Goal: Contribute content: Contribute content

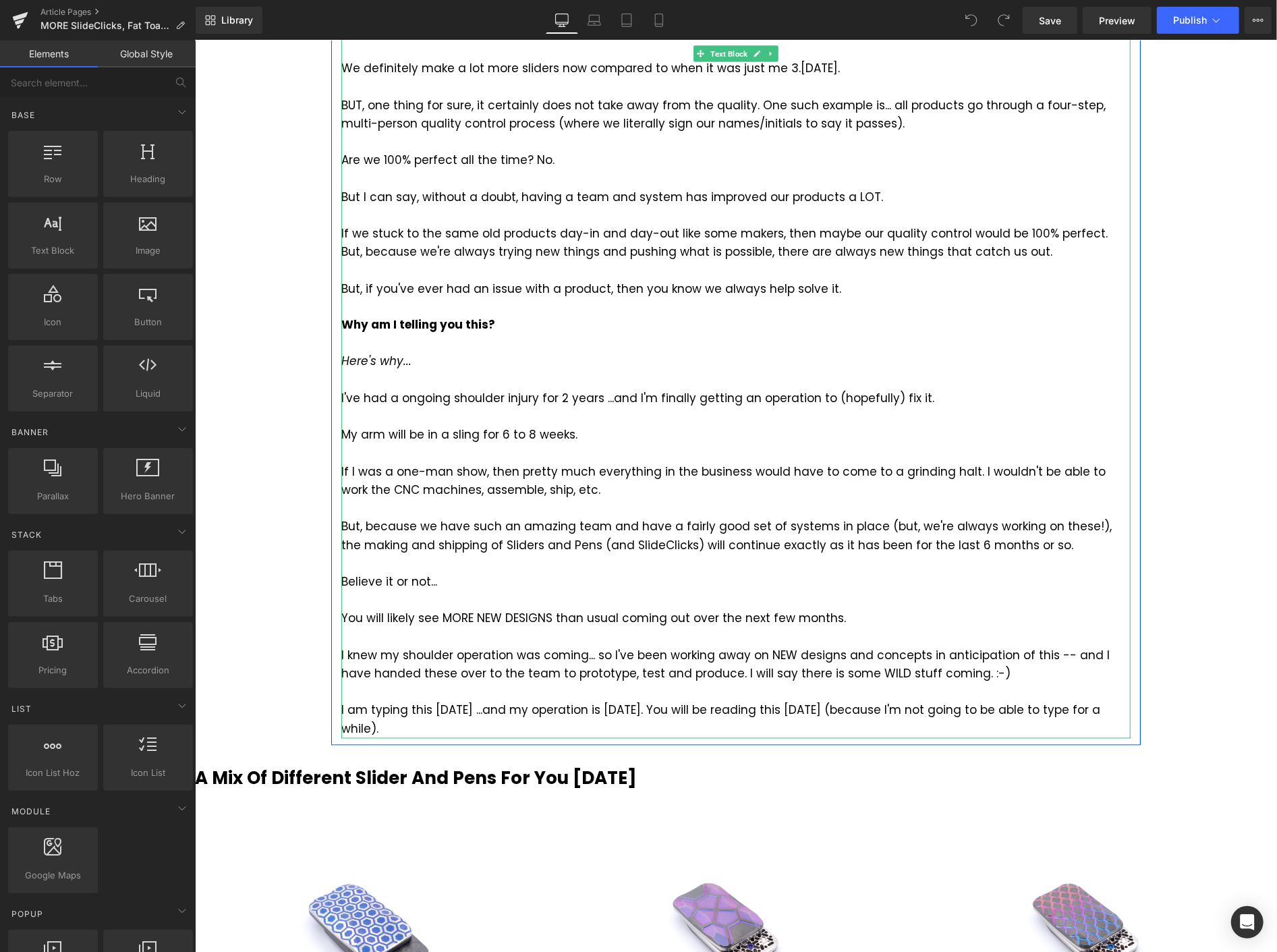
scroll to position [1723, 0]
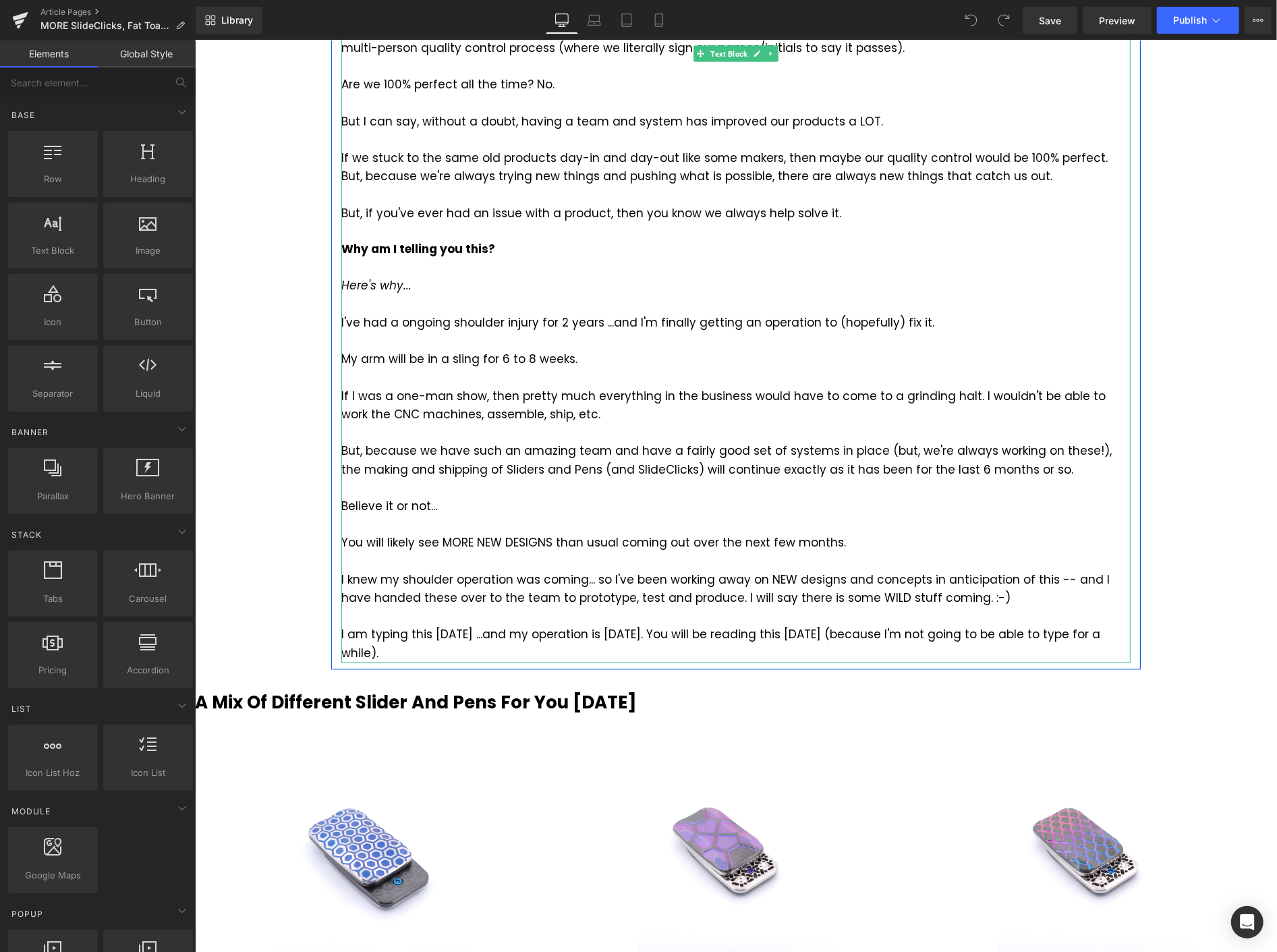
click at [389, 326] on div "I've had a ongoing shoulder injury for 2 years ...and I'm finally getting an op…" at bounding box center [736, 323] width 789 height 18
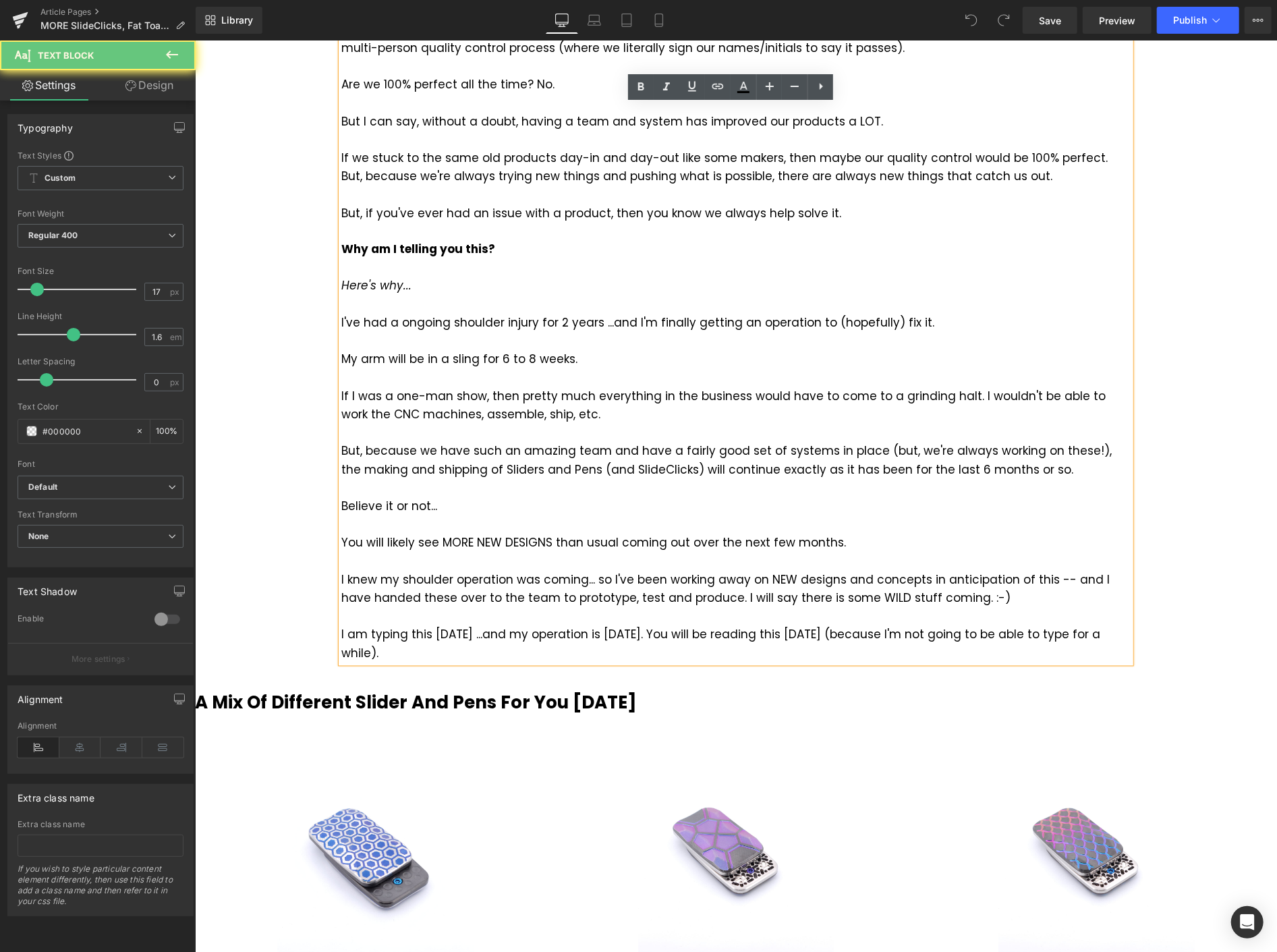
click at [389, 321] on div "I've had a ongoing shoulder injury for 2 years ...and I'm finally getting an op…" at bounding box center [736, 323] width 789 height 18
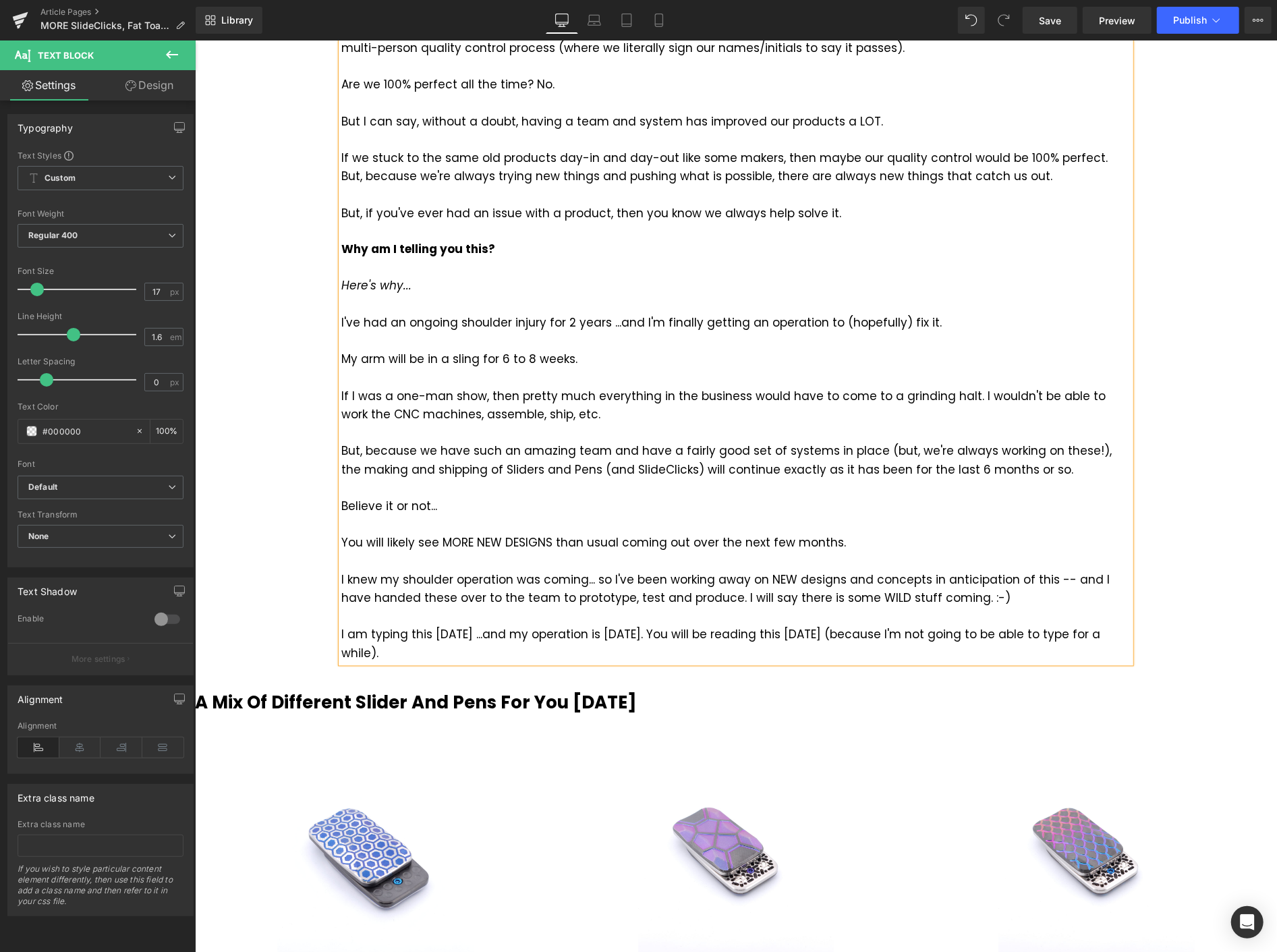
click at [722, 418] on div "If I was a one-man show, then pretty much everything in the business would have…" at bounding box center [736, 405] width 789 height 36
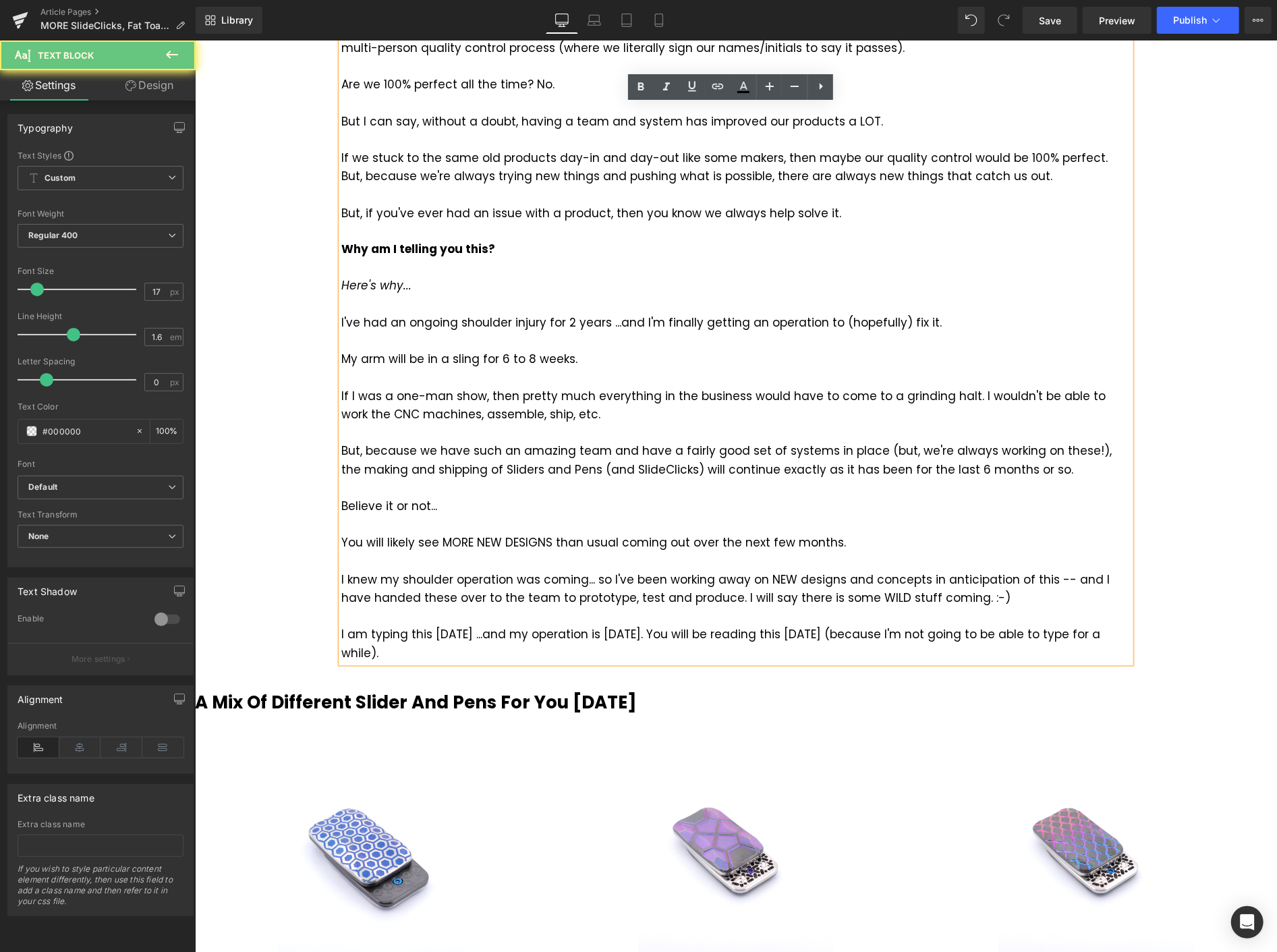
click at [711, 436] on div at bounding box center [736, 432] width 789 height 18
click at [646, 413] on div "If I was a one-man show, then pretty much everything in the business would have…" at bounding box center [736, 405] width 789 height 36
drag, startPoint x: 442, startPoint y: 501, endPoint x: 334, endPoint y: 507, distance: 108.2
click at [341, 507] on div "Believe it or not..." at bounding box center [736, 506] width 789 height 18
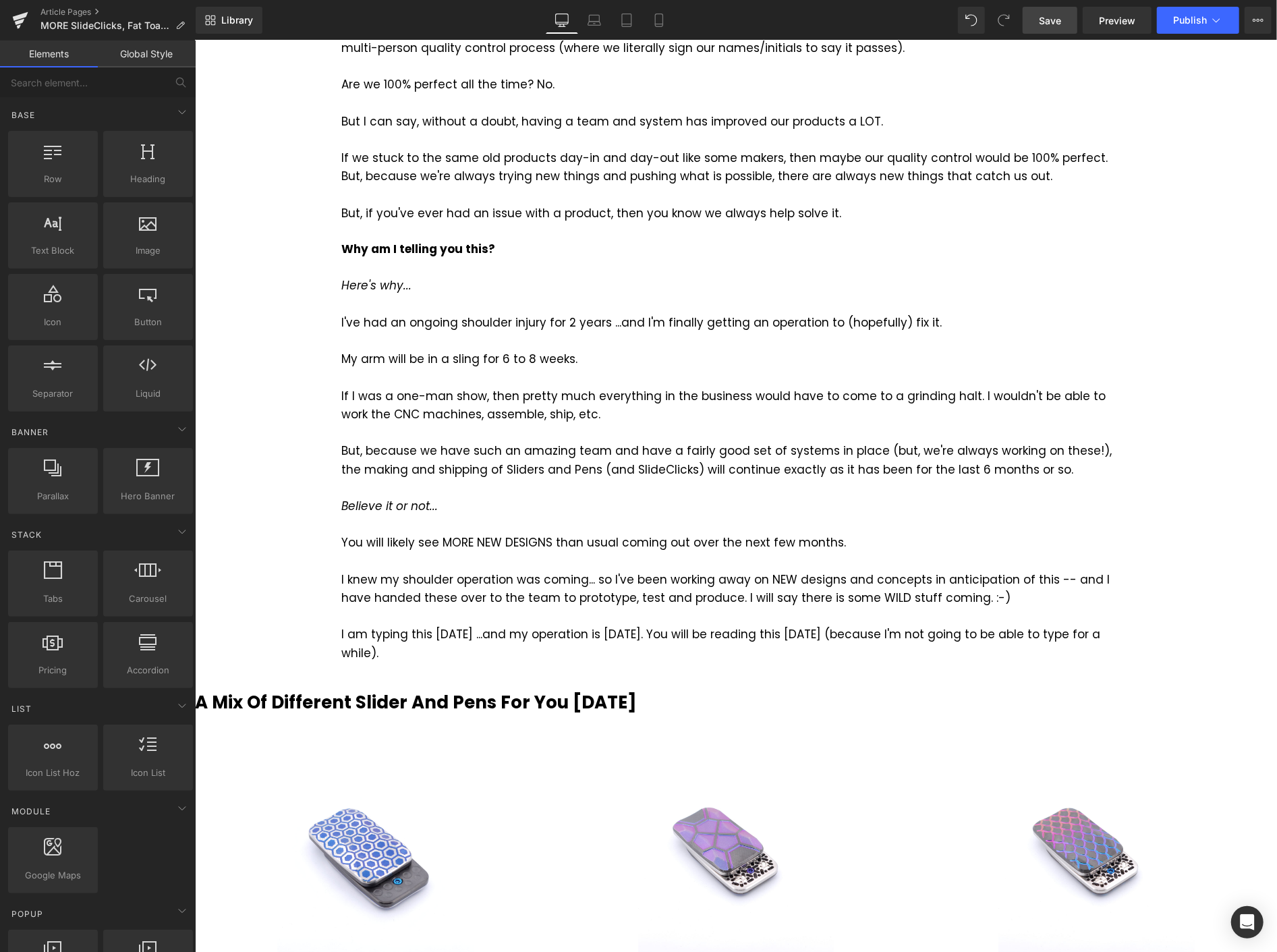
click at [1067, 25] on link "Save" at bounding box center [1050, 20] width 55 height 27
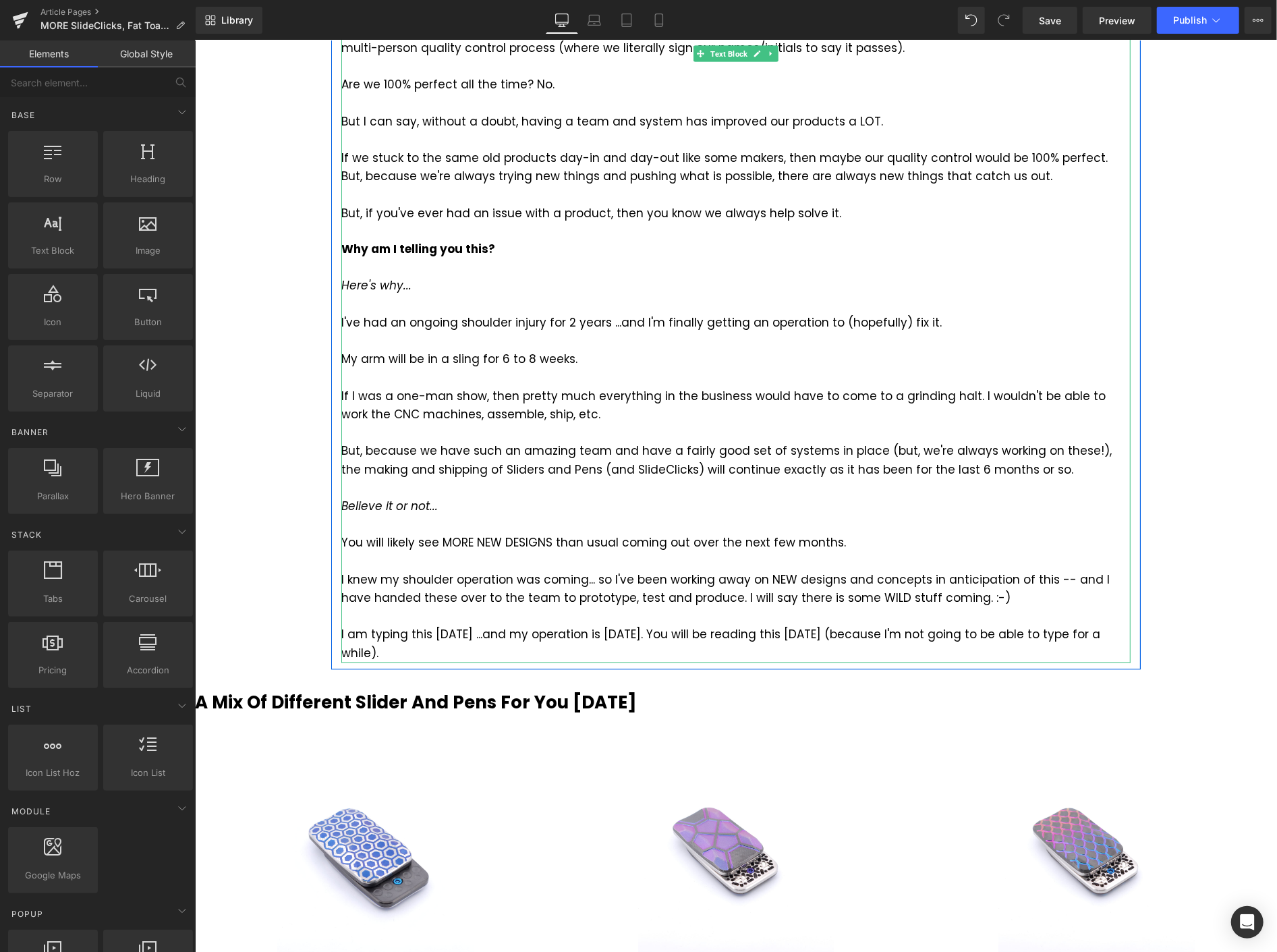
click at [352, 506] on icon "Believe it or not..." at bounding box center [389, 506] width 97 height 16
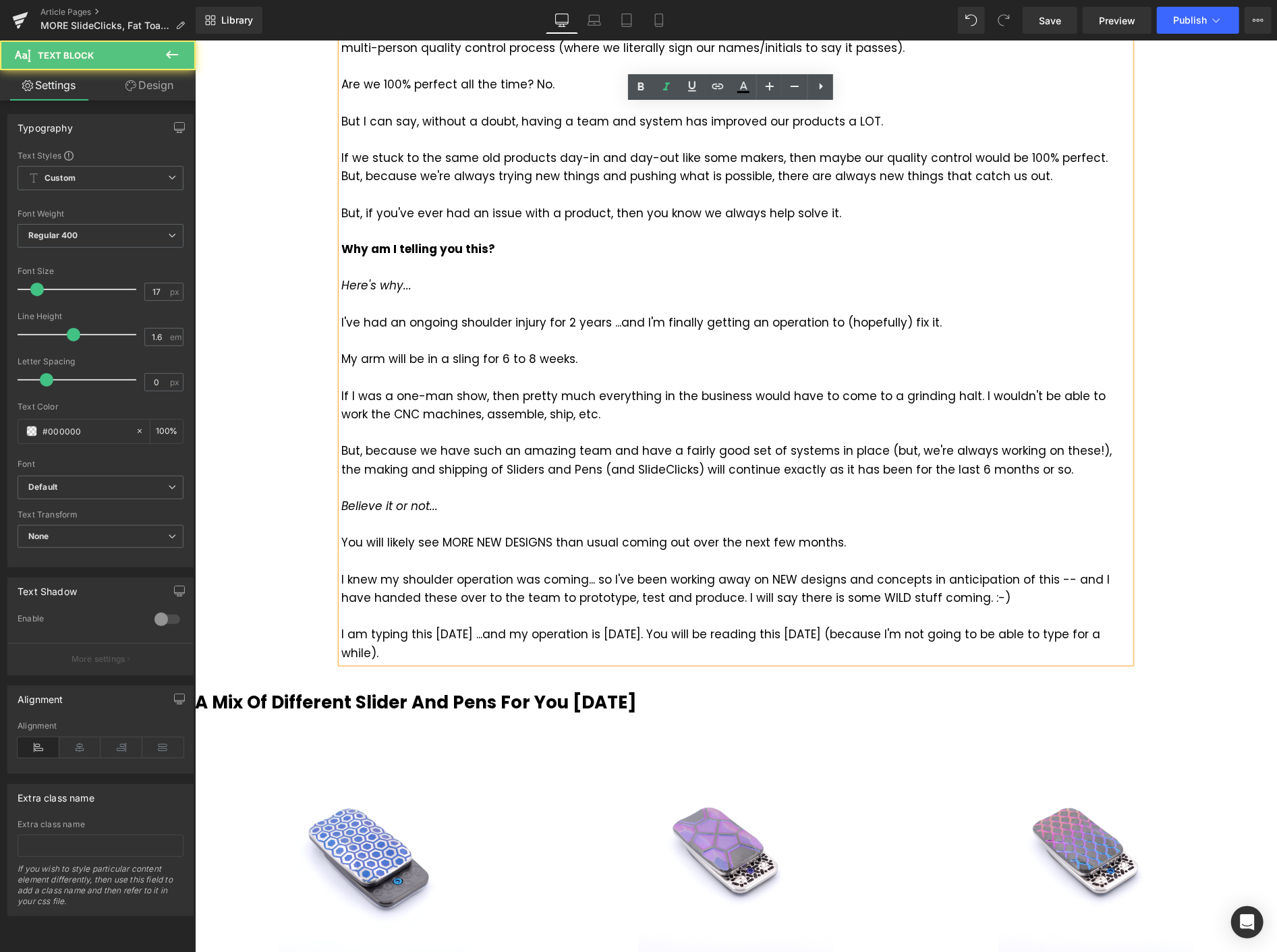
click at [341, 508] on icon "Believe it or not..." at bounding box center [389, 506] width 97 height 16
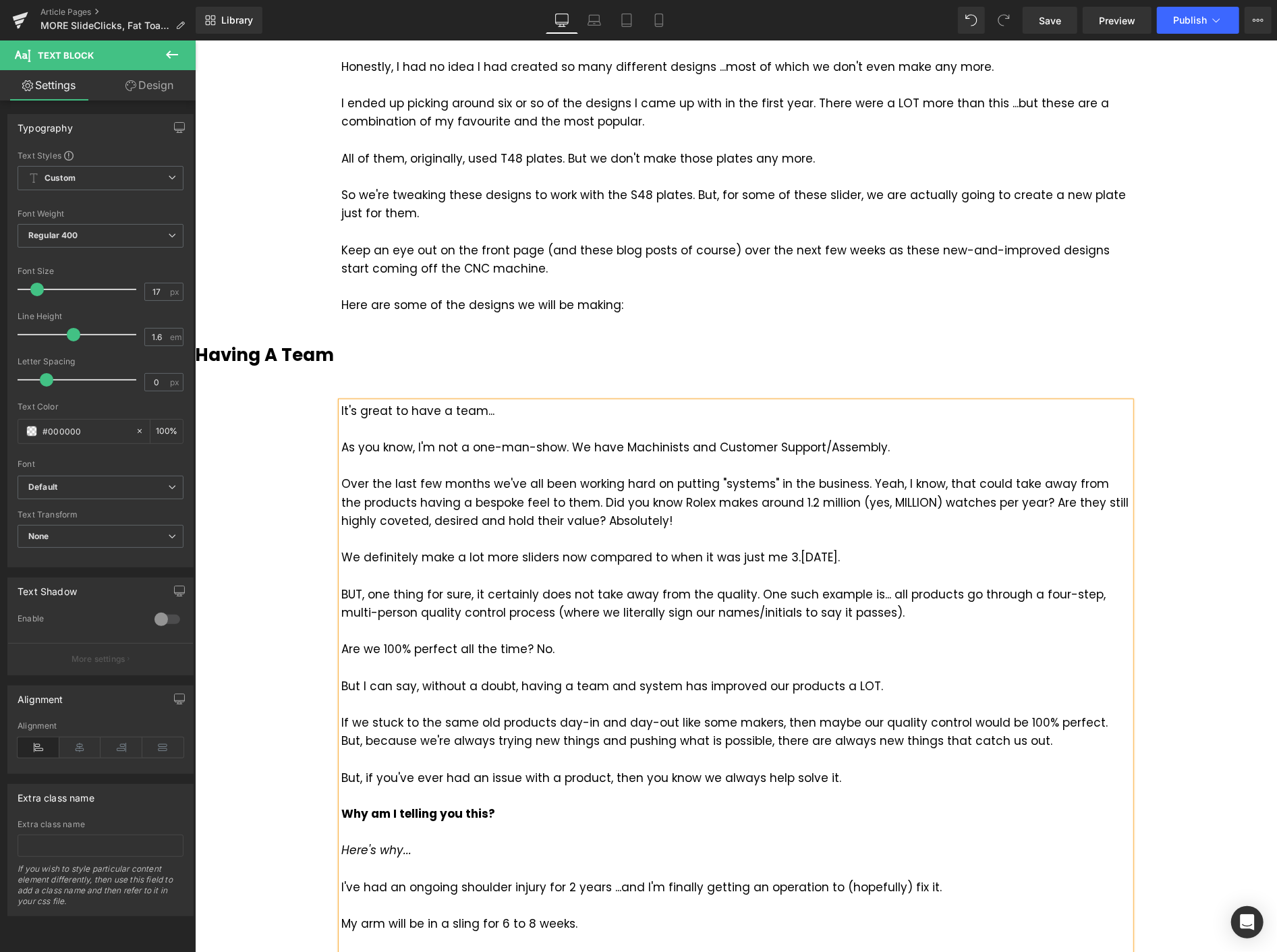
scroll to position [899, 0]
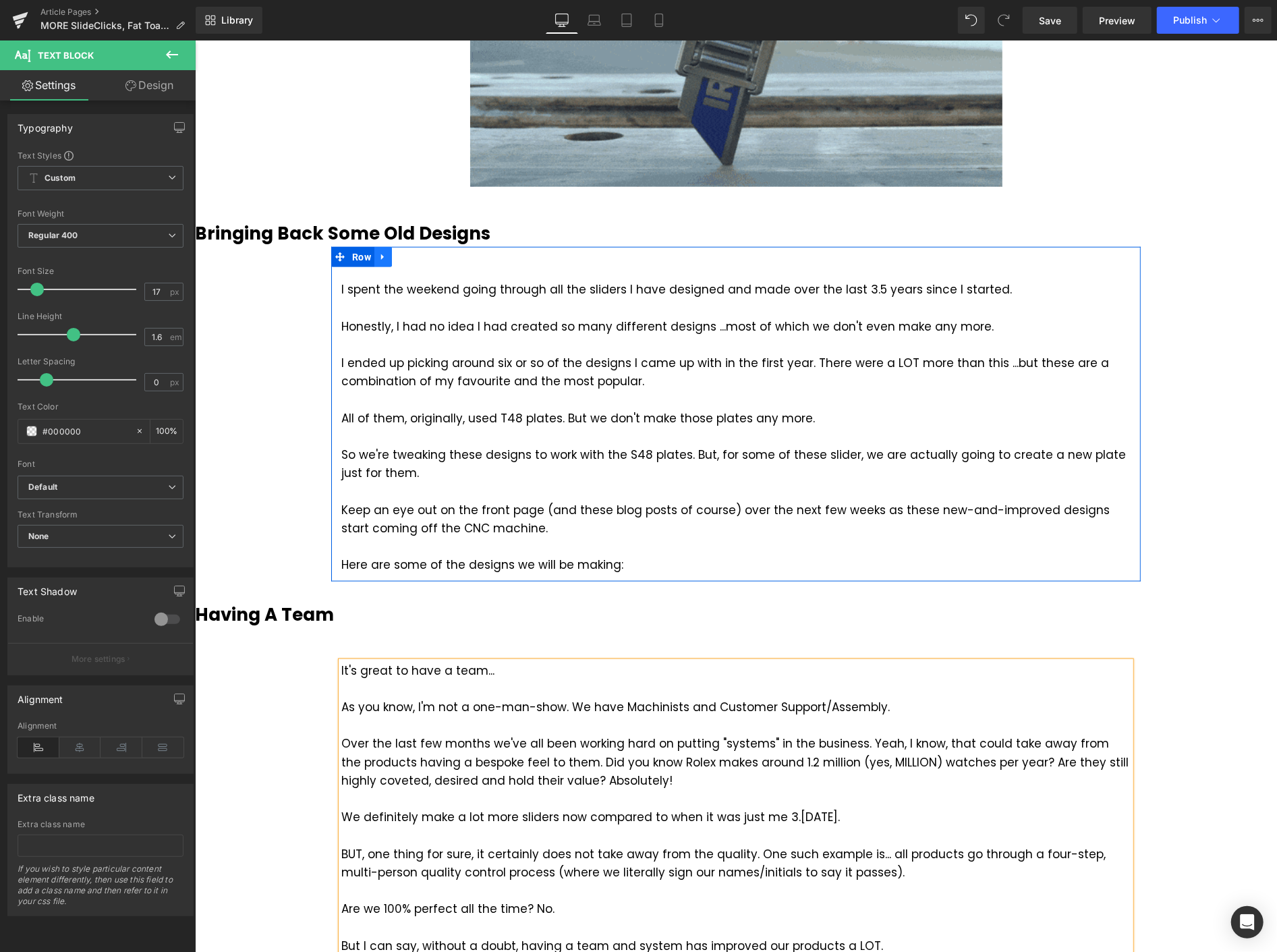
click at [380, 255] on icon at bounding box center [382, 257] width 10 height 11
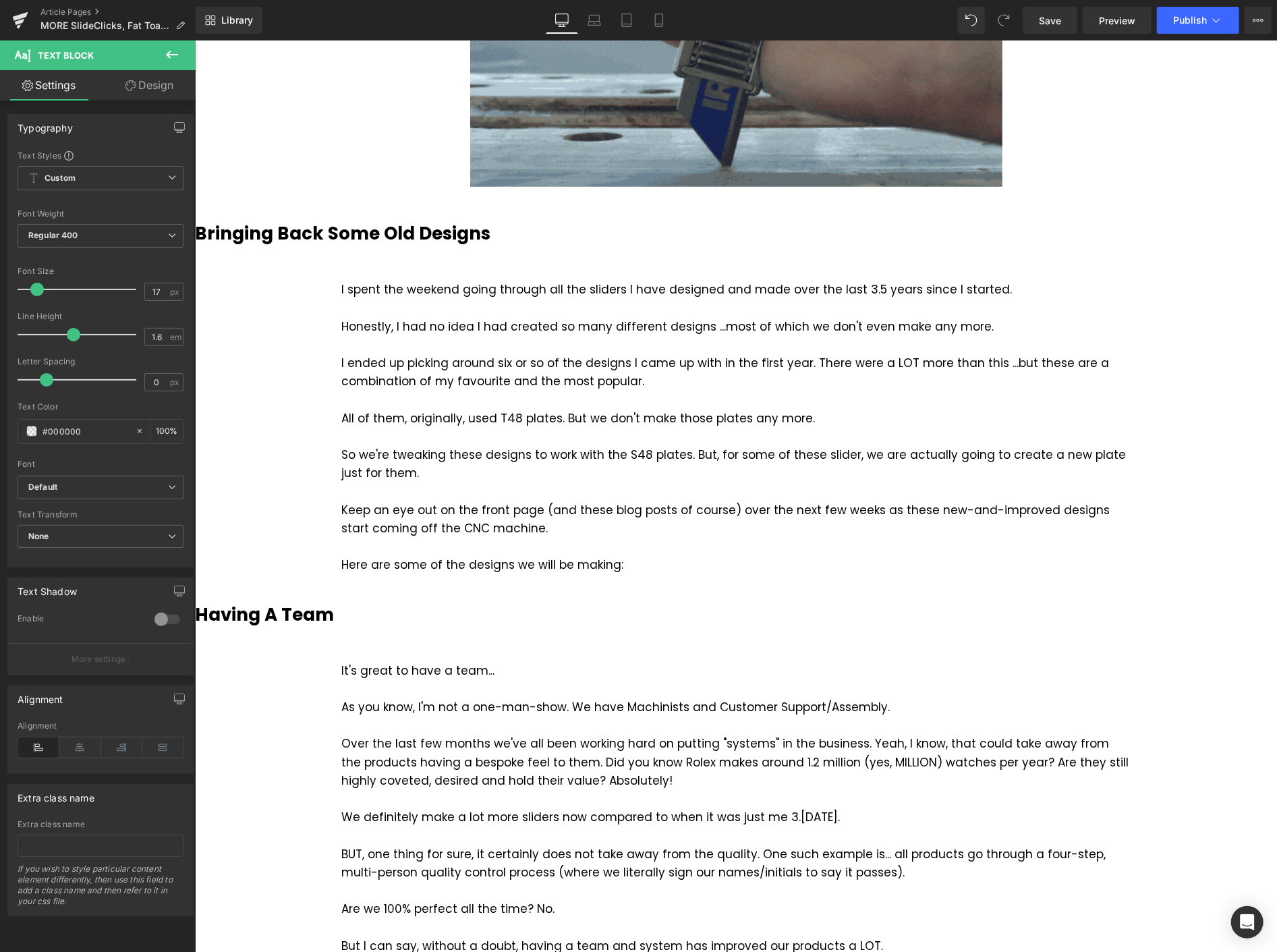
click at [159, 49] on button at bounding box center [171, 55] width 47 height 30
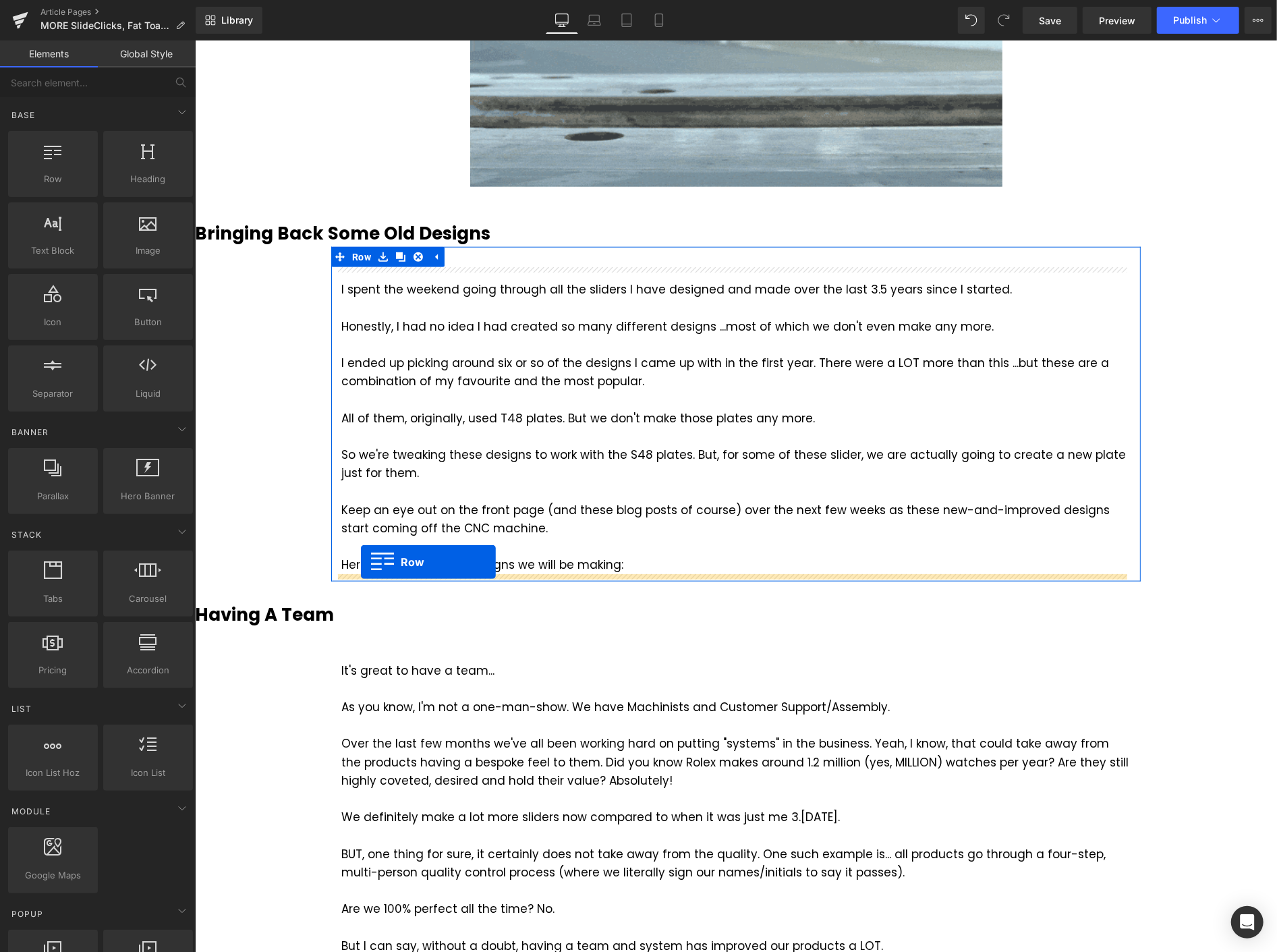
drag, startPoint x: 265, startPoint y: 204, endPoint x: 360, endPoint y: 561, distance: 369.4
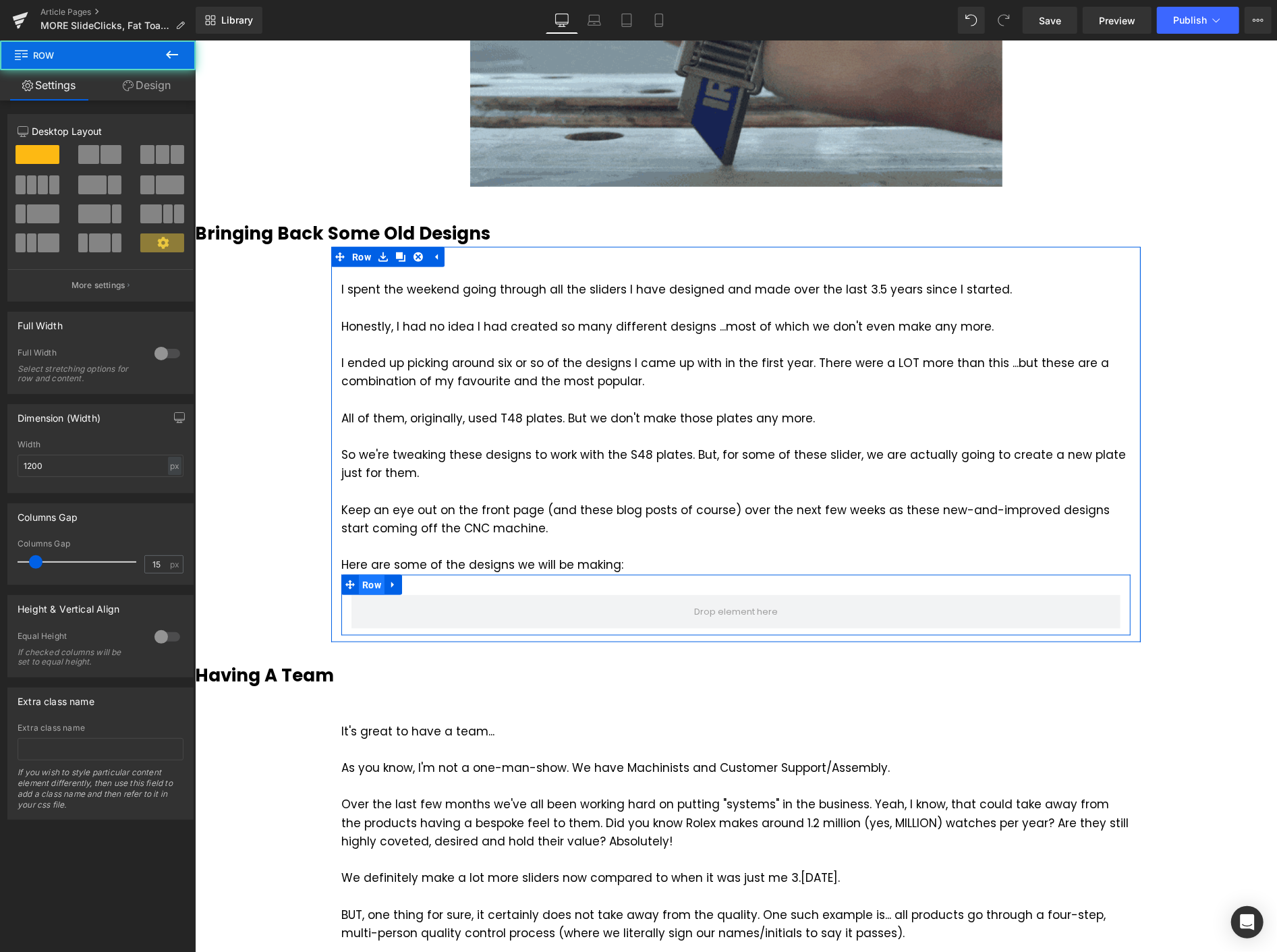
click at [367, 582] on span "Row" at bounding box center [371, 583] width 26 height 20
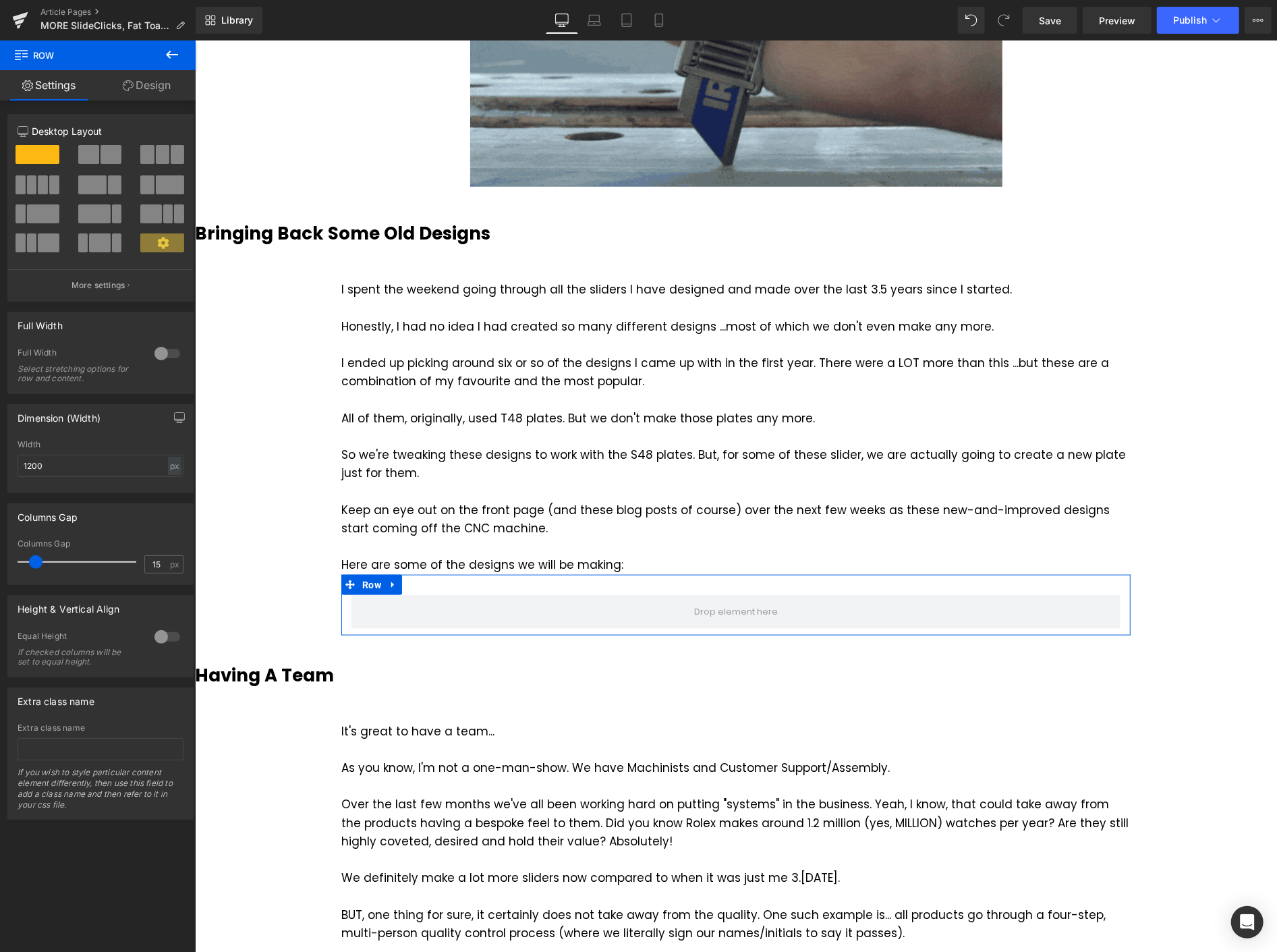
click at [166, 150] on button at bounding box center [162, 154] width 45 height 19
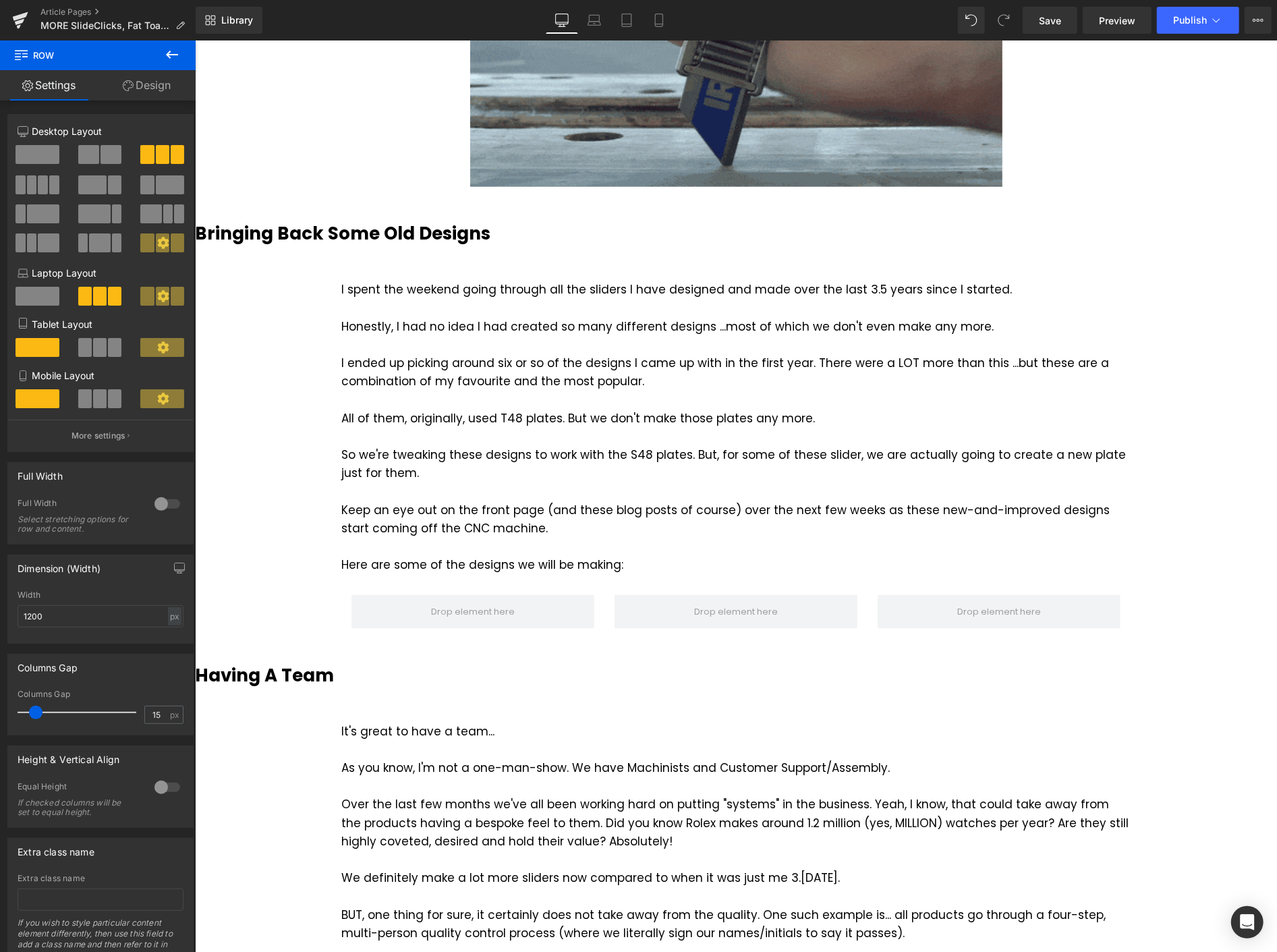
click at [166, 56] on icon at bounding box center [171, 55] width 16 height 16
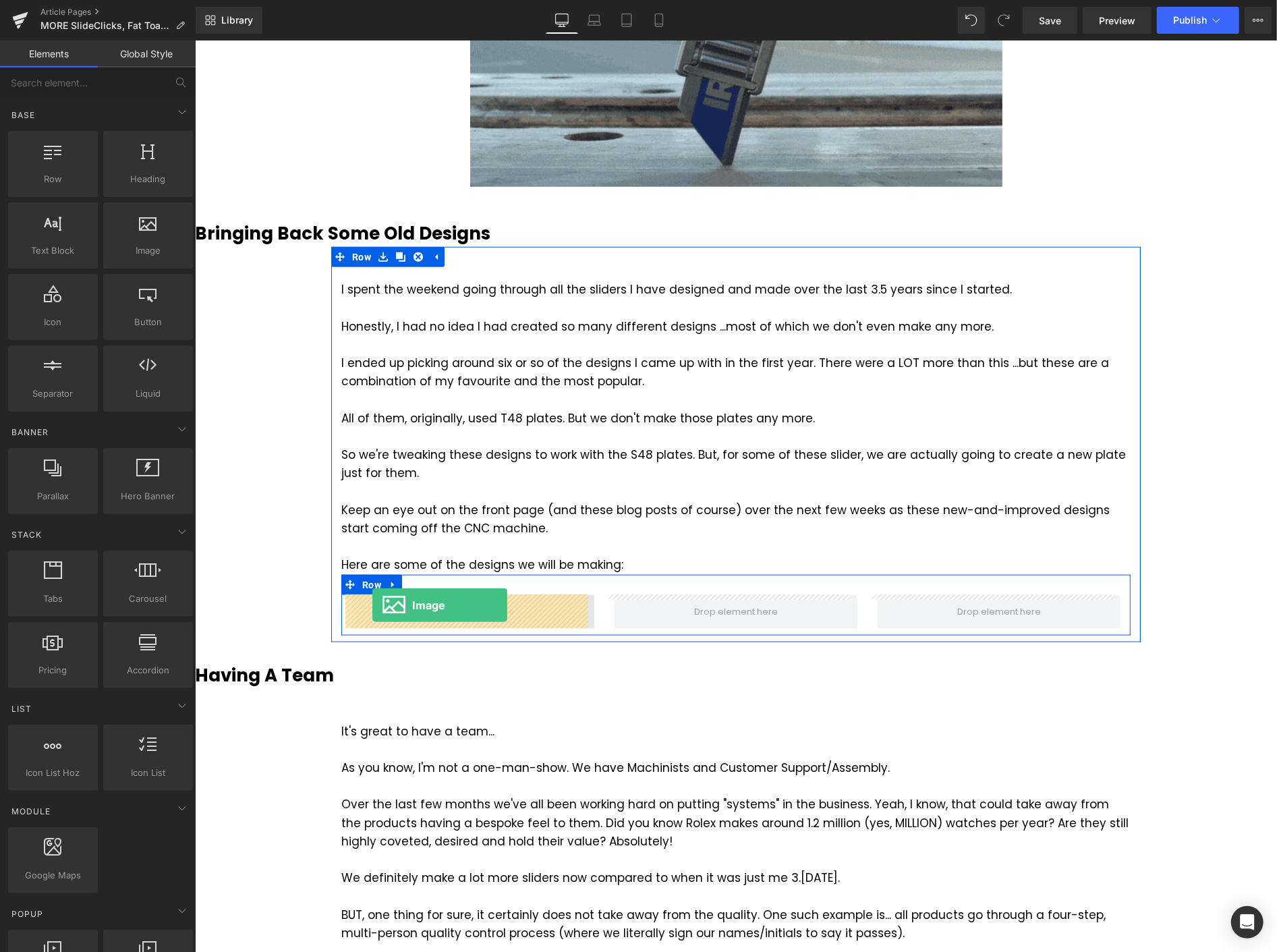
drag, startPoint x: 354, startPoint y: 280, endPoint x: 372, endPoint y: 603, distance: 323.5
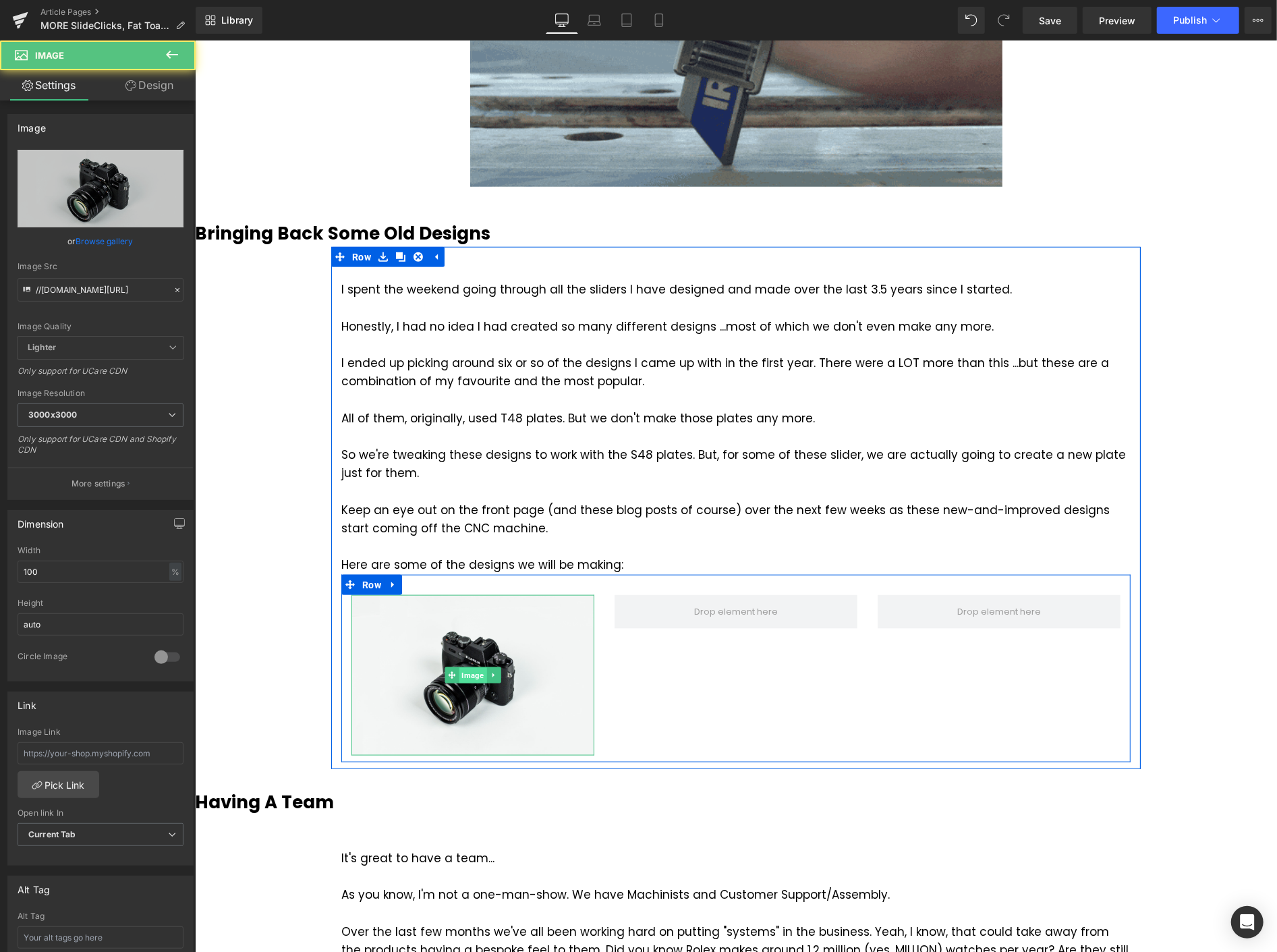
click at [465, 671] on span "Image" at bounding box center [471, 675] width 28 height 16
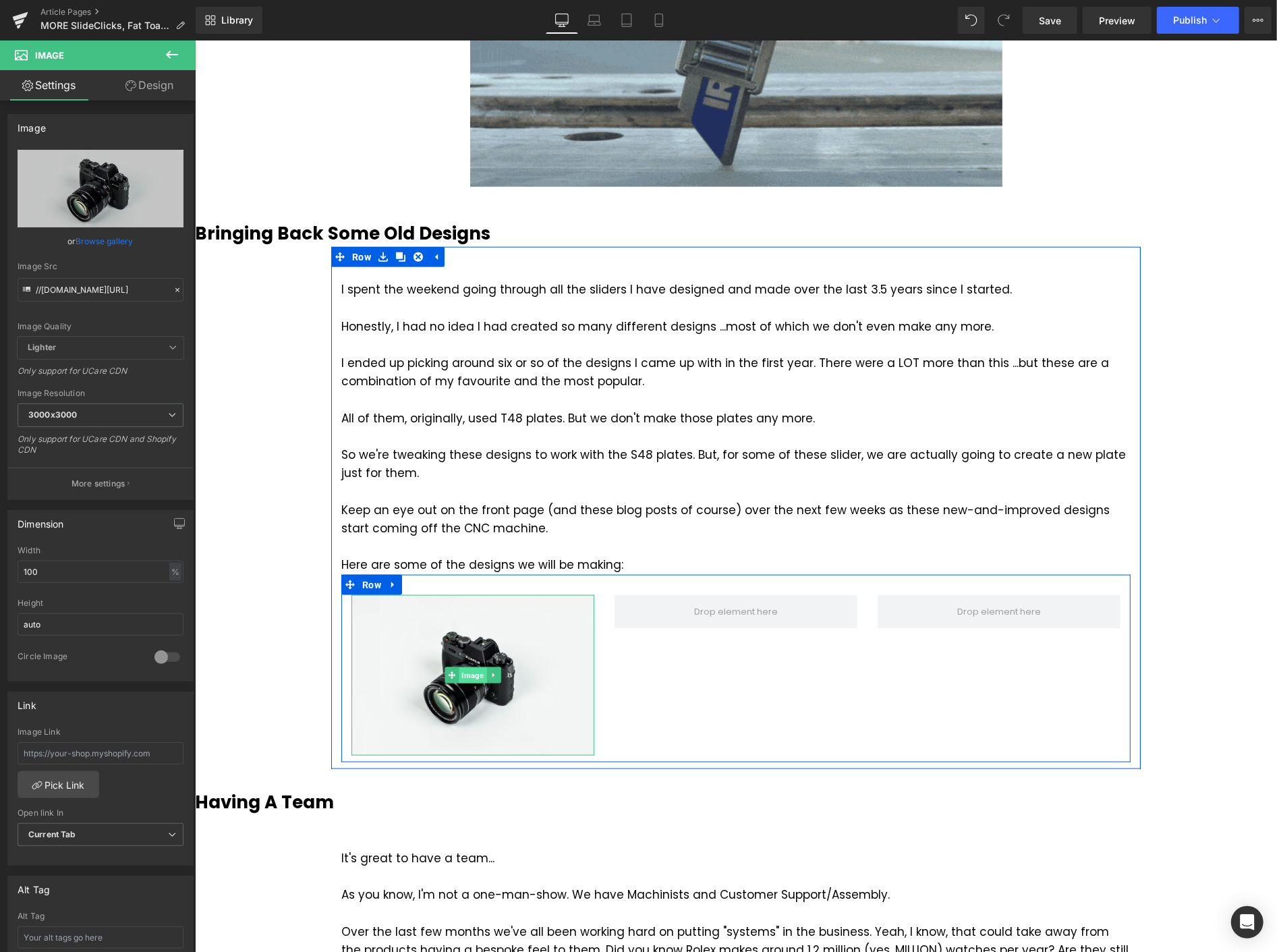
click at [467, 681] on span "Image" at bounding box center [471, 675] width 28 height 16
click at [463, 676] on span "Image" at bounding box center [471, 674] width 28 height 16
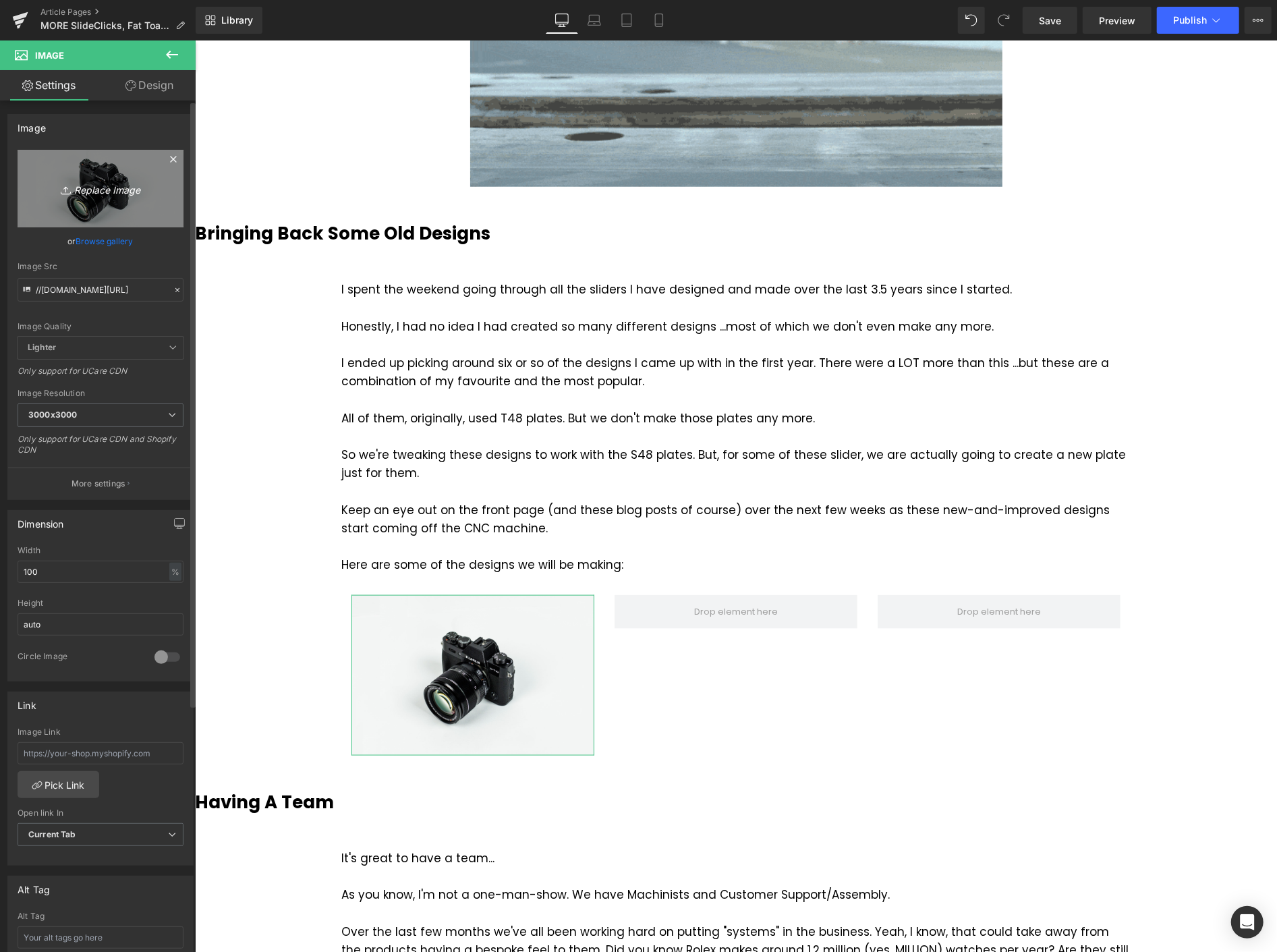
click at [111, 186] on icon "Replace Image" at bounding box center [101, 189] width 108 height 17
type input "C:\fakepath\Screenshot [DATE] 113722.png"
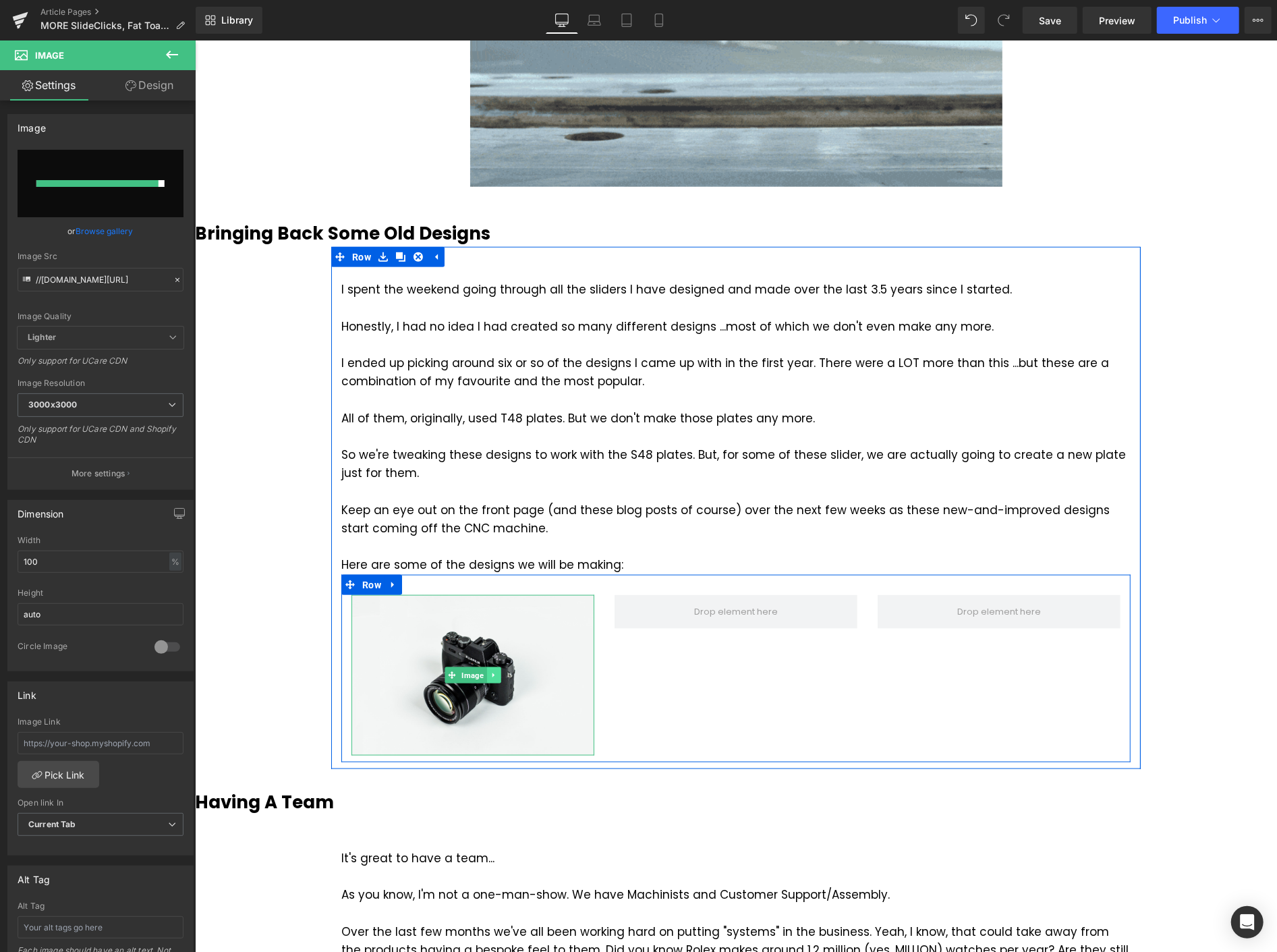
type input "[URL][DOMAIN_NAME]"
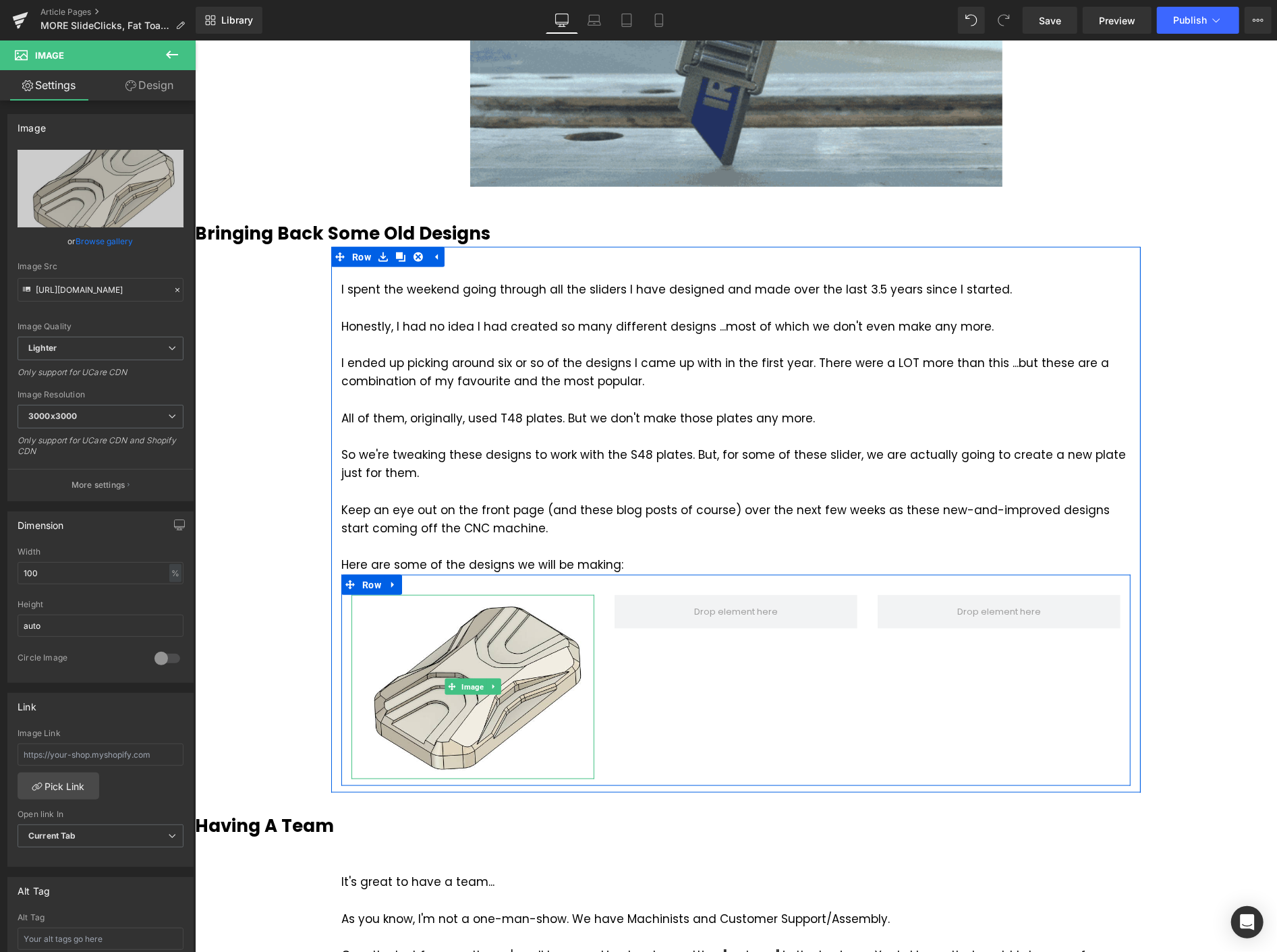
click at [491, 686] on icon at bounding box center [492, 686] width 2 height 5
click at [483, 686] on icon at bounding box center [487, 687] width 8 height 8
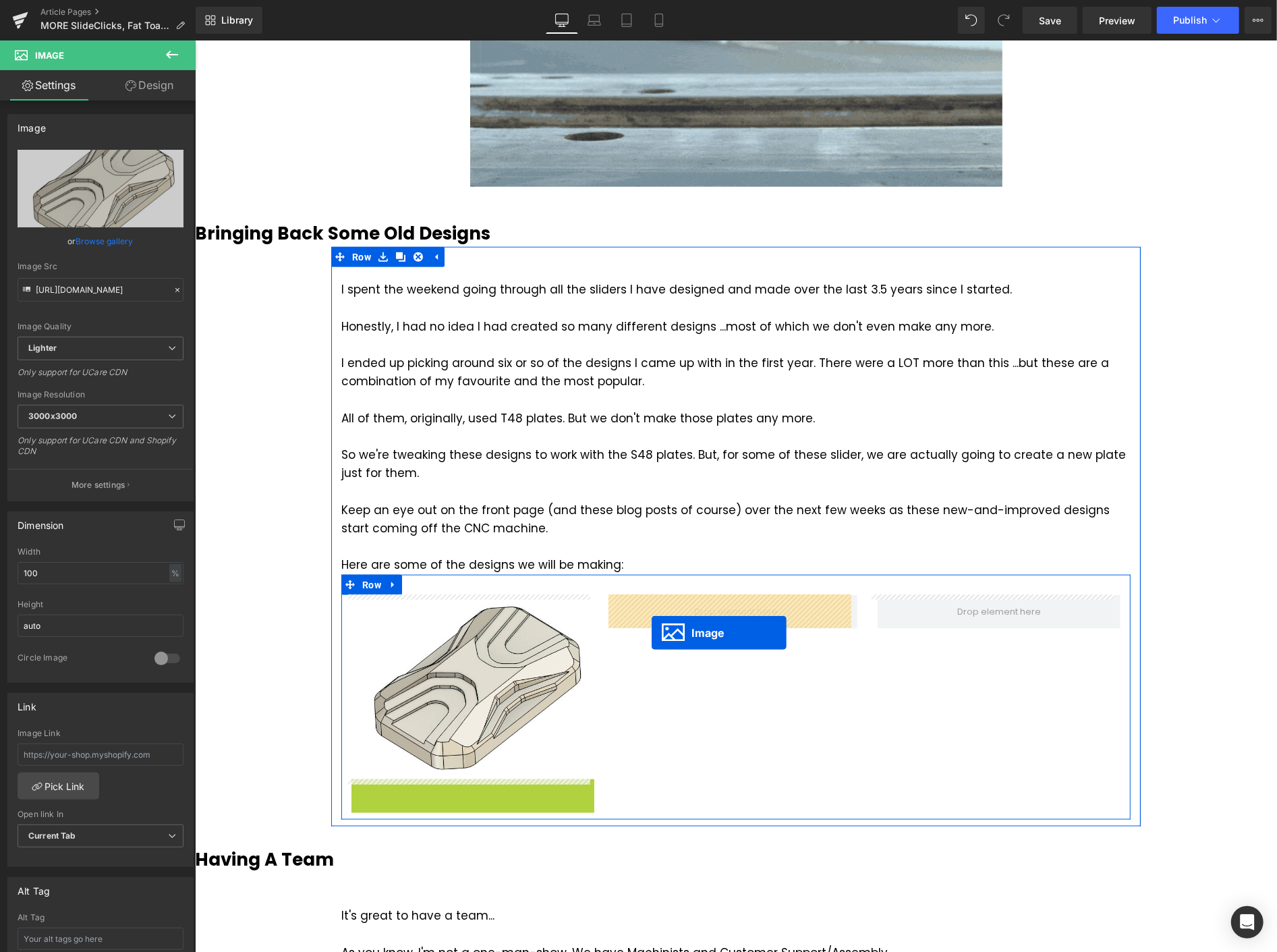
drag, startPoint x: 443, startPoint y: 864, endPoint x: 651, endPoint y: 631, distance: 312.3
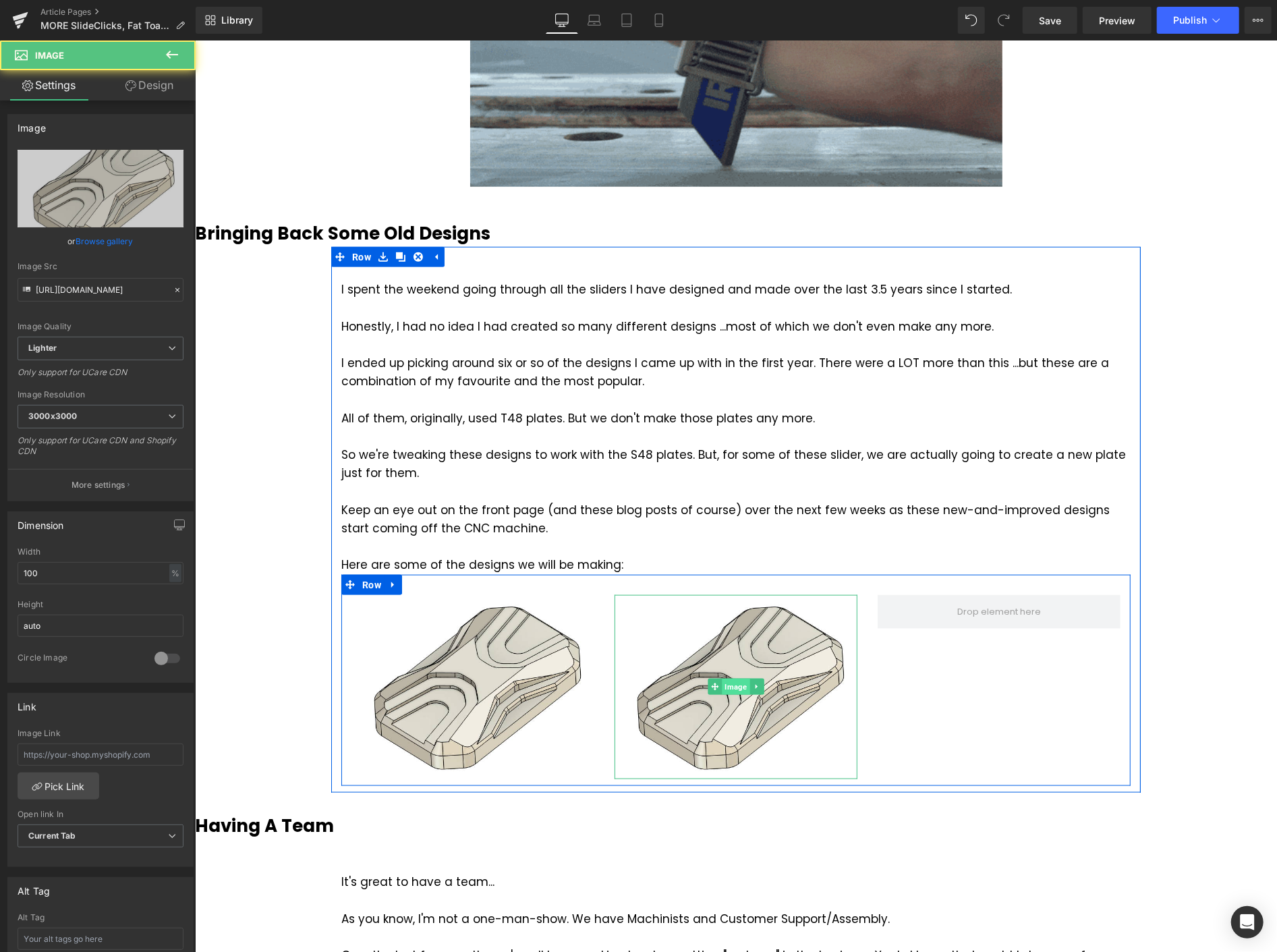
click at [721, 683] on span "Image" at bounding box center [735, 686] width 28 height 16
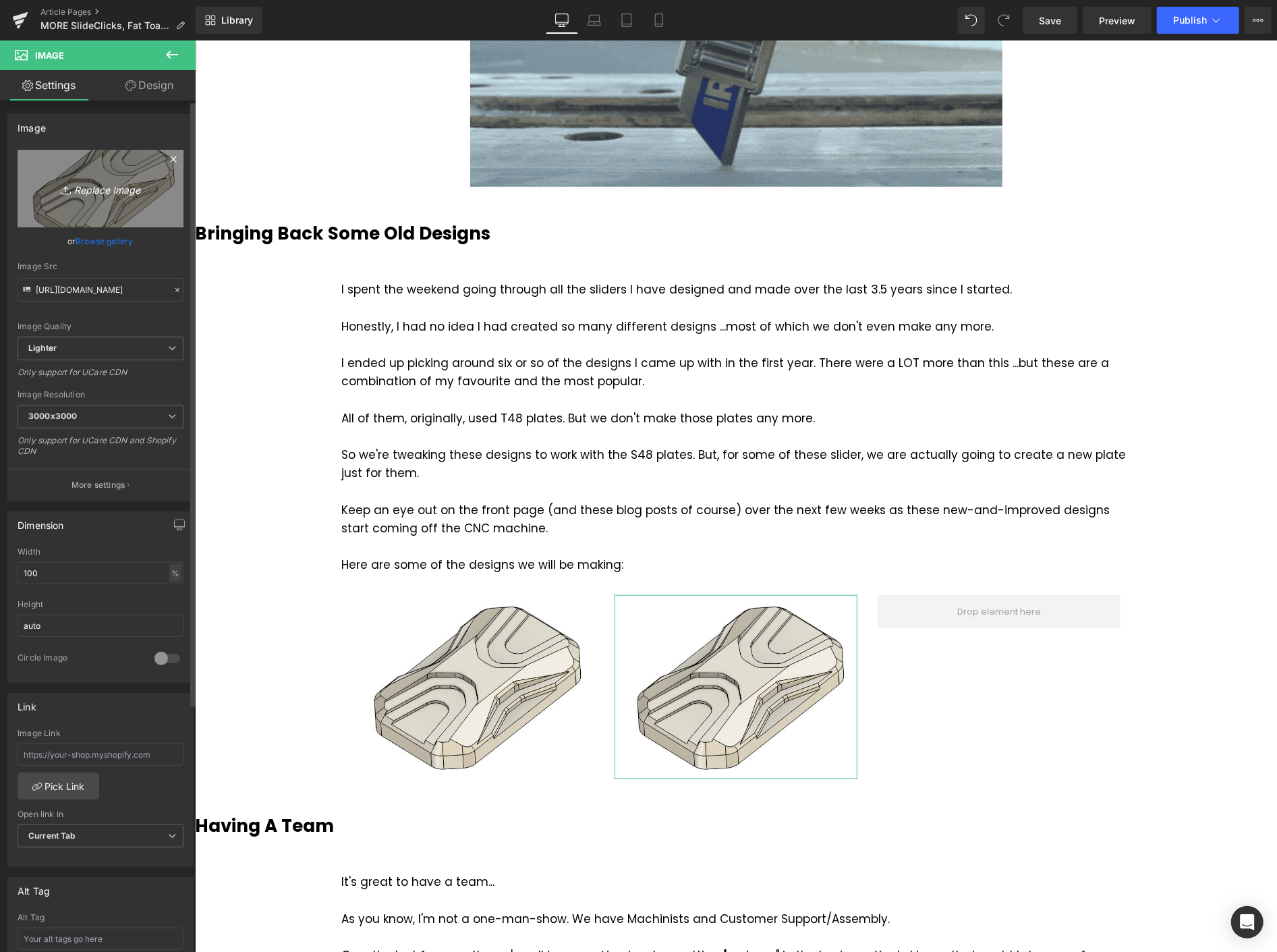
click at [103, 193] on icon "Replace Image" at bounding box center [101, 189] width 108 height 17
type input "C:\fakepath\Screenshot [DATE] 113920.png"
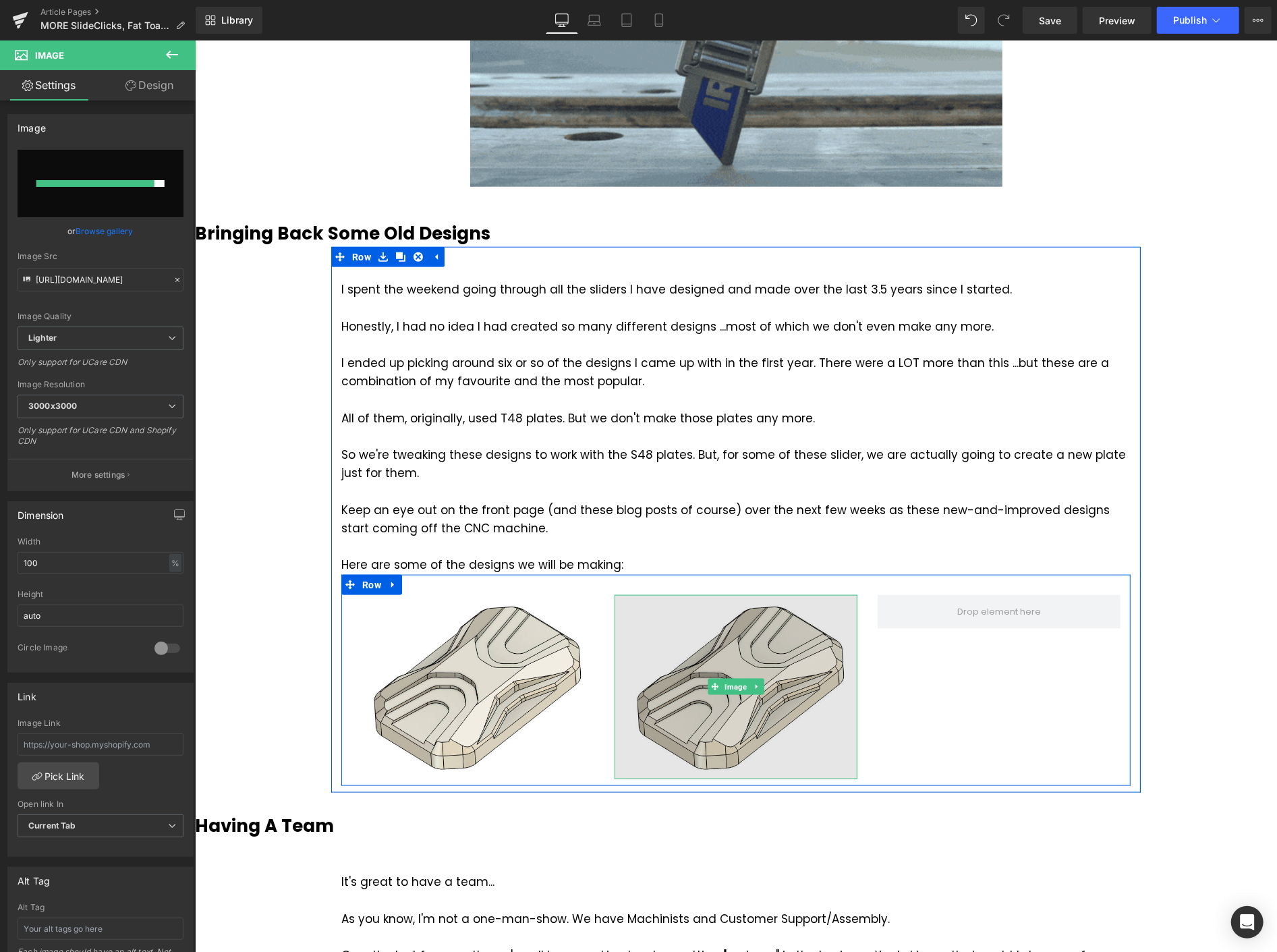
type input "[URL][DOMAIN_NAME]"
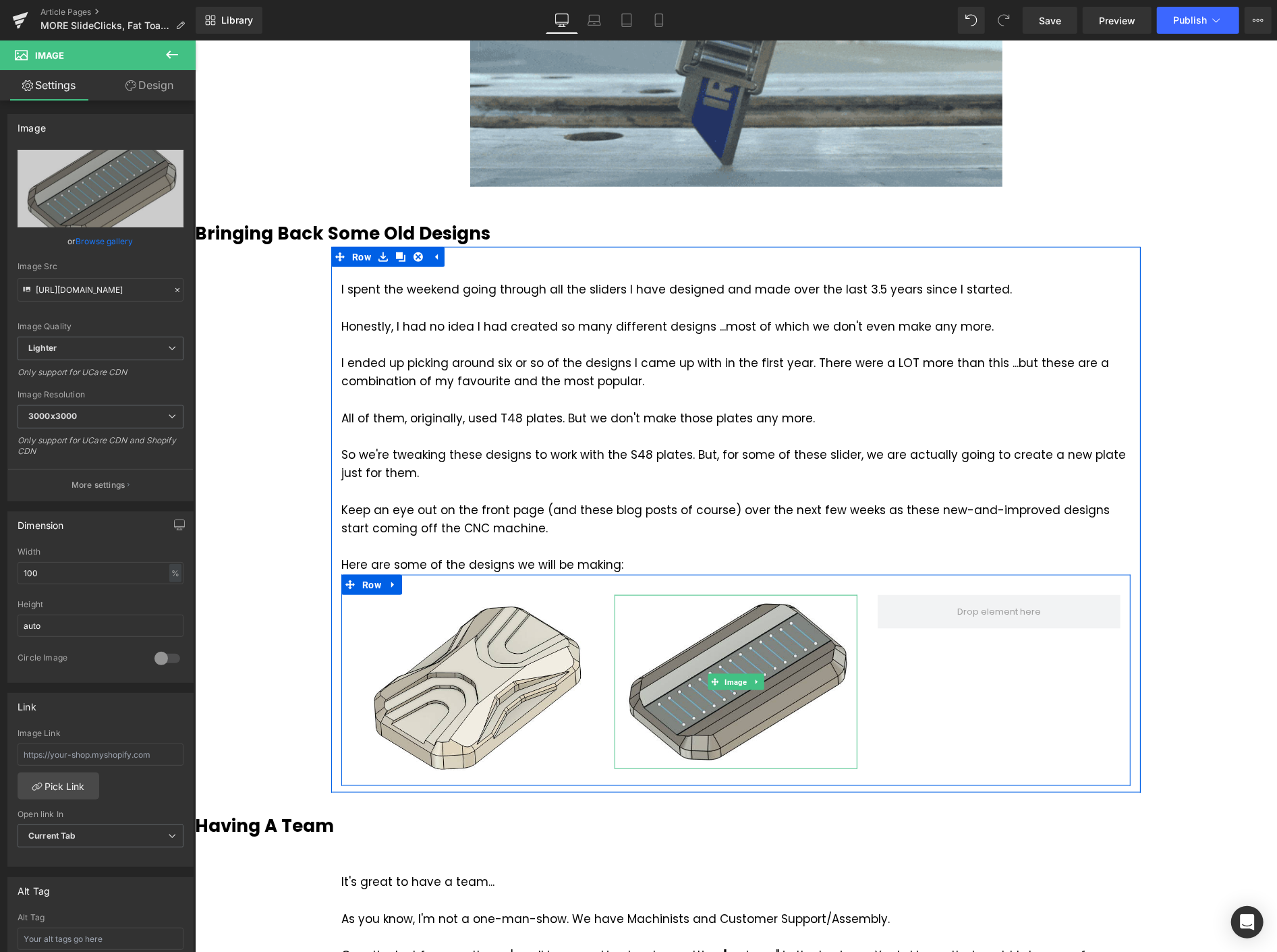
click at [754, 681] on link at bounding box center [756, 681] width 14 height 16
click at [745, 683] on icon at bounding box center [749, 681] width 8 height 8
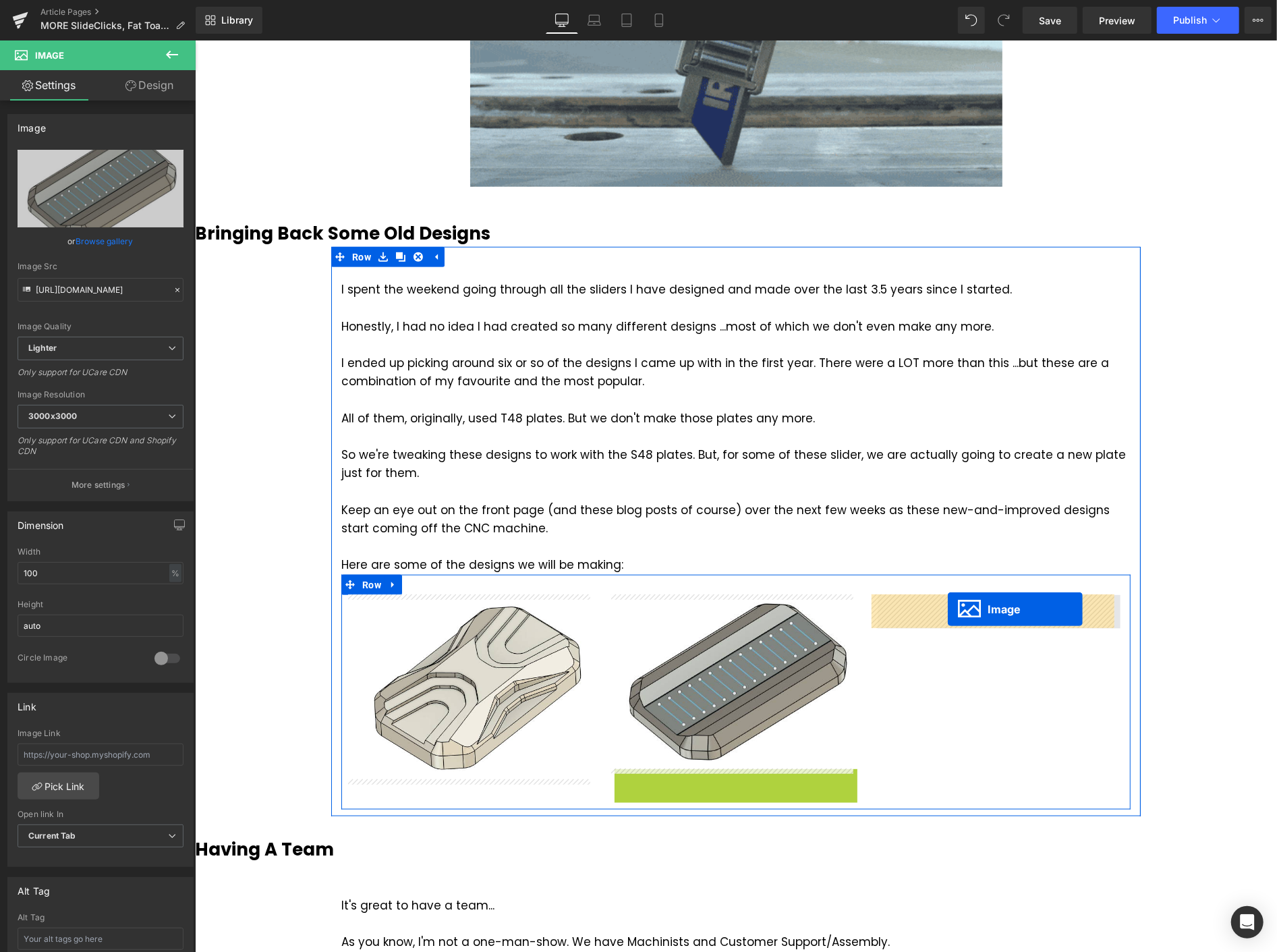
drag, startPoint x: 764, startPoint y: 808, endPoint x: 947, endPoint y: 608, distance: 271.1
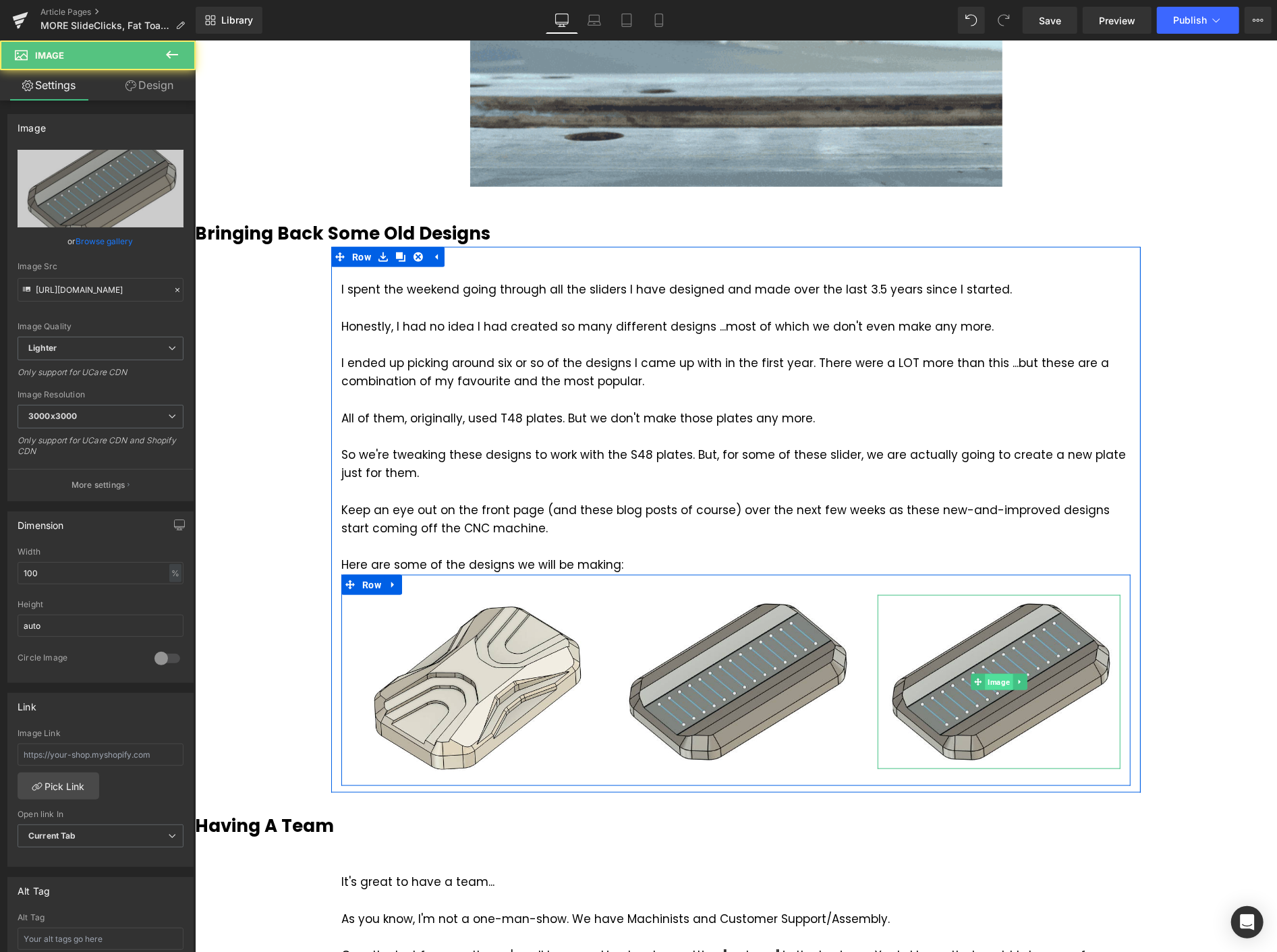
click at [990, 674] on span "Image" at bounding box center [998, 681] width 28 height 16
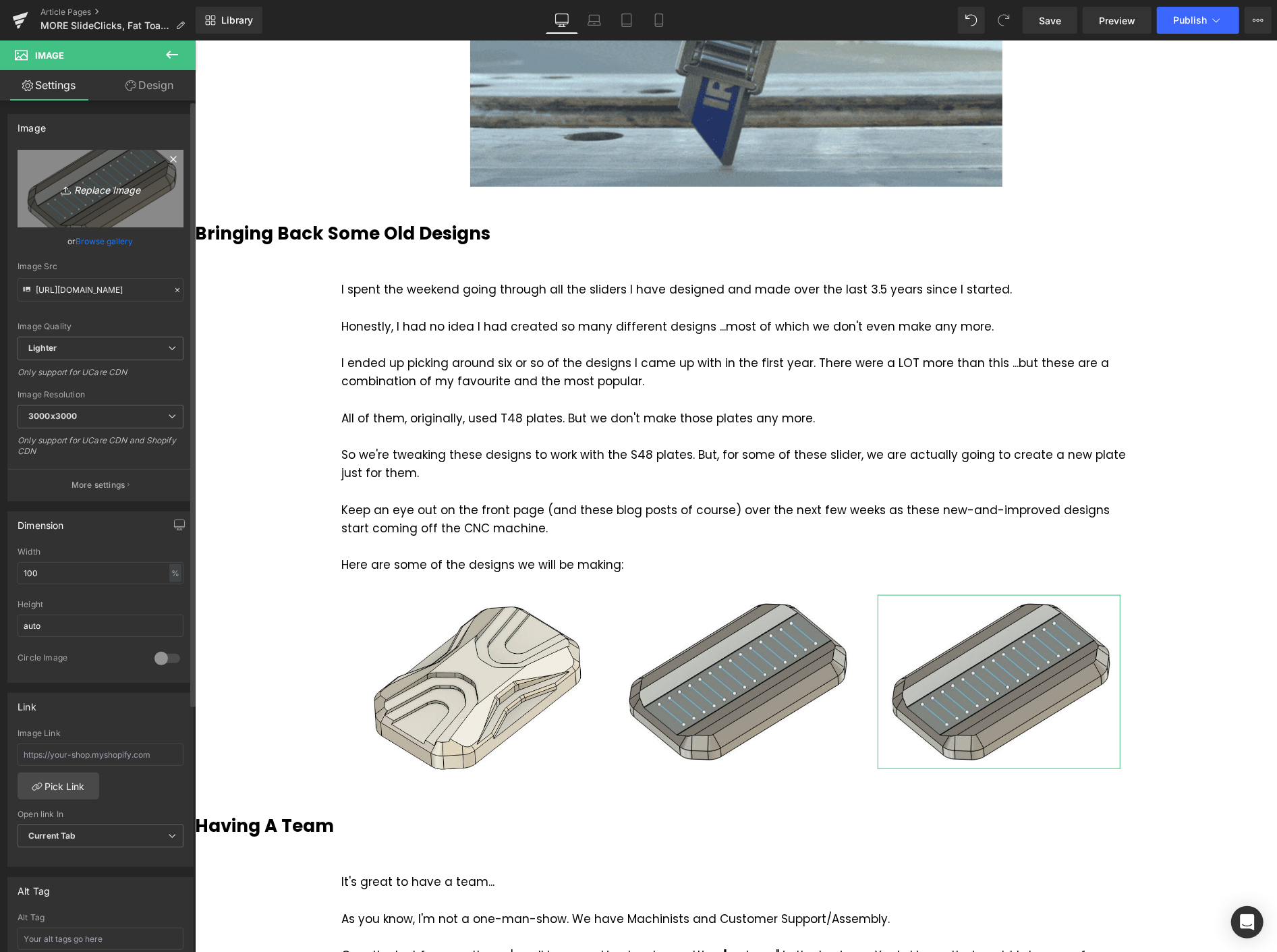
click at [108, 187] on icon "Replace Image" at bounding box center [101, 189] width 108 height 17
type input "C:\fakepath\Screenshot [DATE] 114205.png"
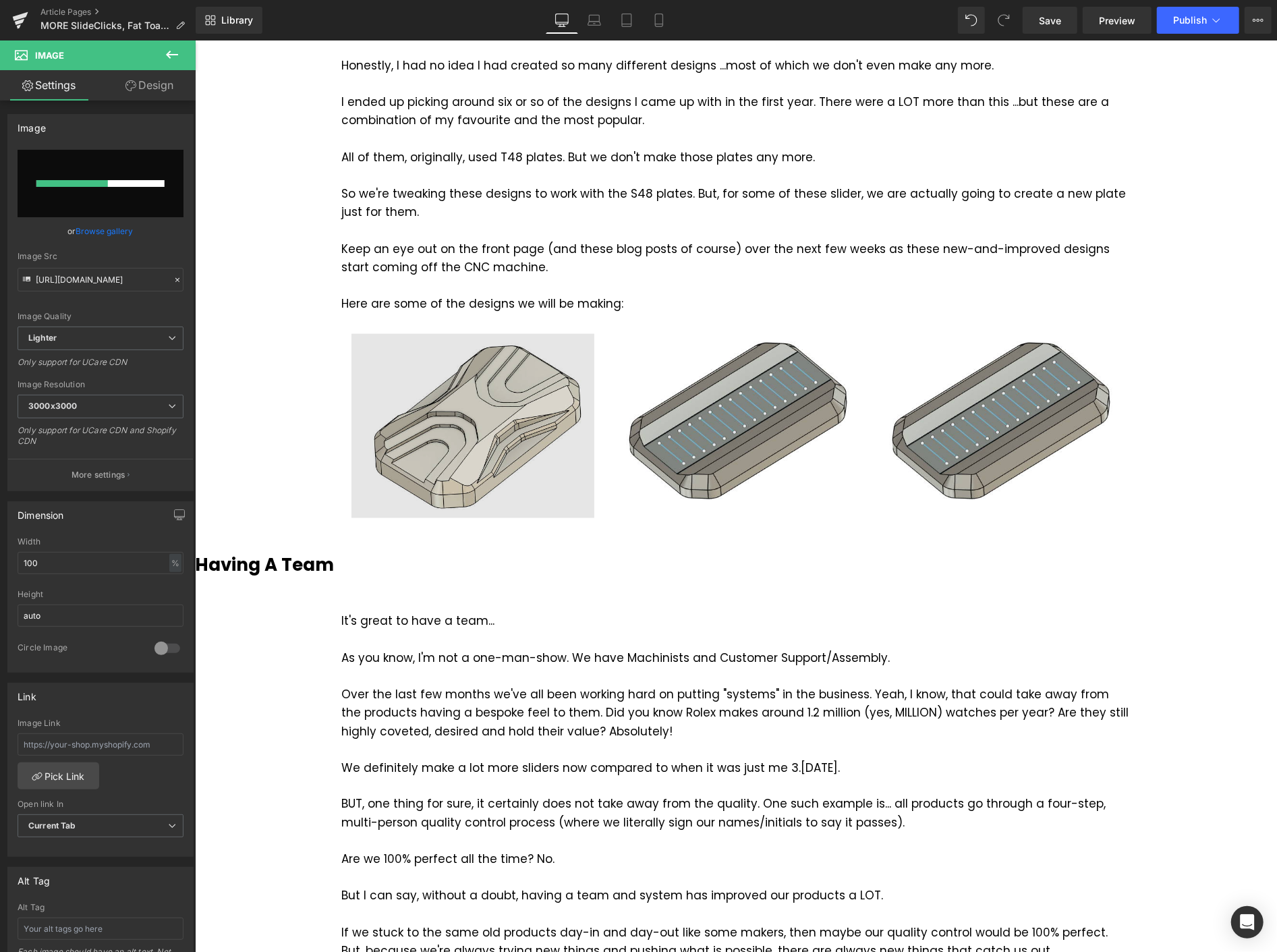
scroll to position [1123, 0]
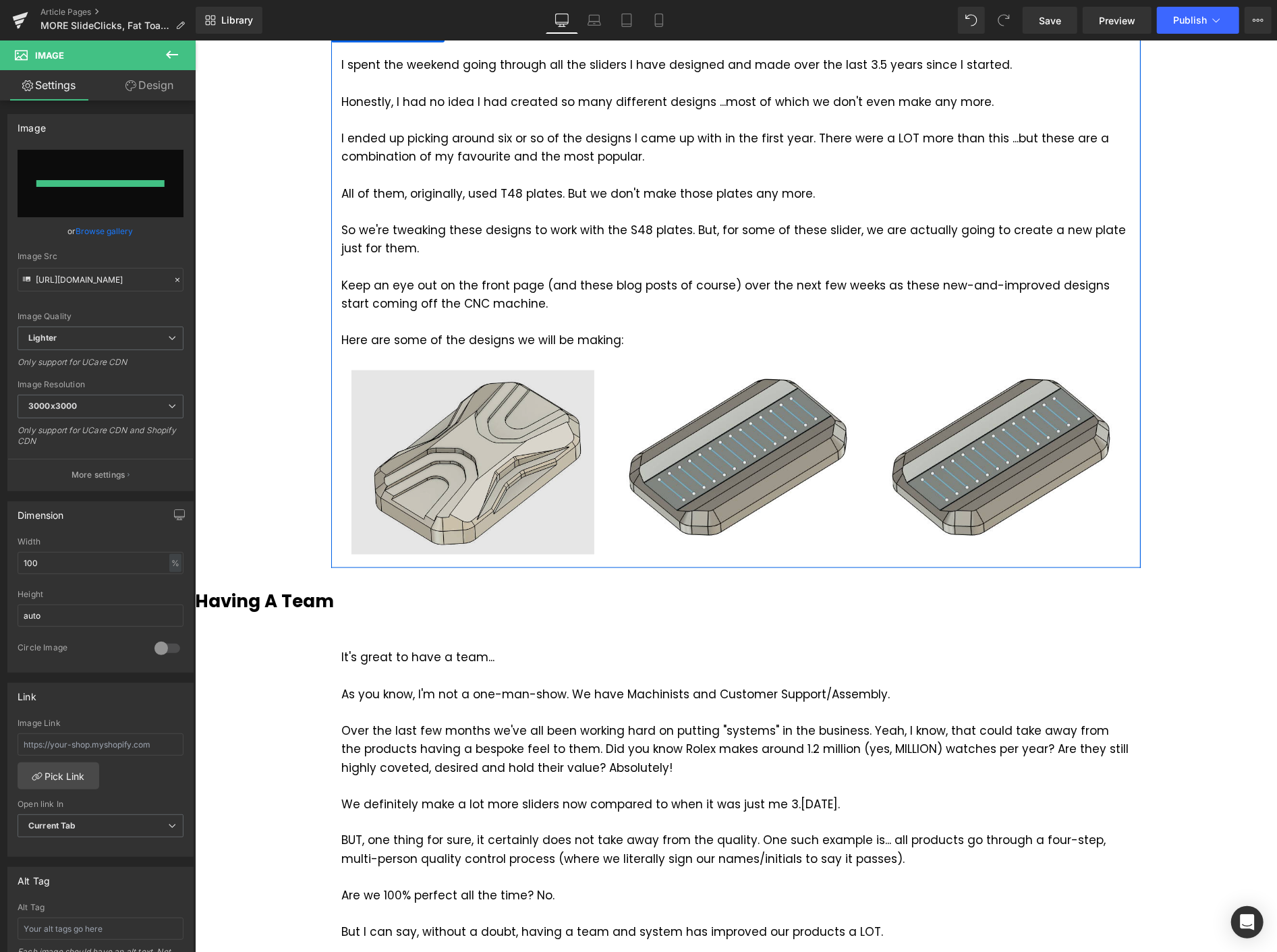
type input "[URL][DOMAIN_NAME]"
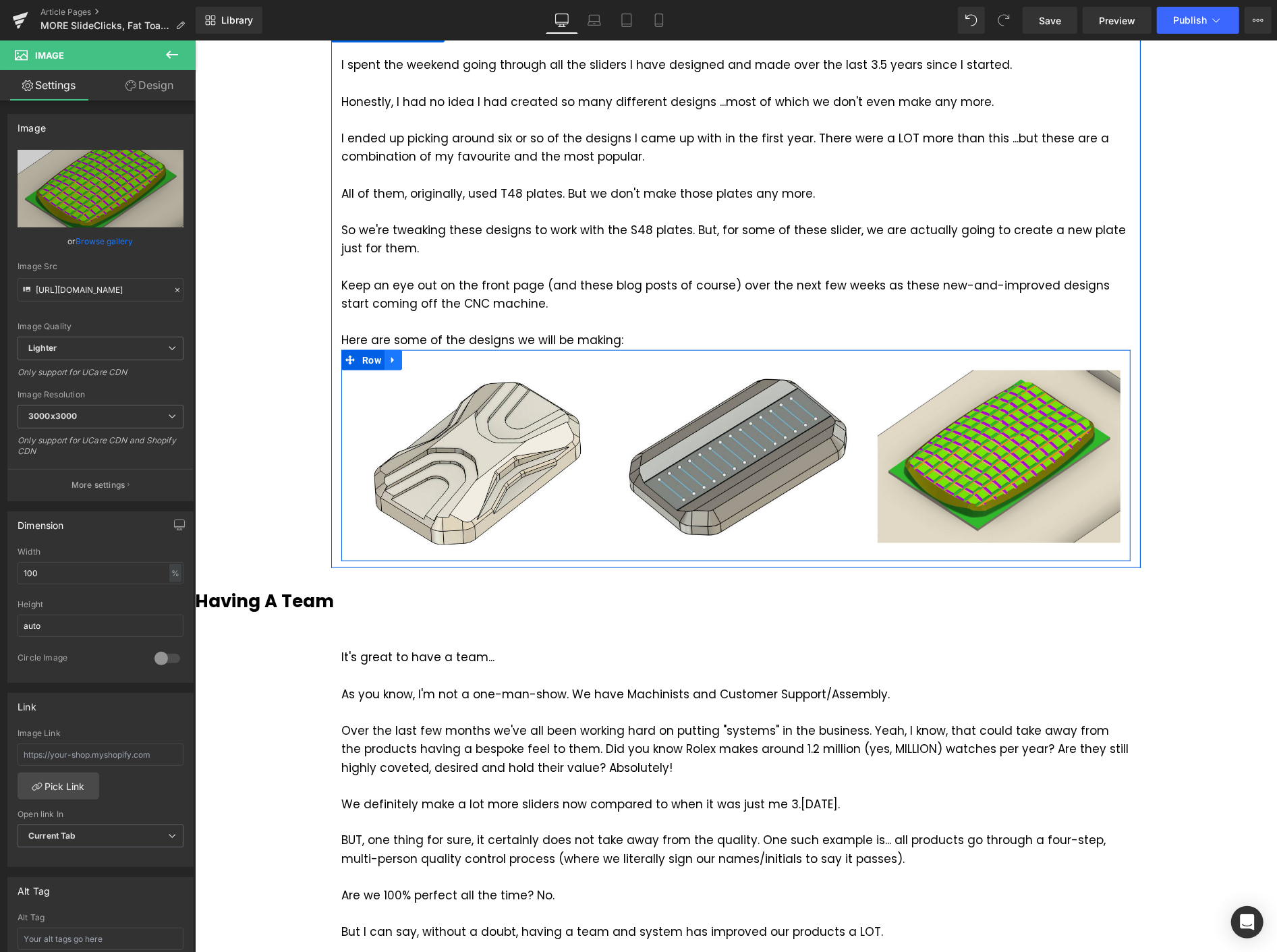
click at [390, 357] on icon at bounding box center [393, 359] width 10 height 11
click at [405, 357] on icon at bounding box center [410, 359] width 10 height 10
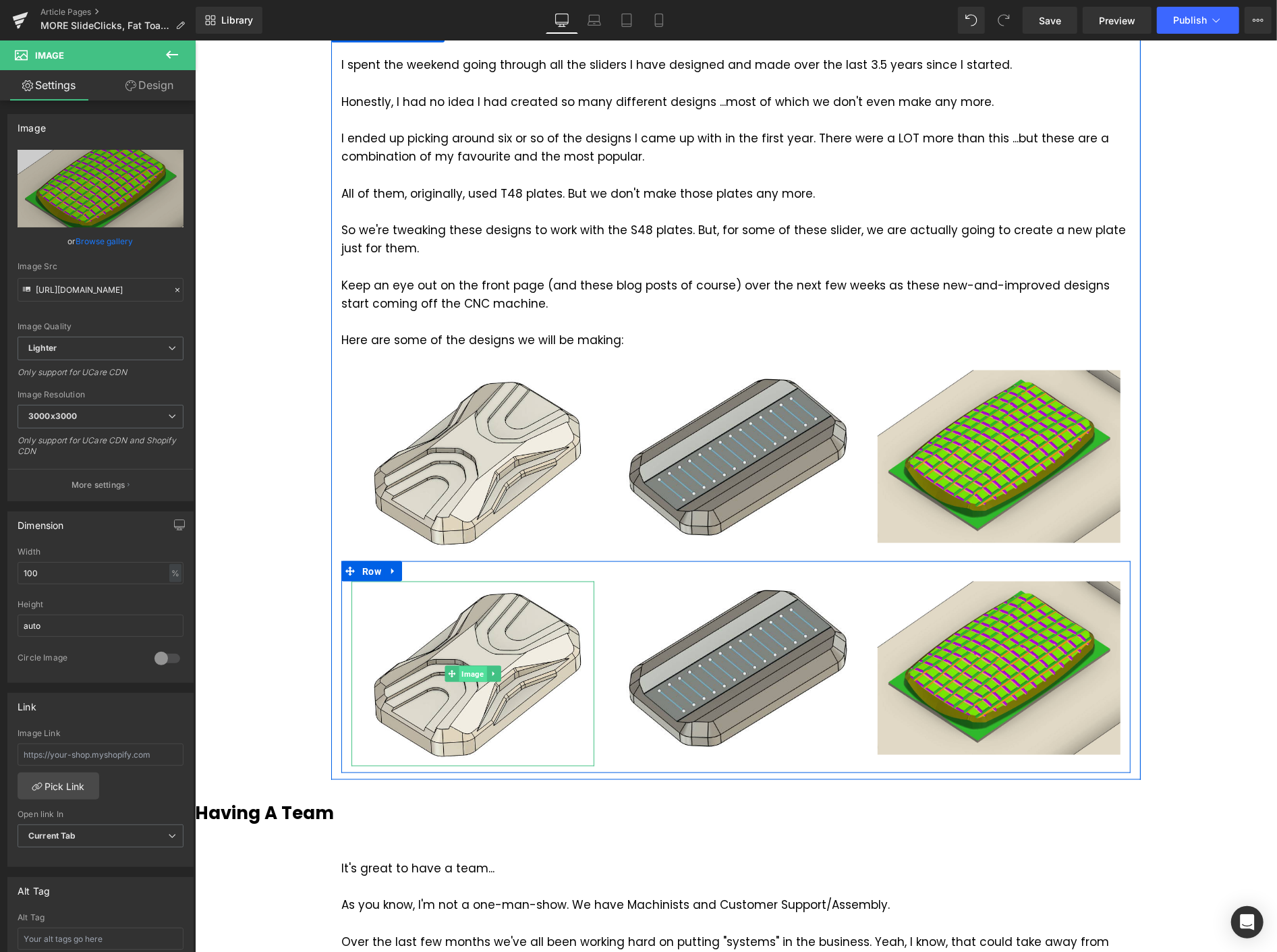
click at [459, 668] on span "Image" at bounding box center [471, 673] width 28 height 16
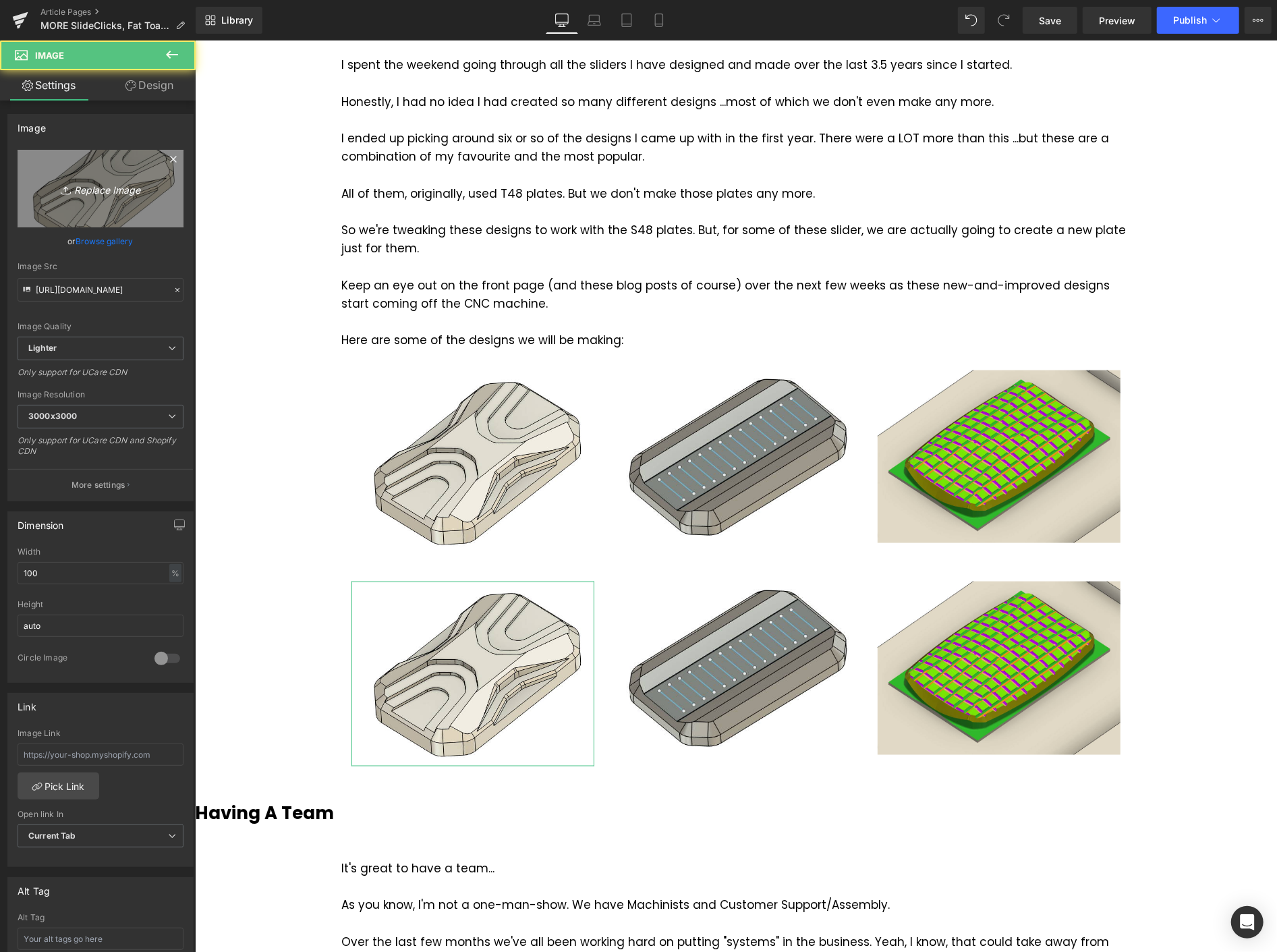
click at [106, 189] on icon "Replace Image" at bounding box center [101, 189] width 108 height 17
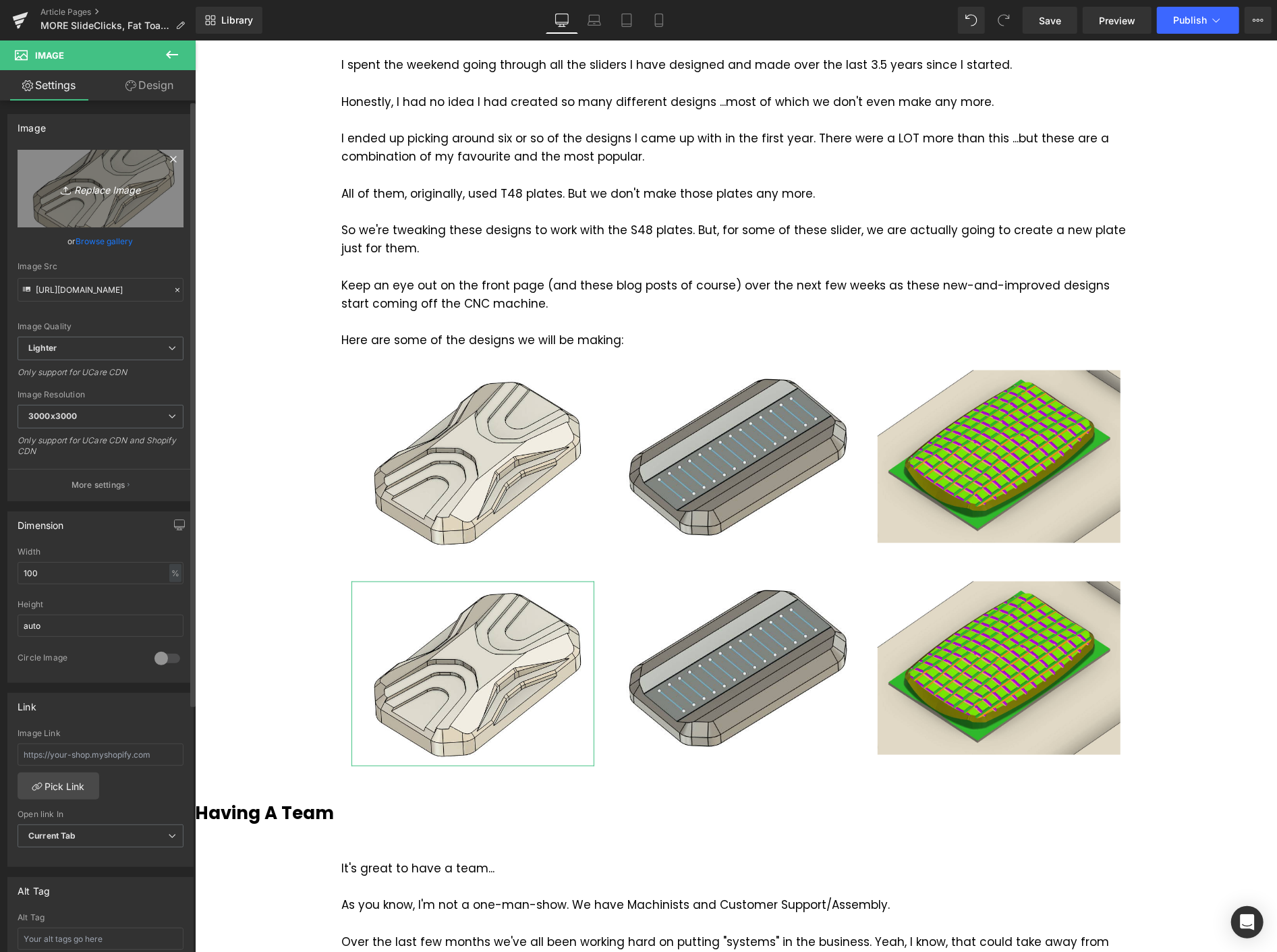
type input "C:\fakepath\Screenshot [DATE] 114704.png"
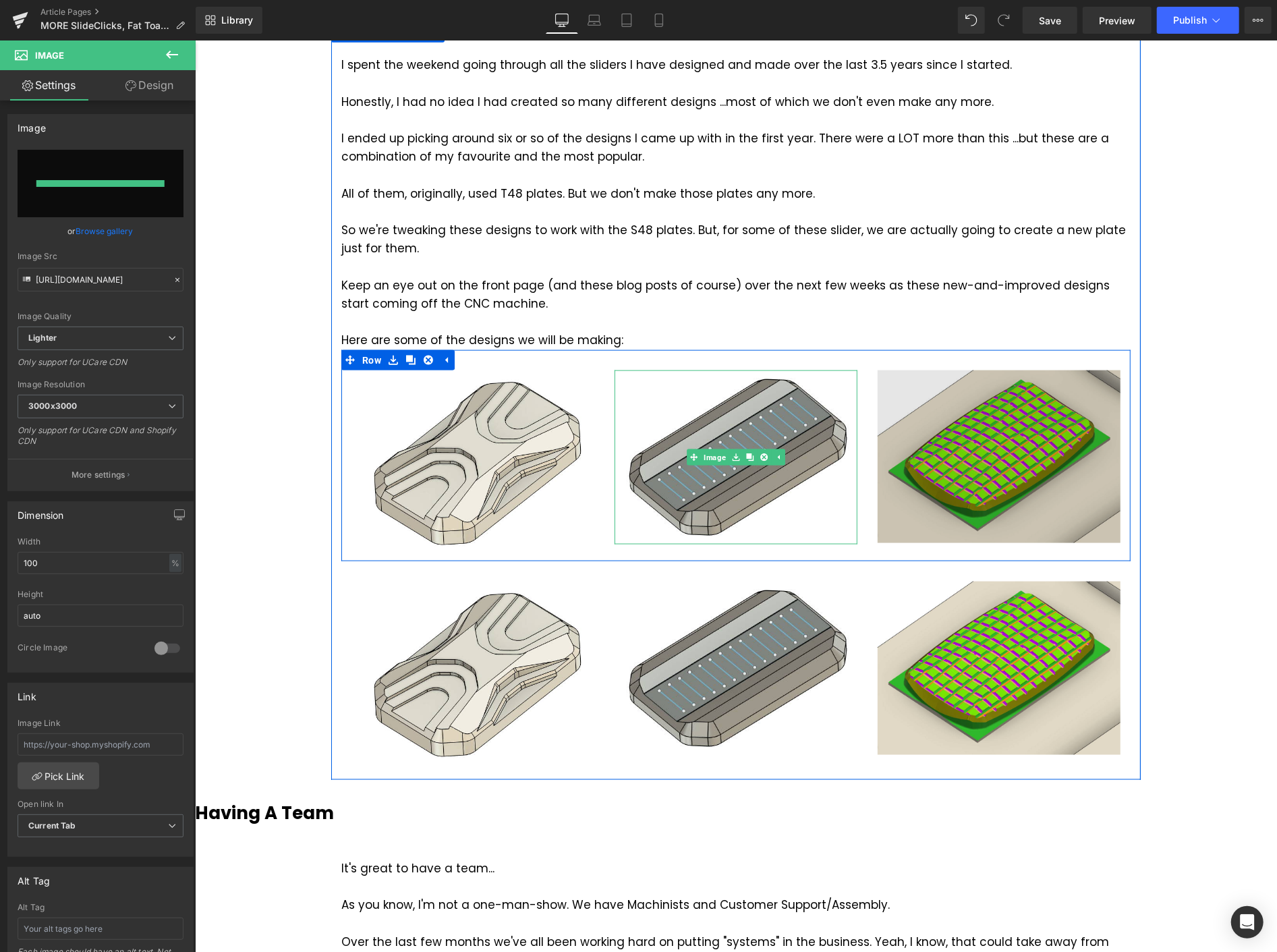
type input "[URL][DOMAIN_NAME]"
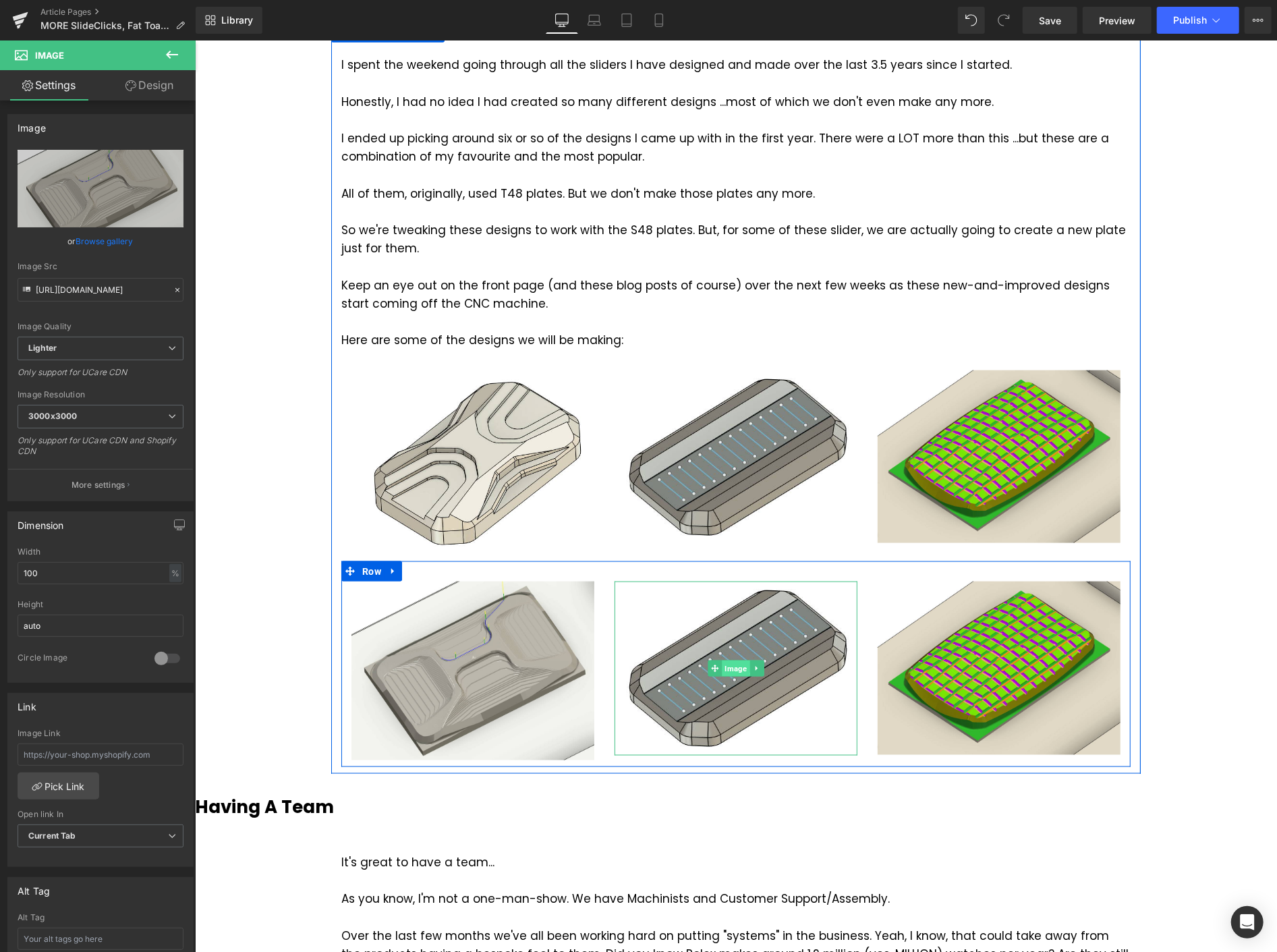
click at [726, 665] on span "Image" at bounding box center [735, 668] width 28 height 16
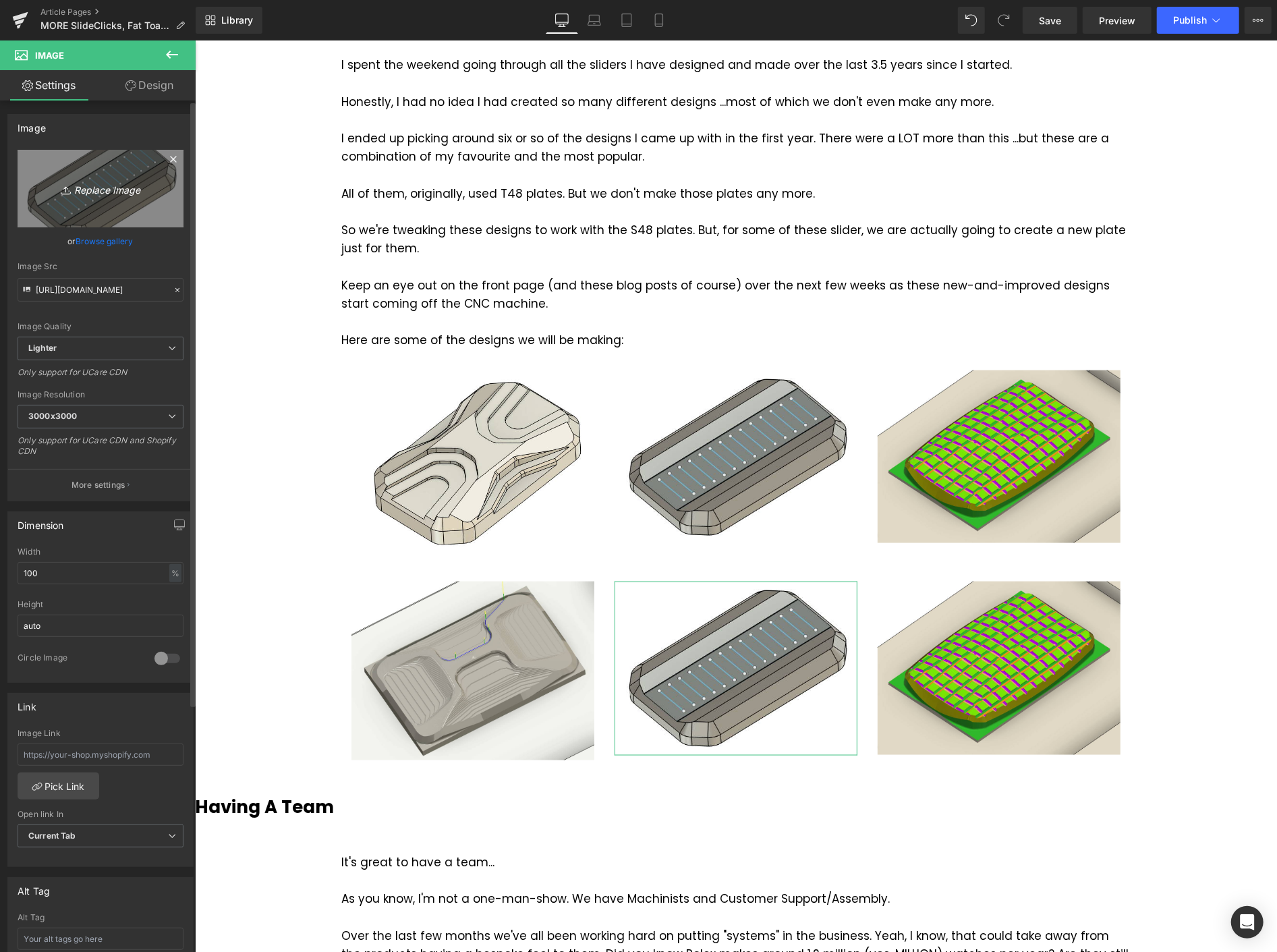
click at [118, 187] on icon "Replace Image" at bounding box center [101, 189] width 108 height 17
type input "C:\fakepath\Screenshot [DATE] 115240.png"
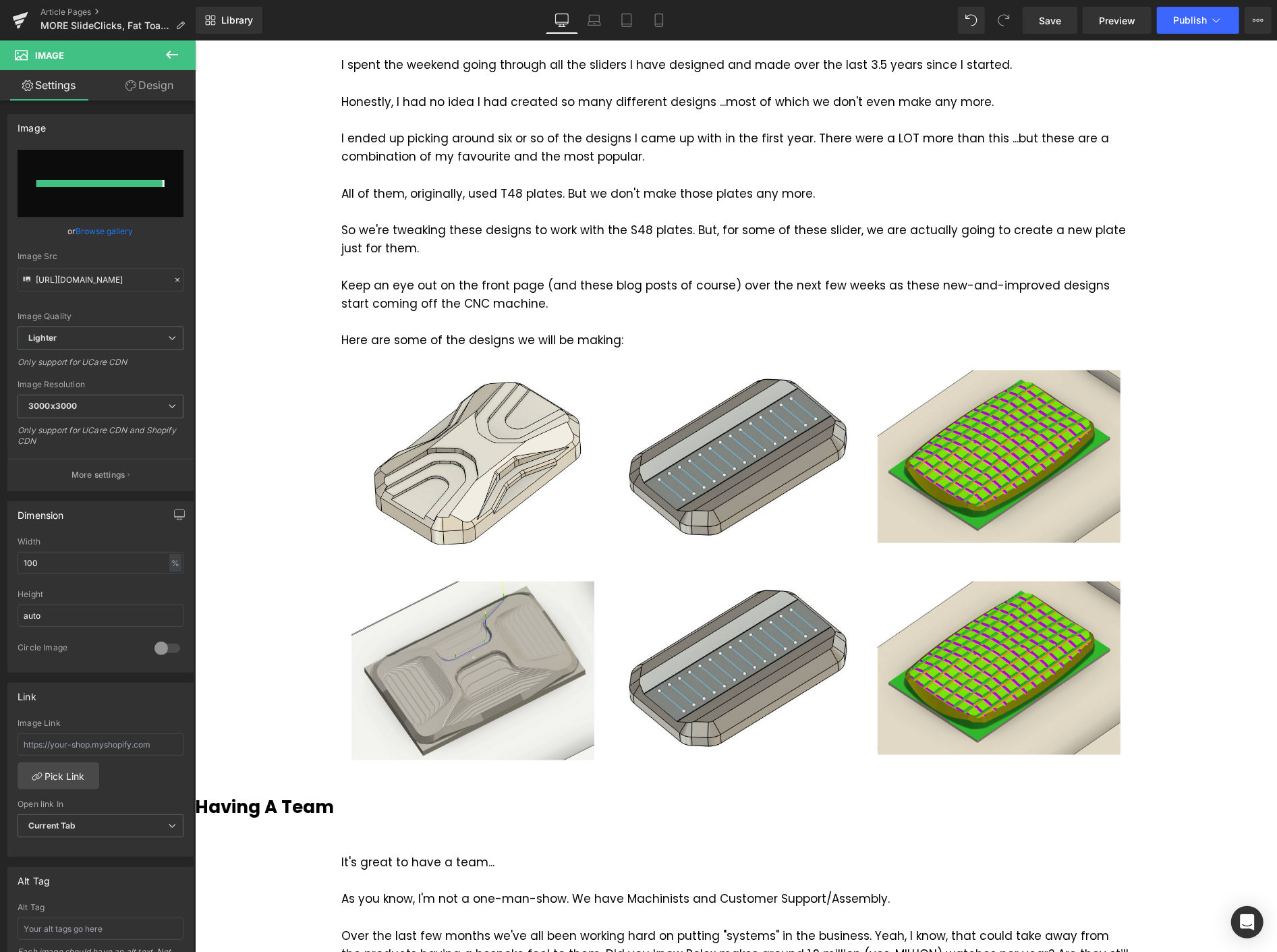
type input "[URL][DOMAIN_NAME]"
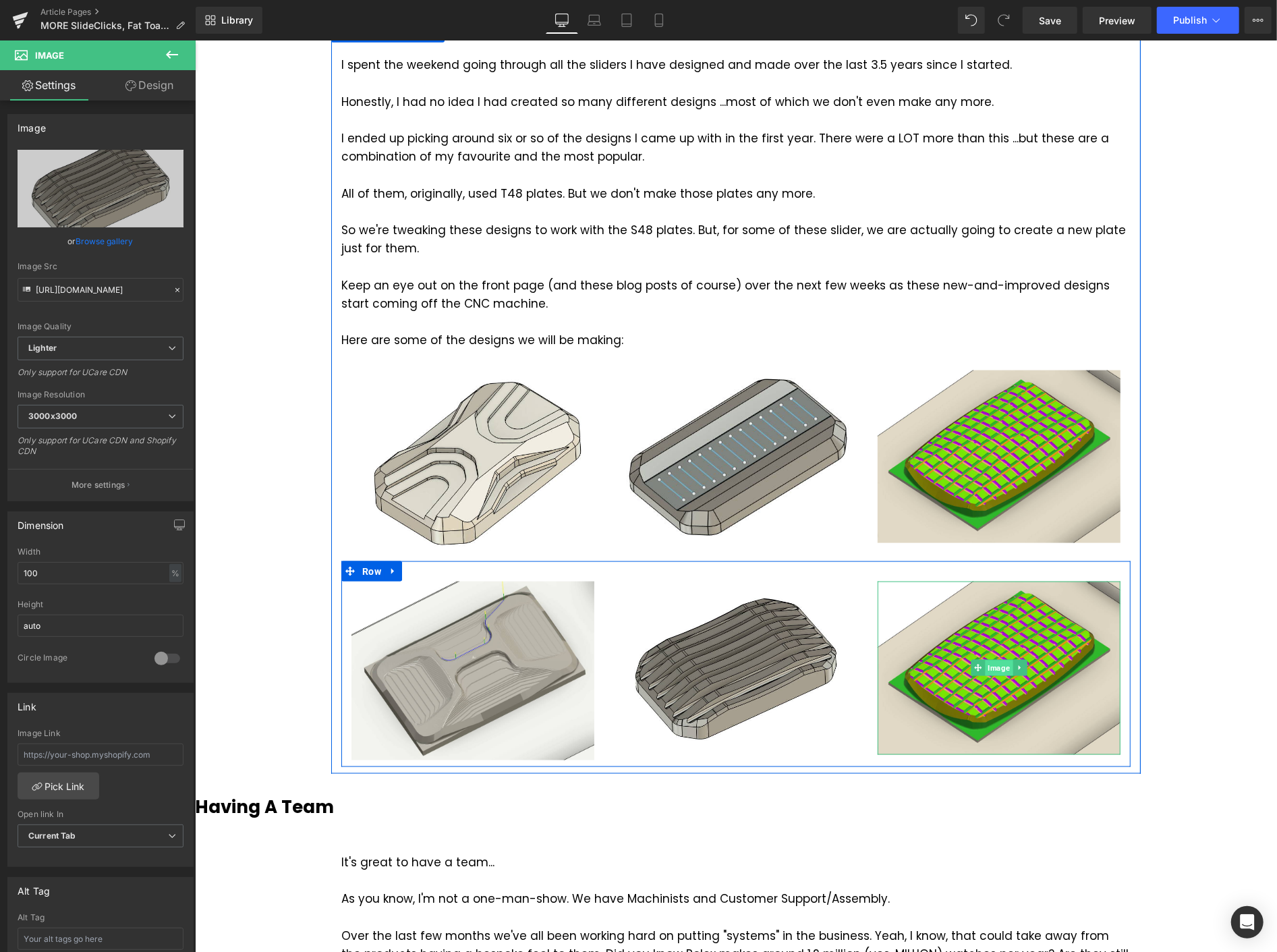
click at [991, 669] on span "Image" at bounding box center [998, 668] width 28 height 16
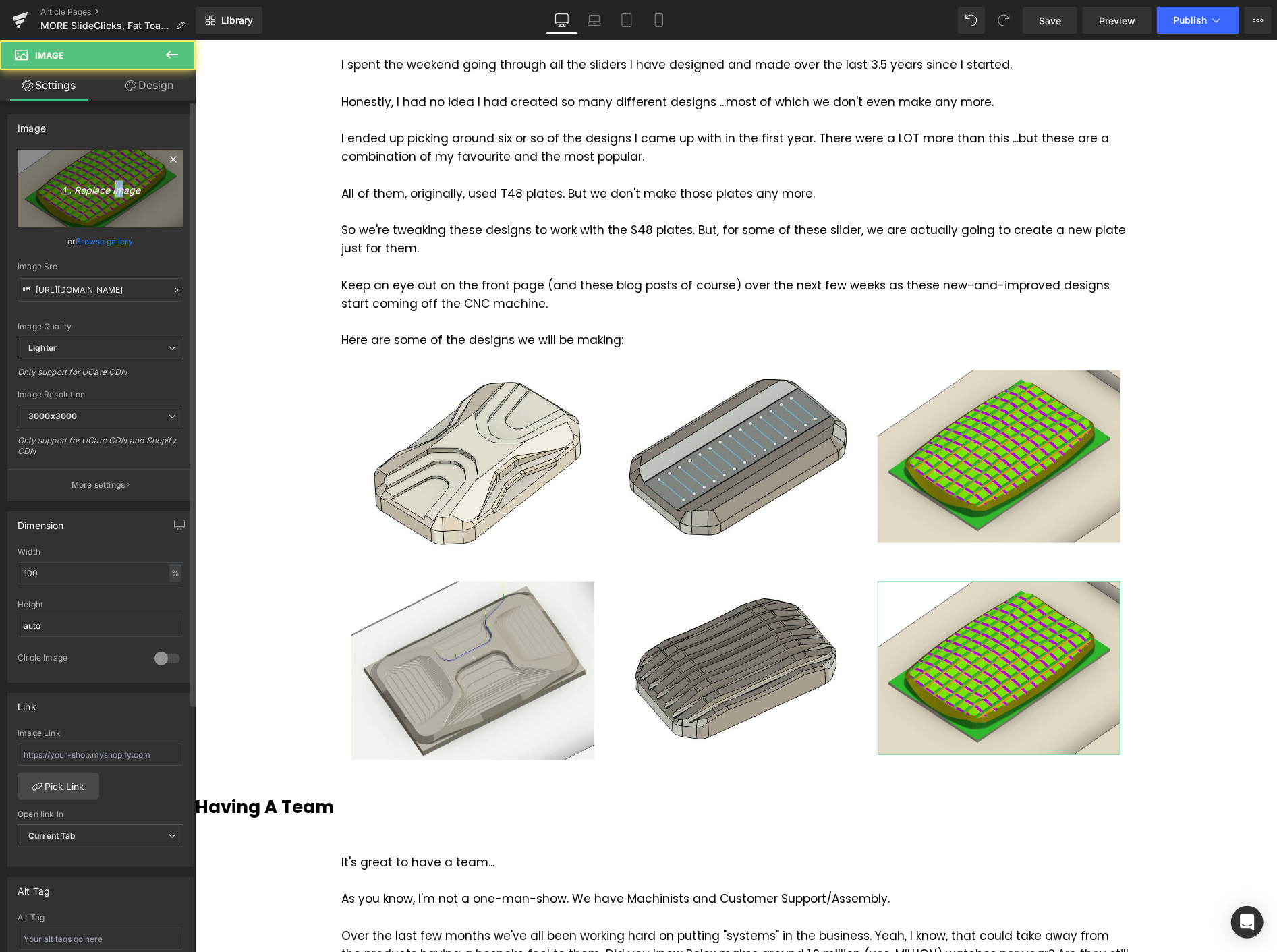
click at [113, 182] on icon "Replace Image" at bounding box center [101, 189] width 108 height 17
type input "C:\fakepath\Screenshot [DATE] 115053.png"
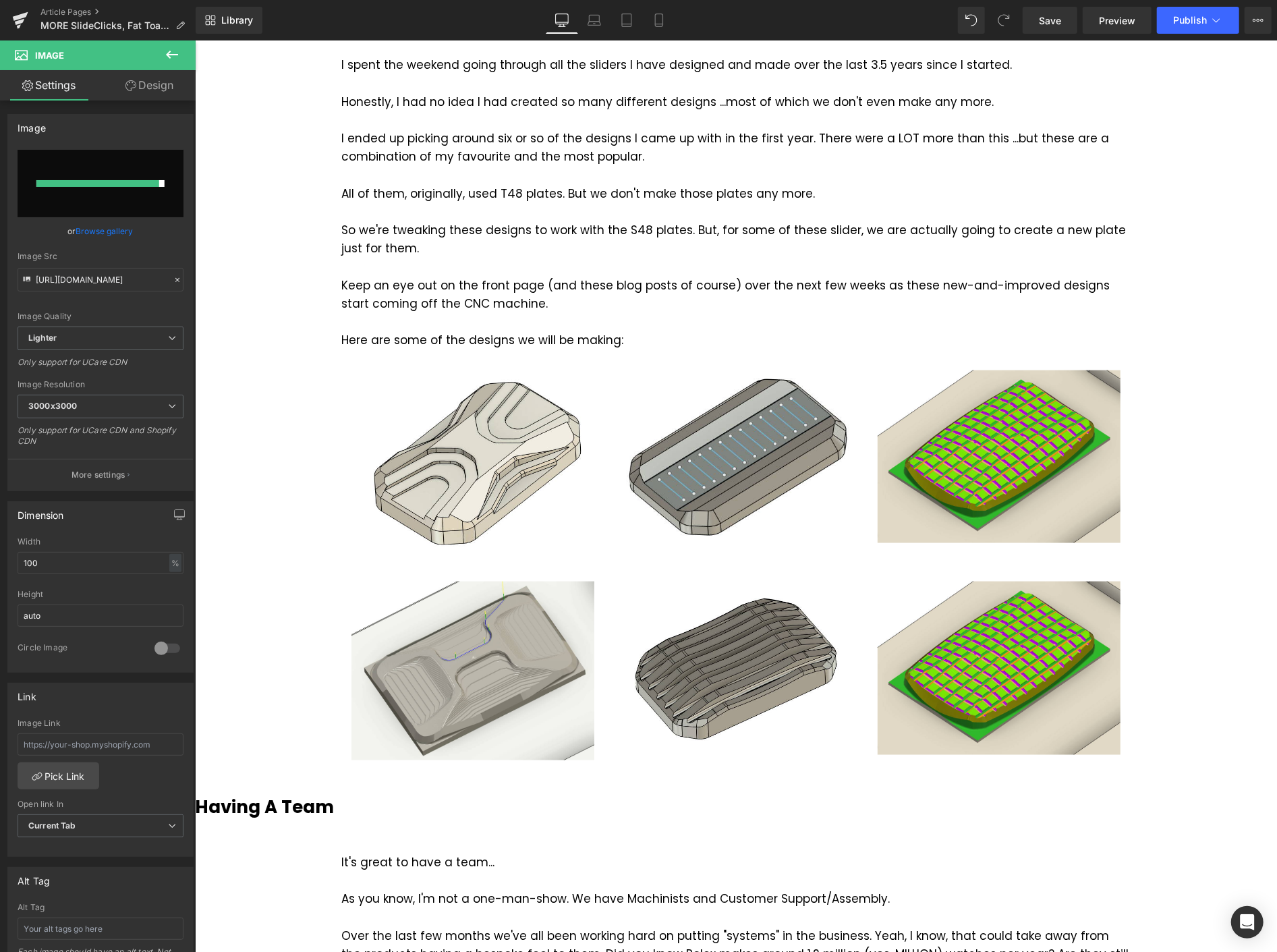
type input "[URL][DOMAIN_NAME]"
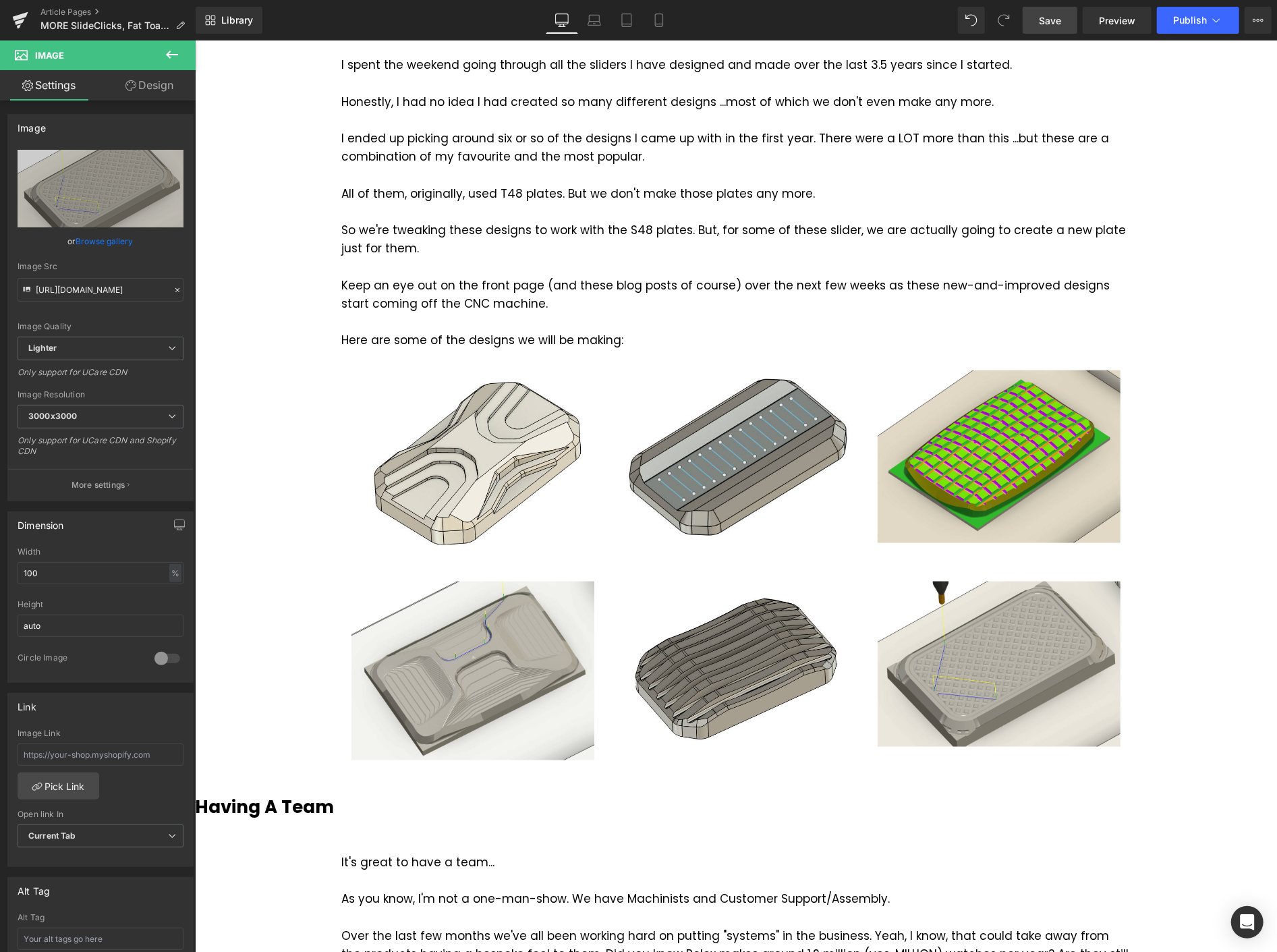
click at [1054, 20] on span "Save" at bounding box center [1050, 20] width 22 height 14
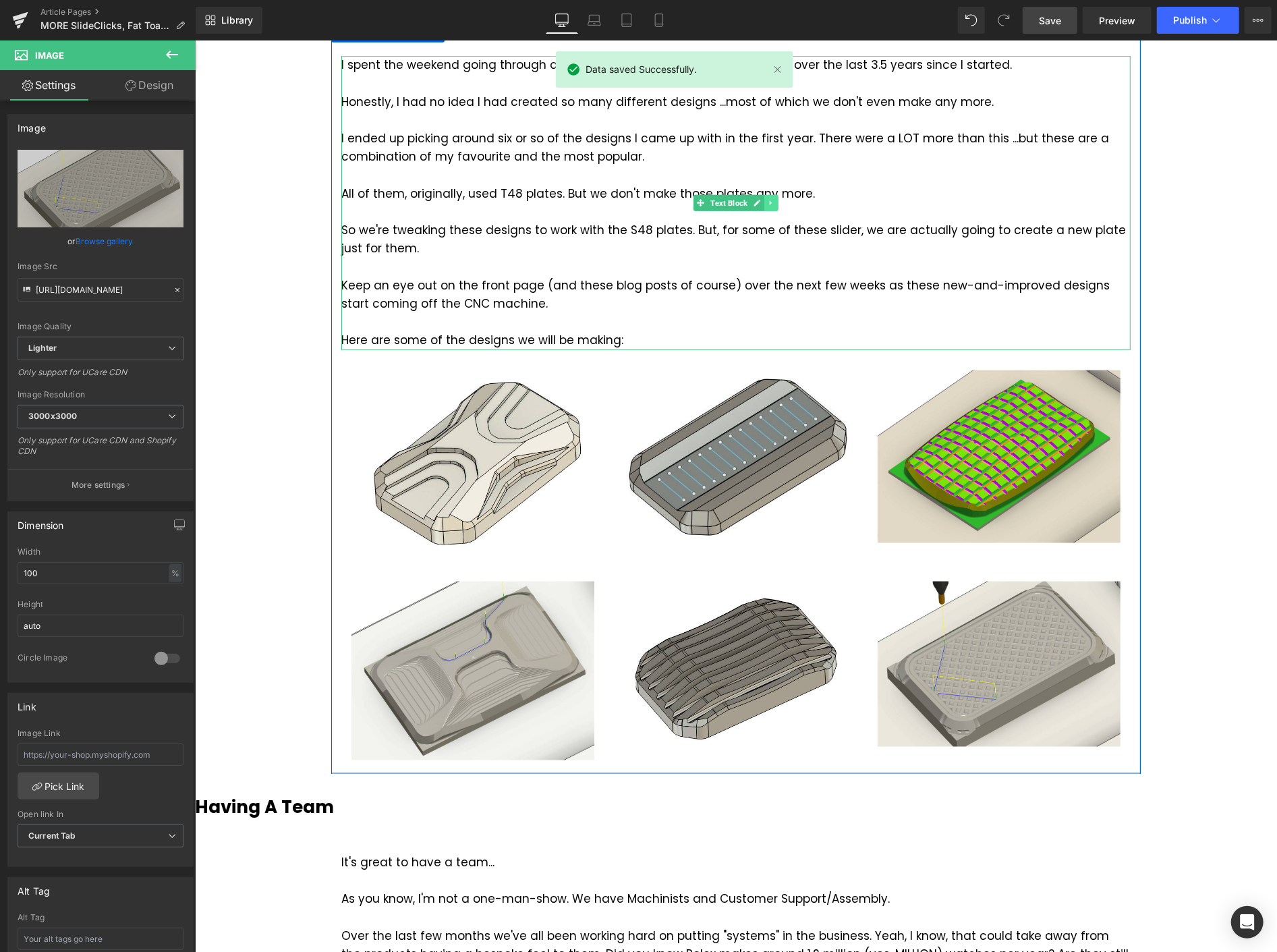
click at [767, 202] on icon at bounding box center [771, 202] width 8 height 8
click at [760, 200] on icon at bounding box center [764, 202] width 8 height 8
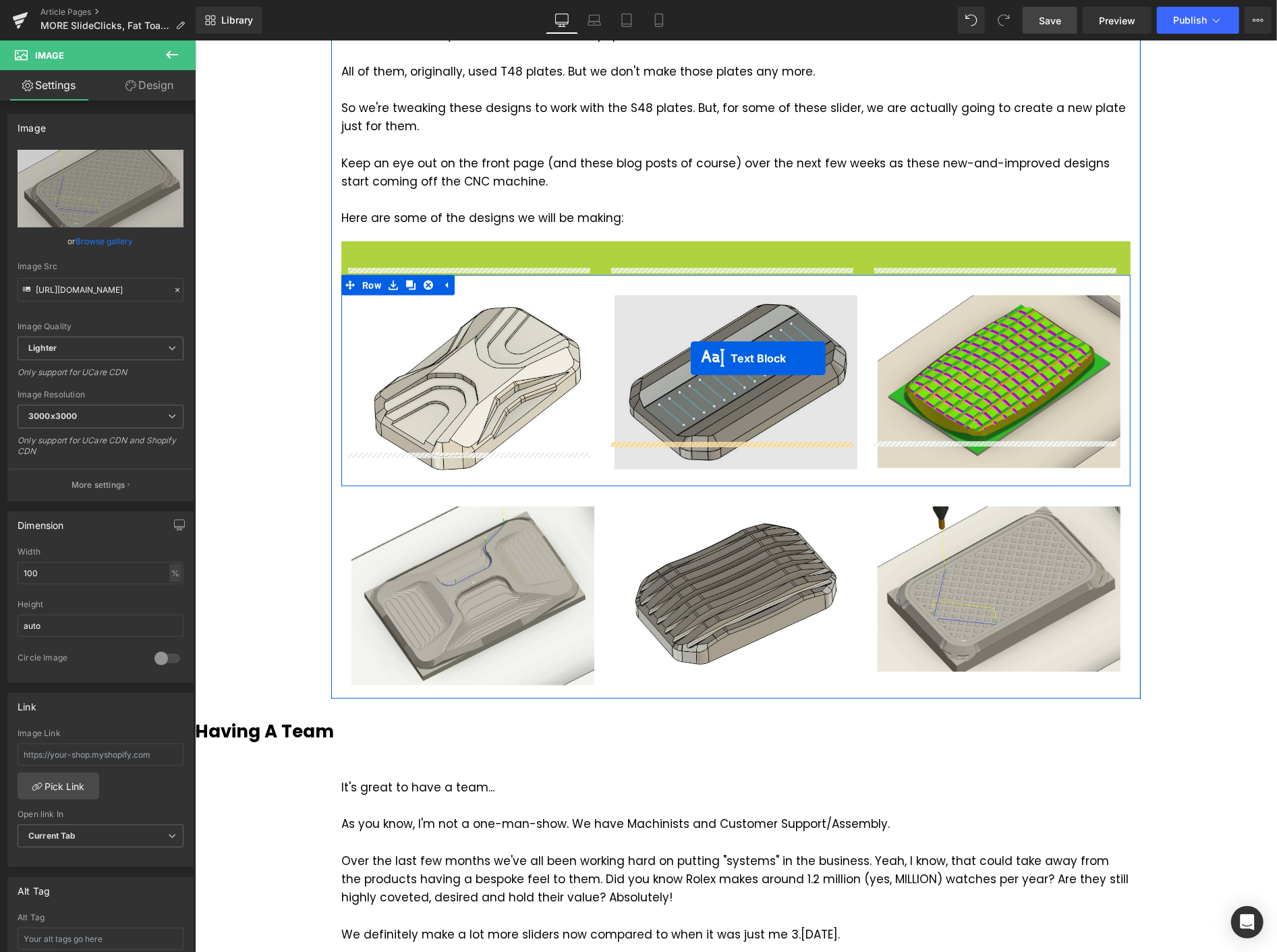
scroll to position [1274, 0]
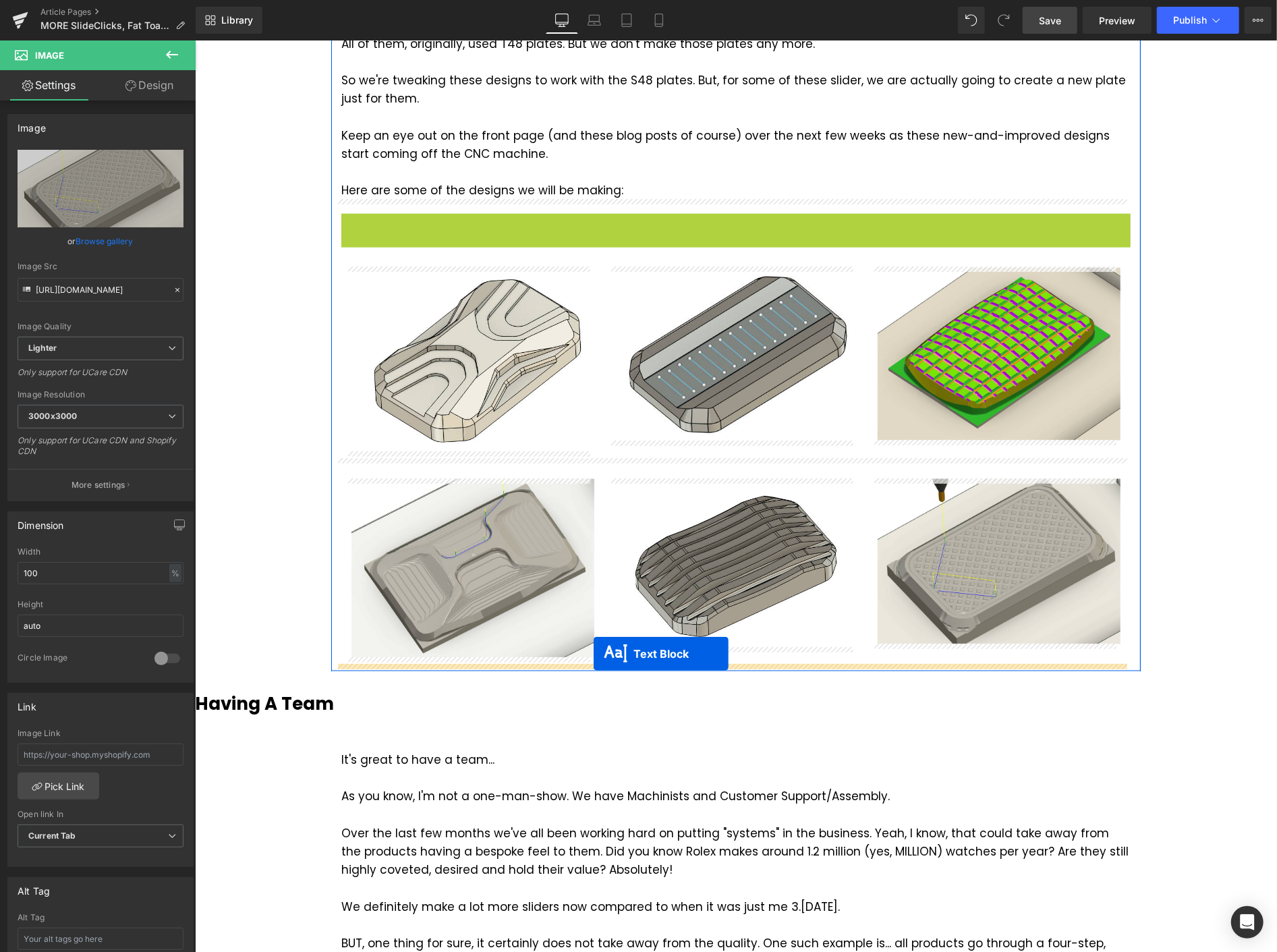
drag, startPoint x: 697, startPoint y: 504, endPoint x: 593, endPoint y: 653, distance: 181.7
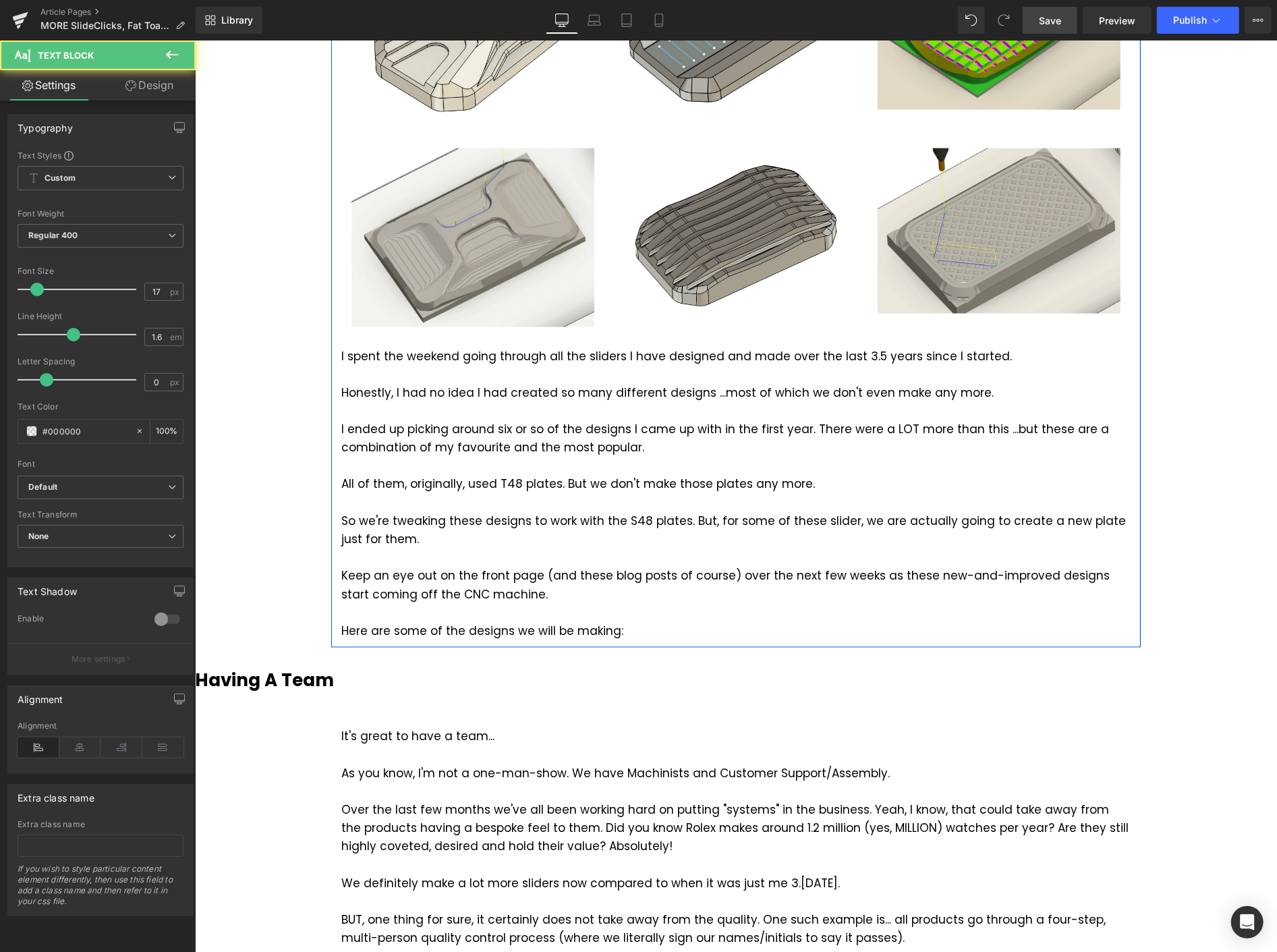
scroll to position [1574, 0]
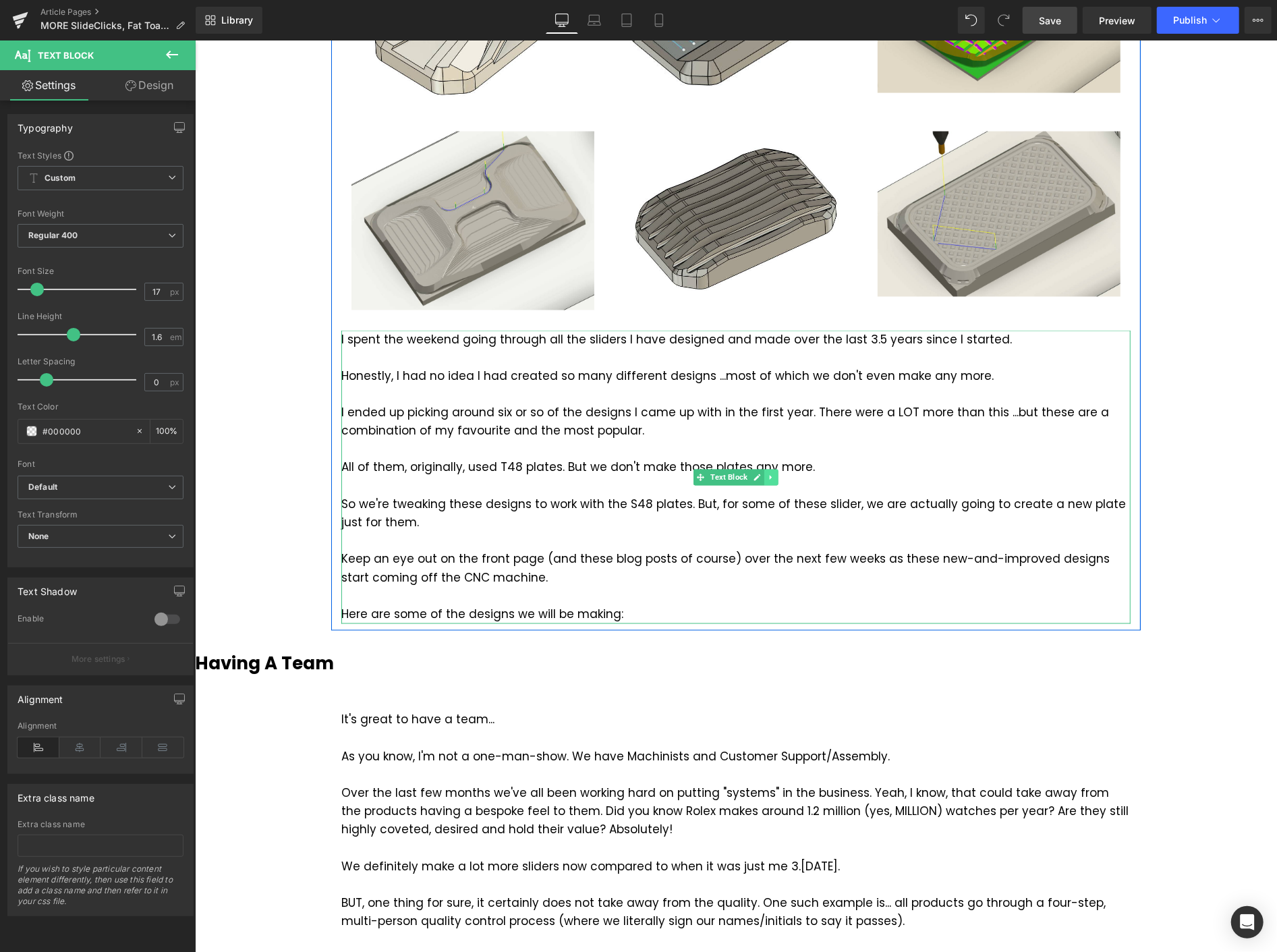
click at [767, 468] on link at bounding box center [770, 476] width 14 height 16
click at [770, 474] on link at bounding box center [777, 476] width 14 height 16
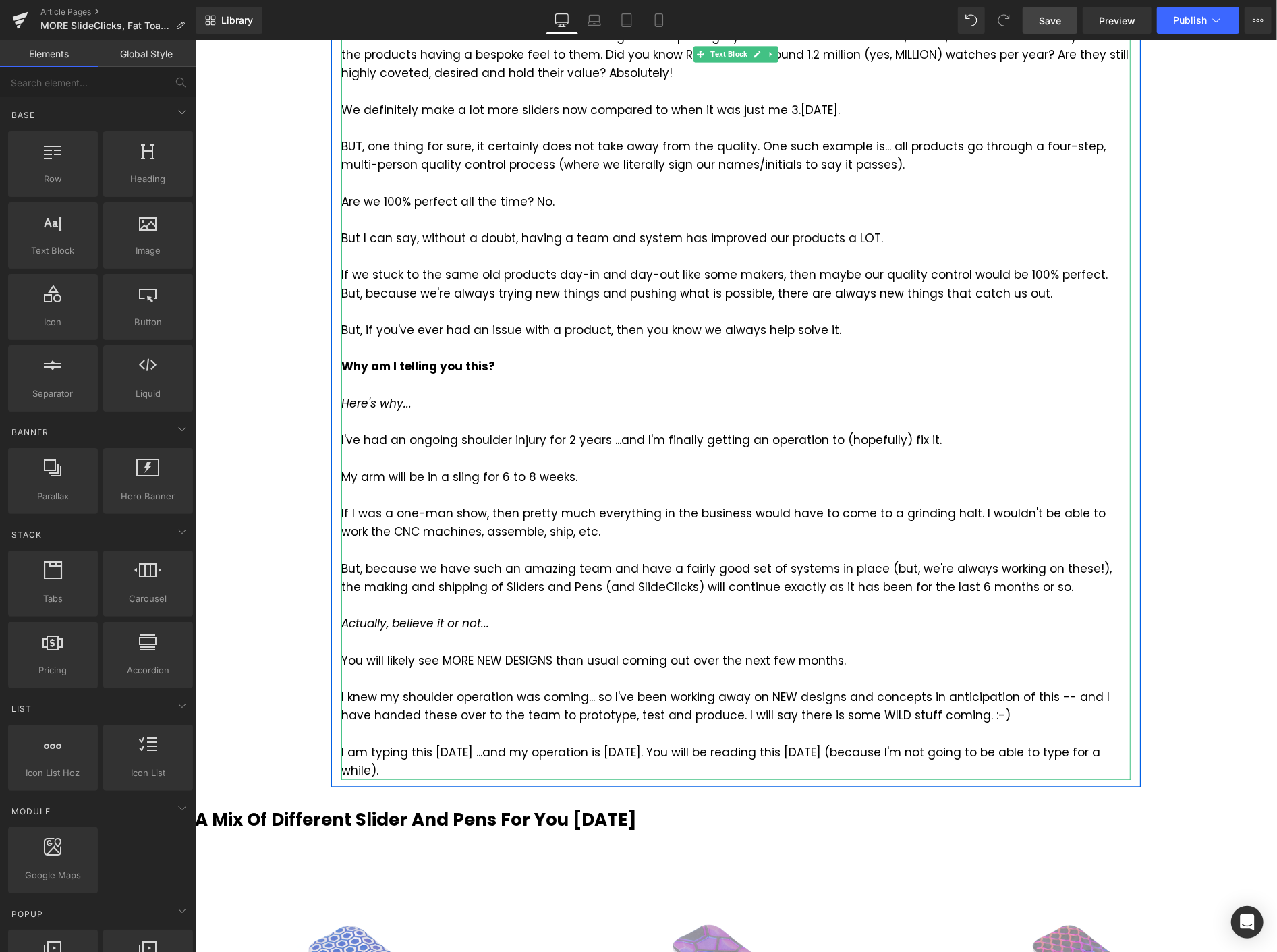
scroll to position [2398, 0]
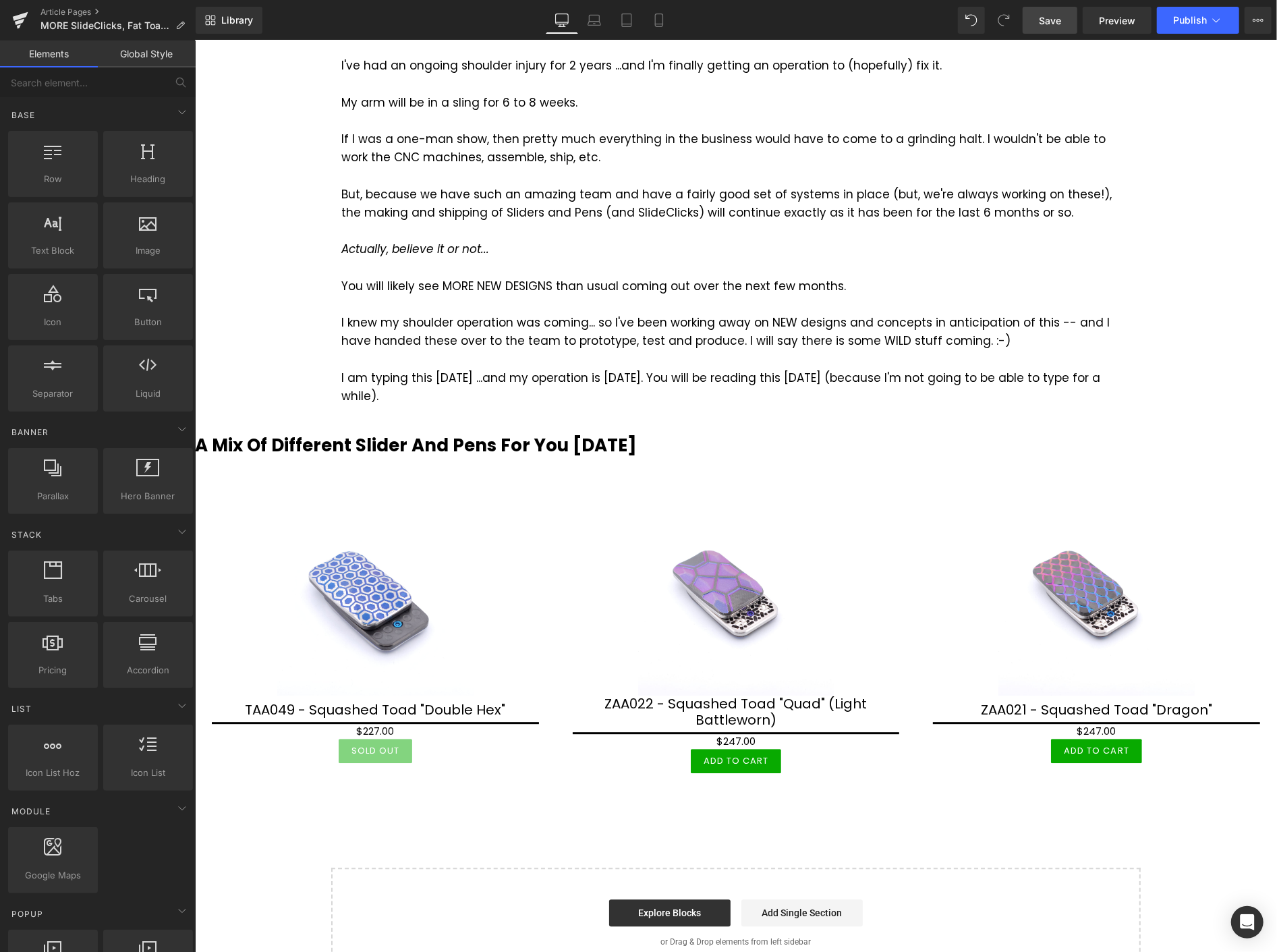
click at [467, 398] on div "I am typing this [DATE] ...and my operation is [DATE]. You will be reading this…" at bounding box center [736, 387] width 789 height 36
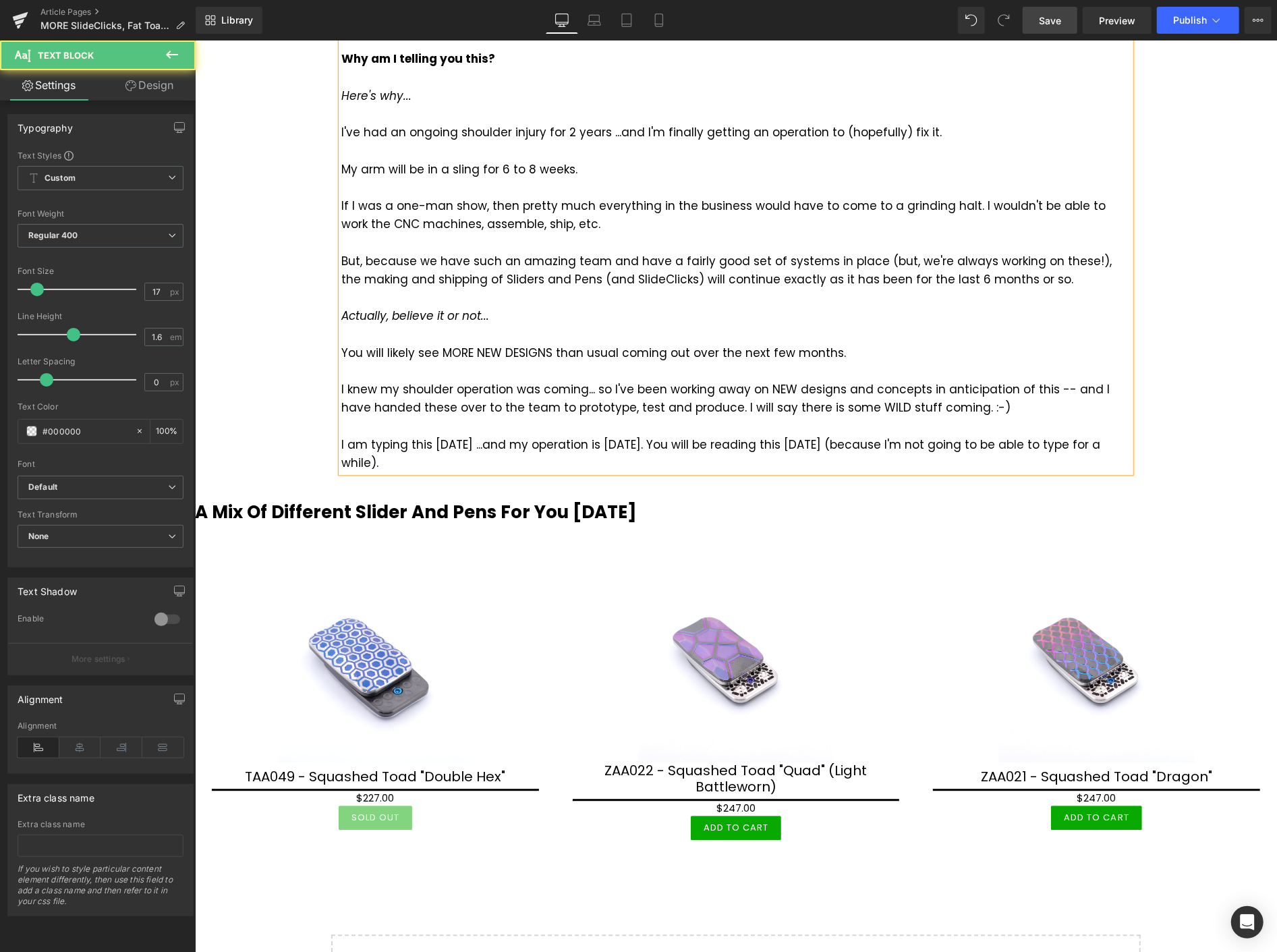
scroll to position [2323, 0]
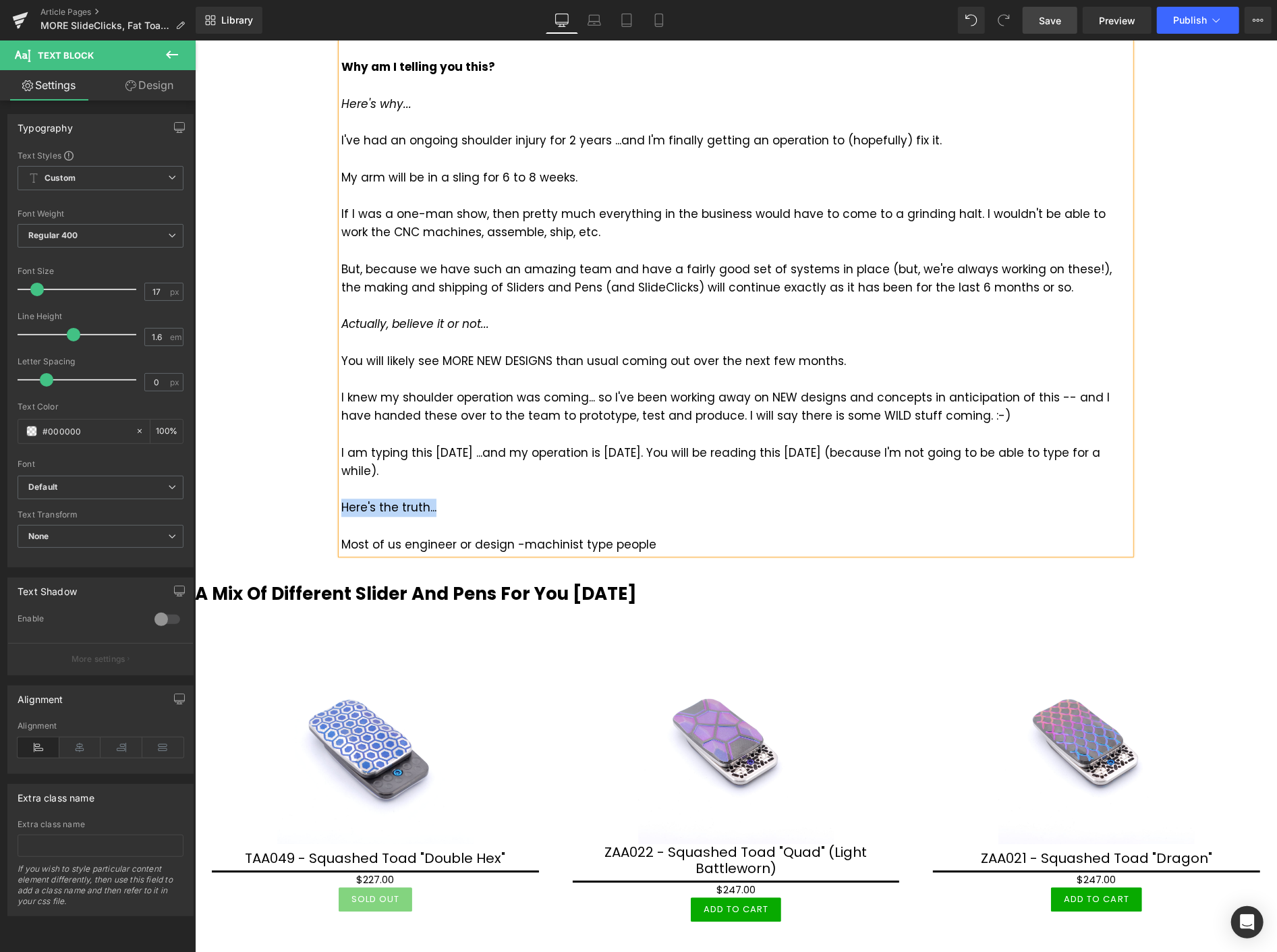
drag, startPoint x: 434, startPoint y: 508, endPoint x: 336, endPoint y: 512, distance: 98.1
click at [341, 512] on div "Here's the truth..." at bounding box center [736, 507] width 789 height 18
click at [1054, 23] on span "Save" at bounding box center [1050, 20] width 22 height 14
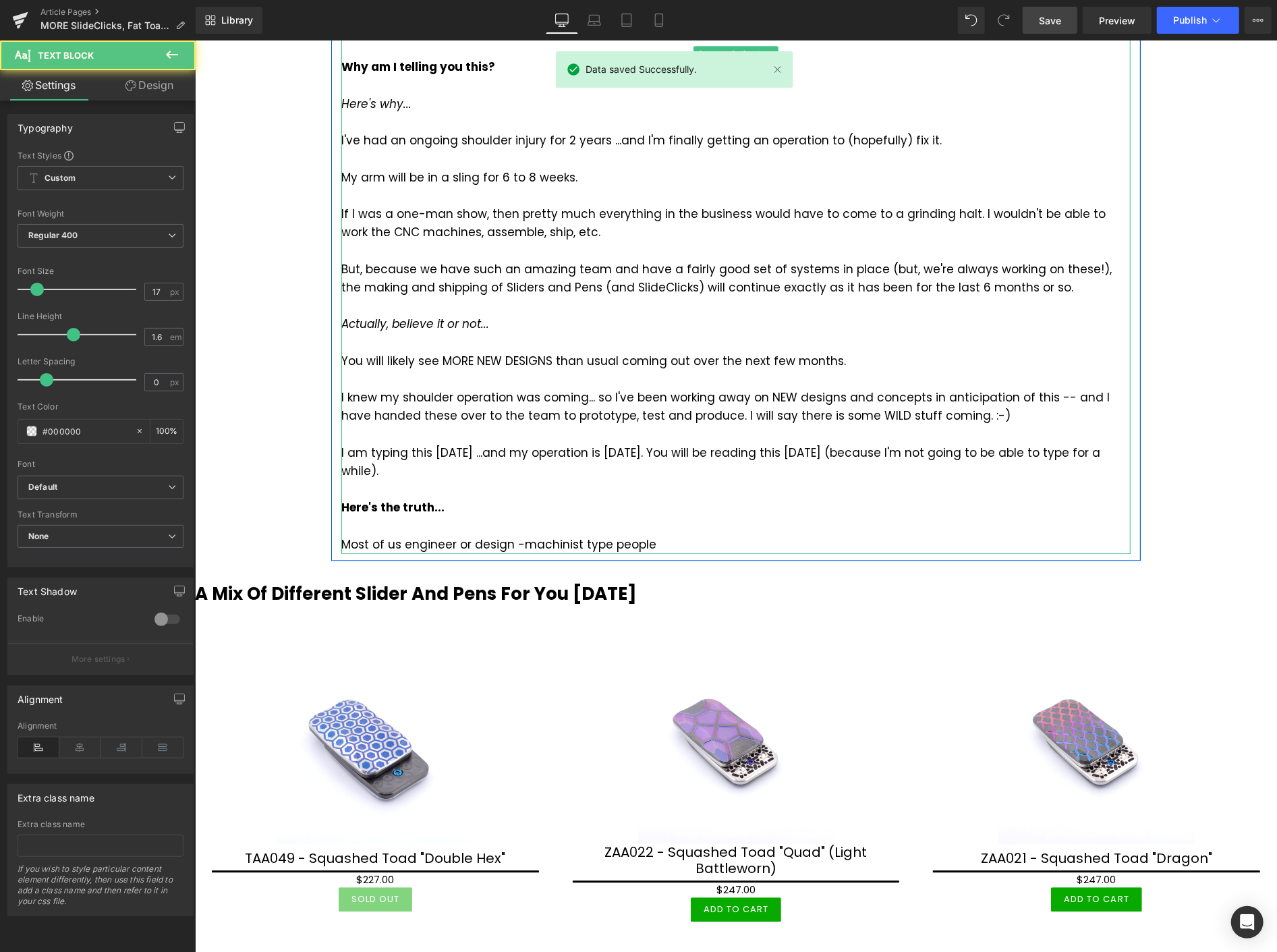
click at [511, 542] on div "Most of us engineer or design -machinist type people" at bounding box center [736, 544] width 789 height 18
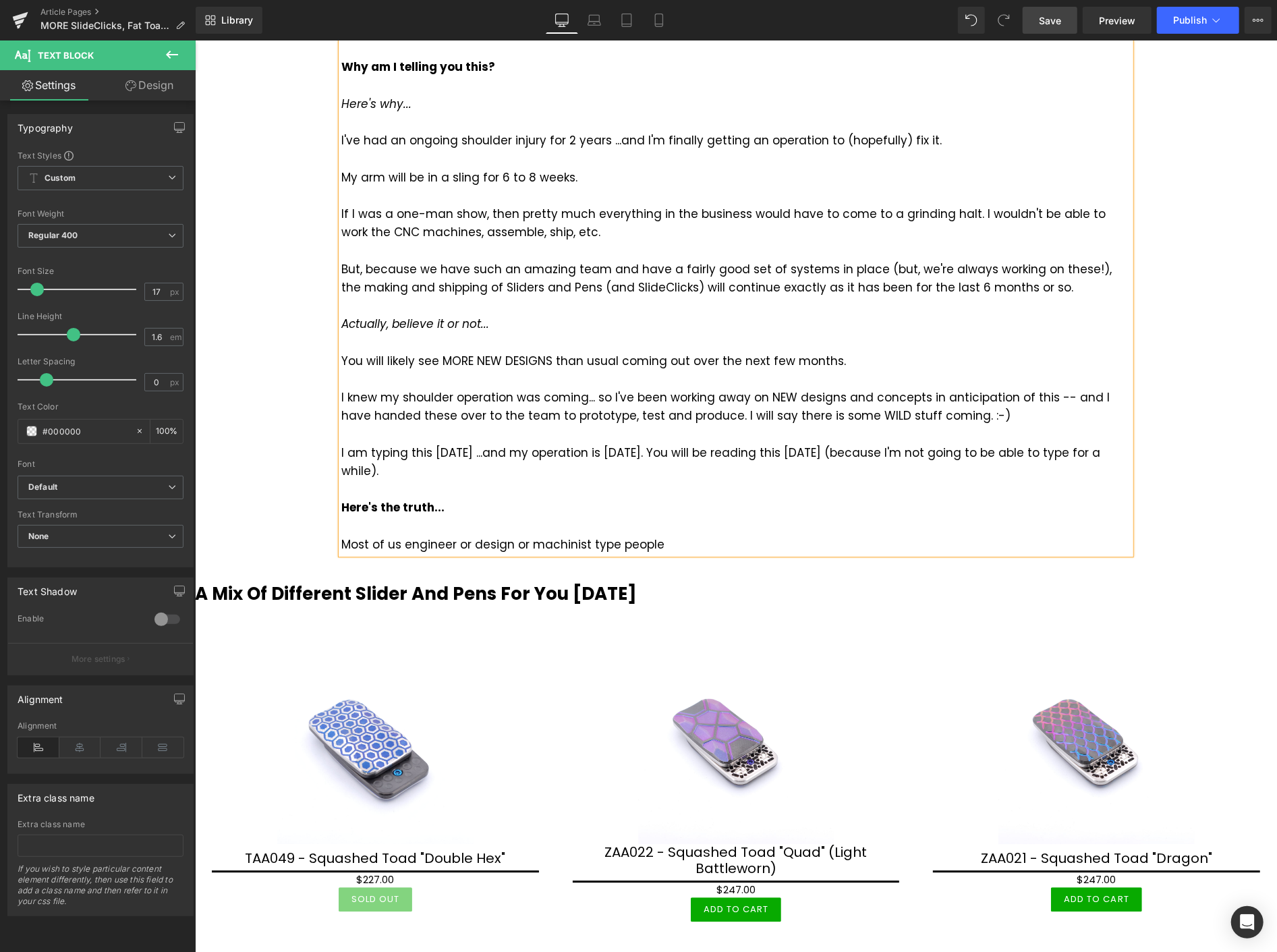
click at [422, 539] on div "Most of us engineer or design or machinist type people" at bounding box center [736, 544] width 789 height 18
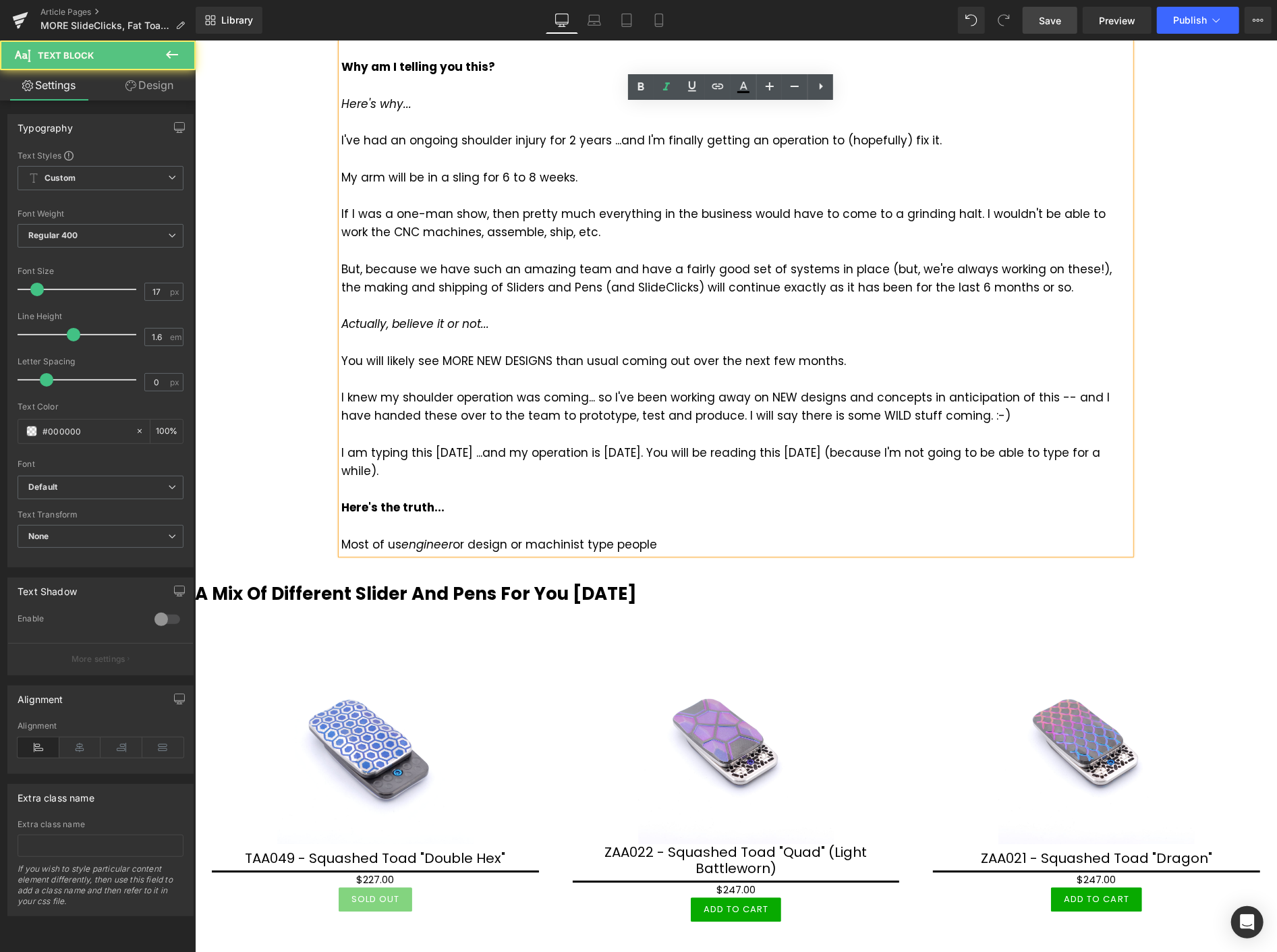
click at [476, 543] on div "Most of us engineer or design or machinist type people" at bounding box center [736, 544] width 789 height 18
click at [544, 537] on div "Most of us engineer or design or machinist type people" at bounding box center [736, 544] width 789 height 18
click at [662, 549] on div "Most of us engineer or design or machinist type people" at bounding box center [736, 544] width 789 height 18
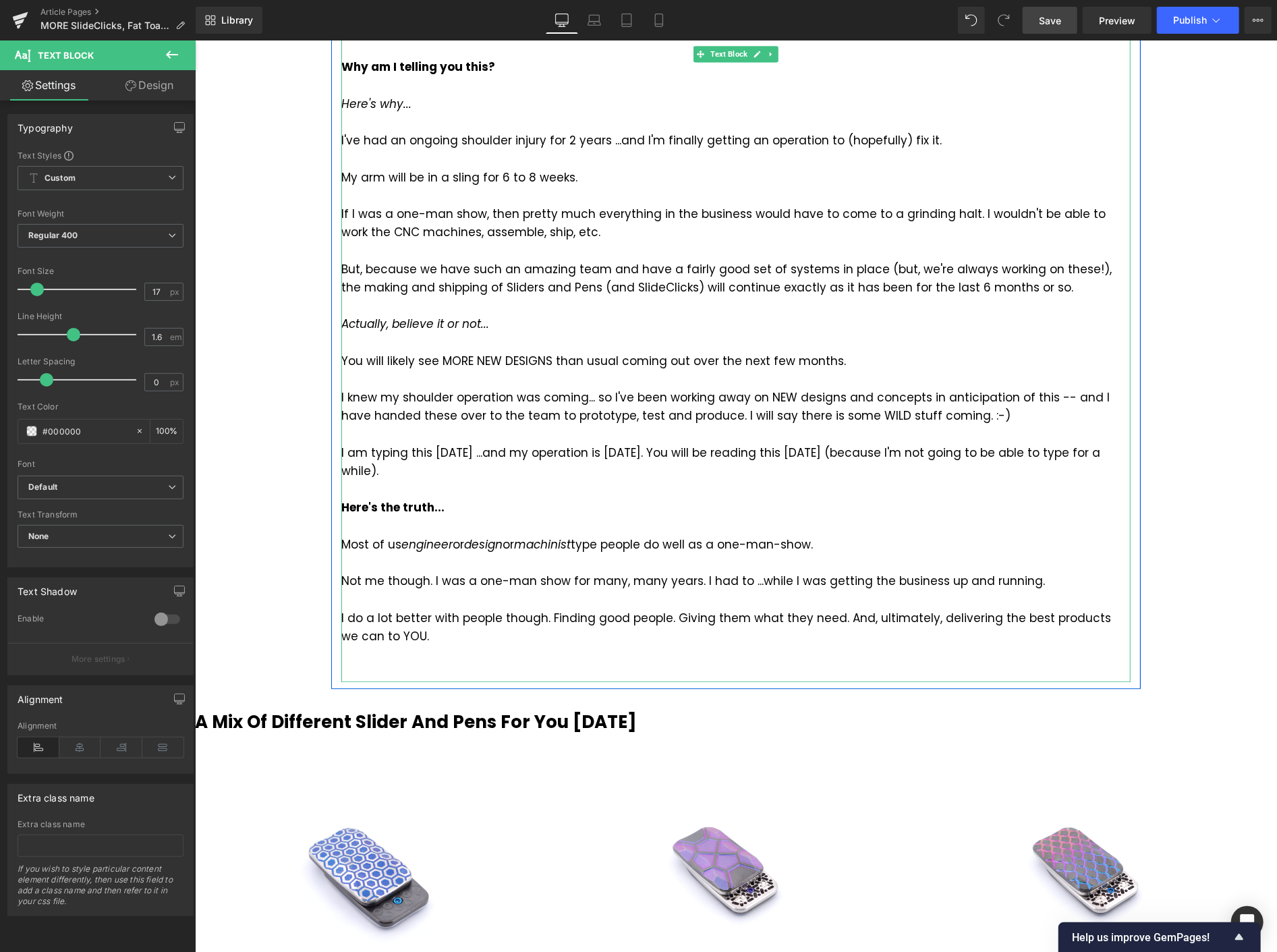
click at [445, 462] on div "I am typing this [DATE] ...and my operation is [DATE]. You will be reading this…" at bounding box center [736, 462] width 789 height 36
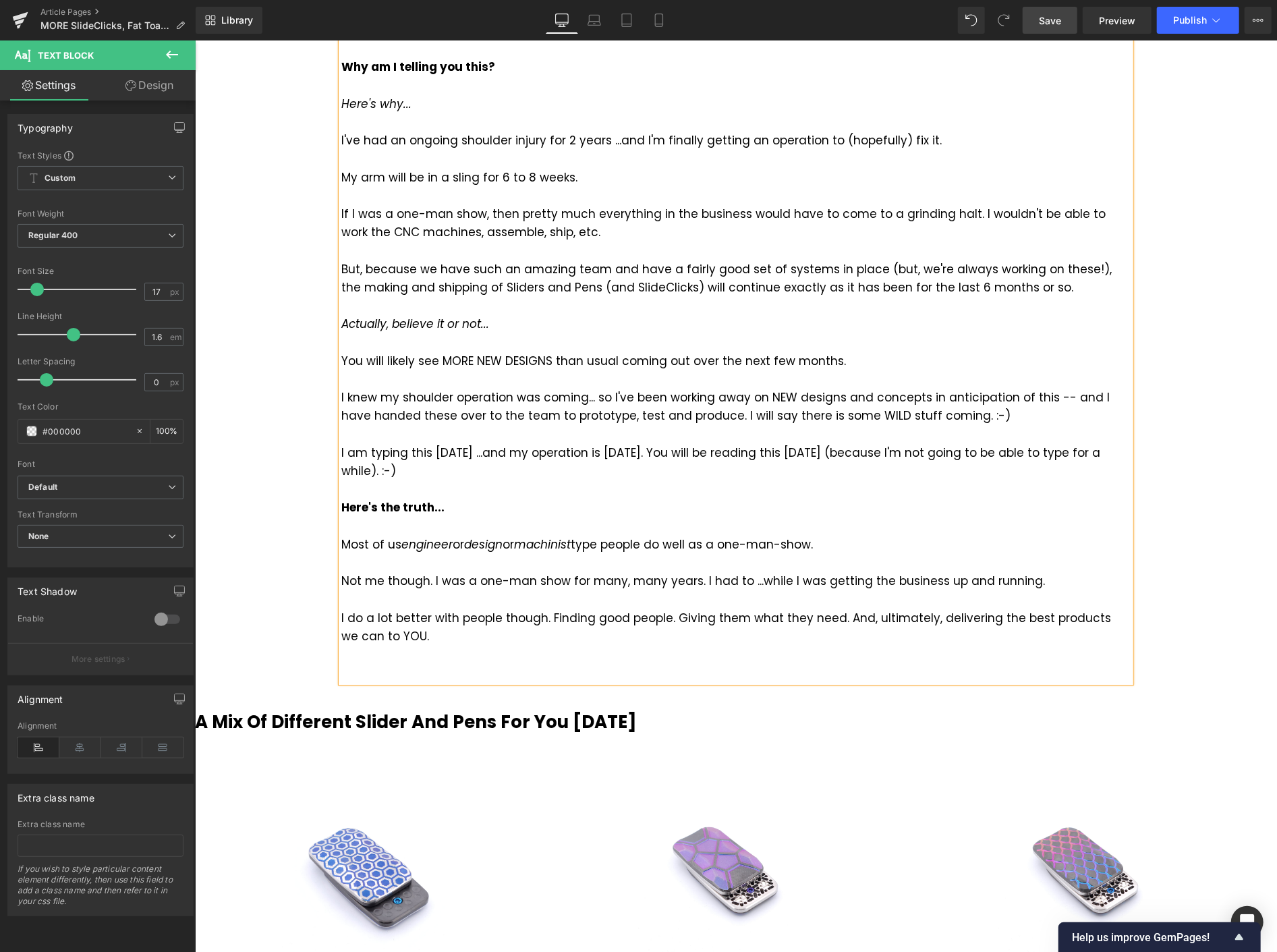
click at [451, 669] on div at bounding box center [736, 671] width 789 height 18
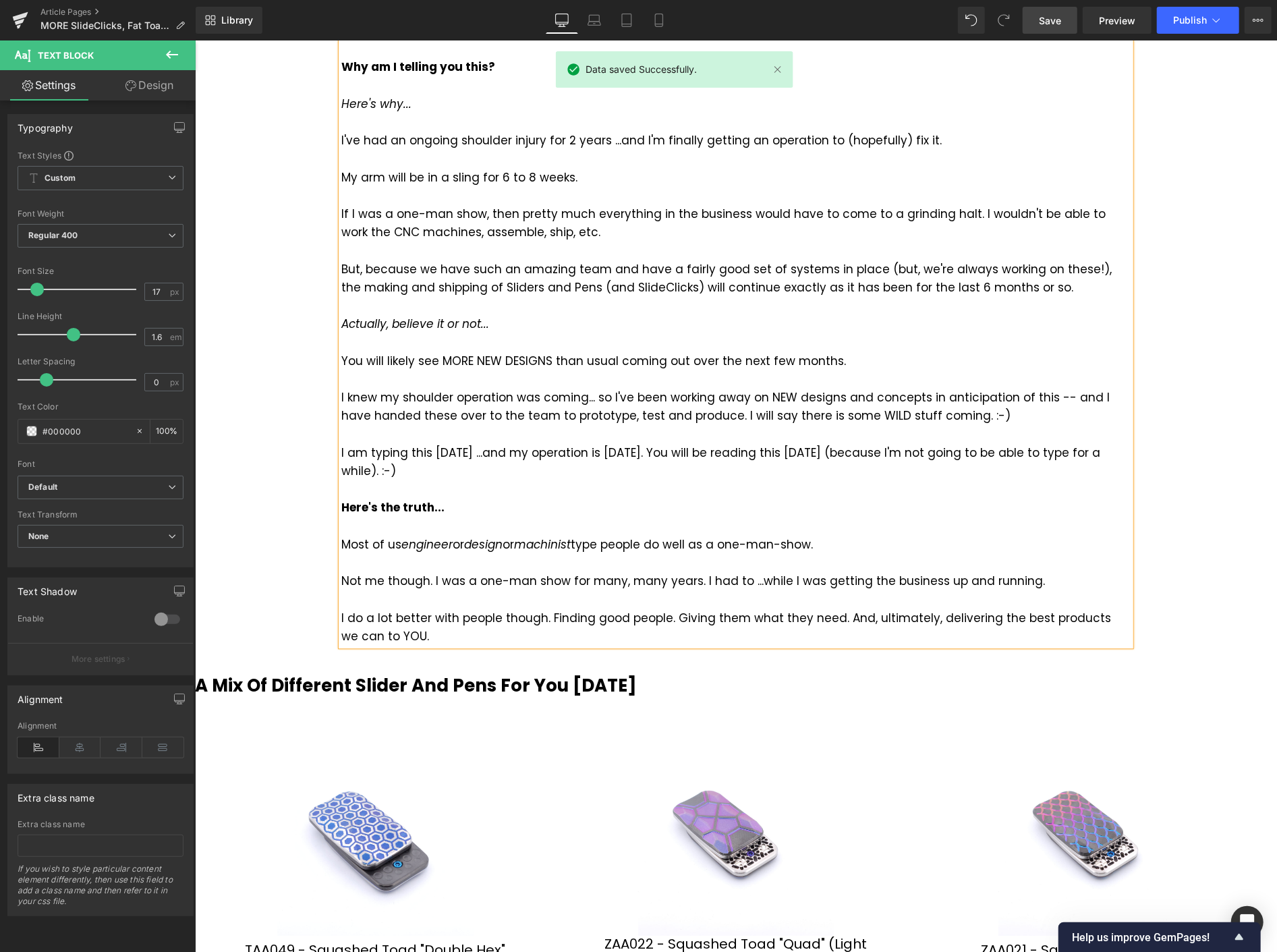
click at [1029, 31] on link "Save" at bounding box center [1050, 20] width 55 height 27
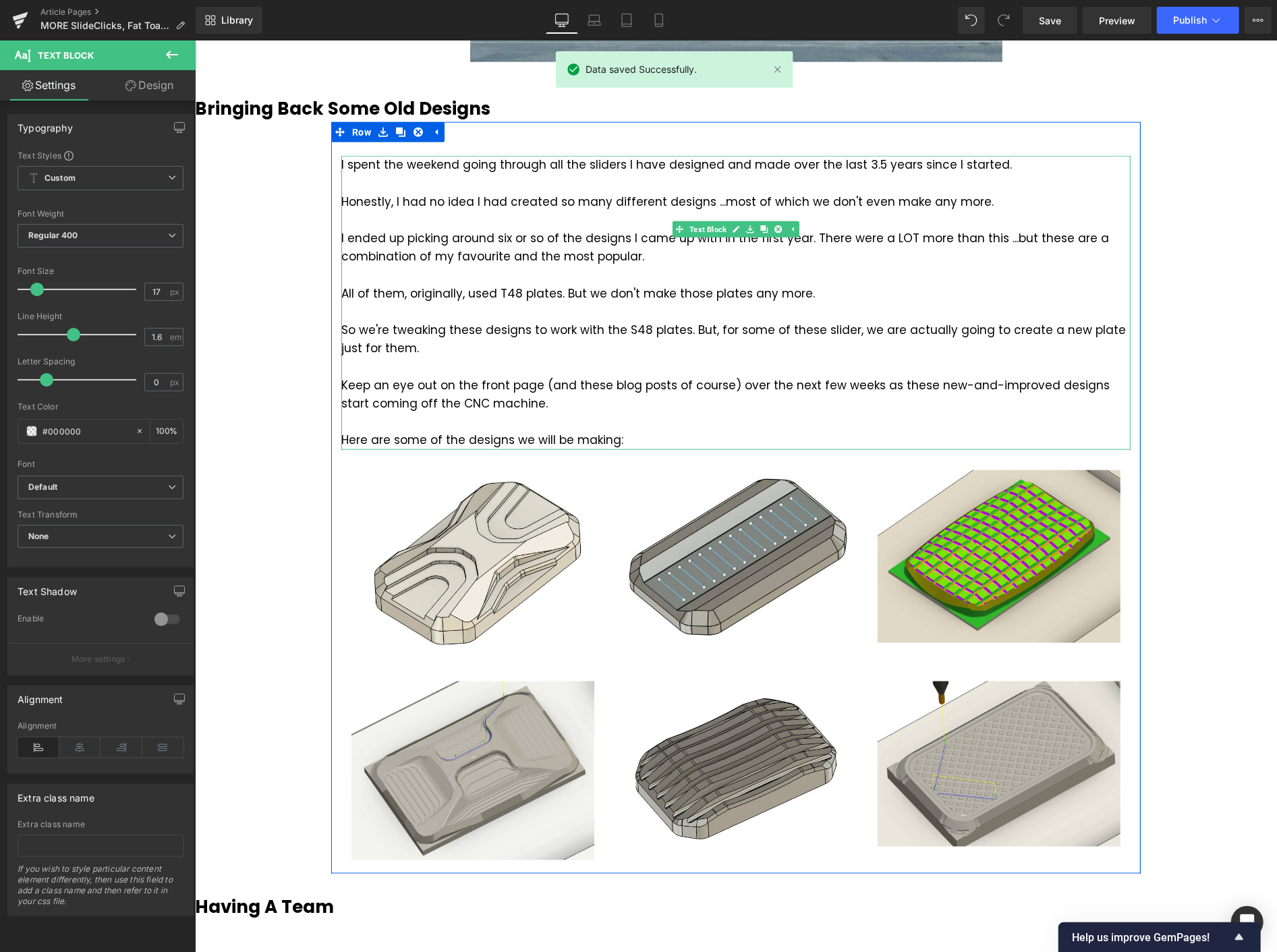
scroll to position [974, 0]
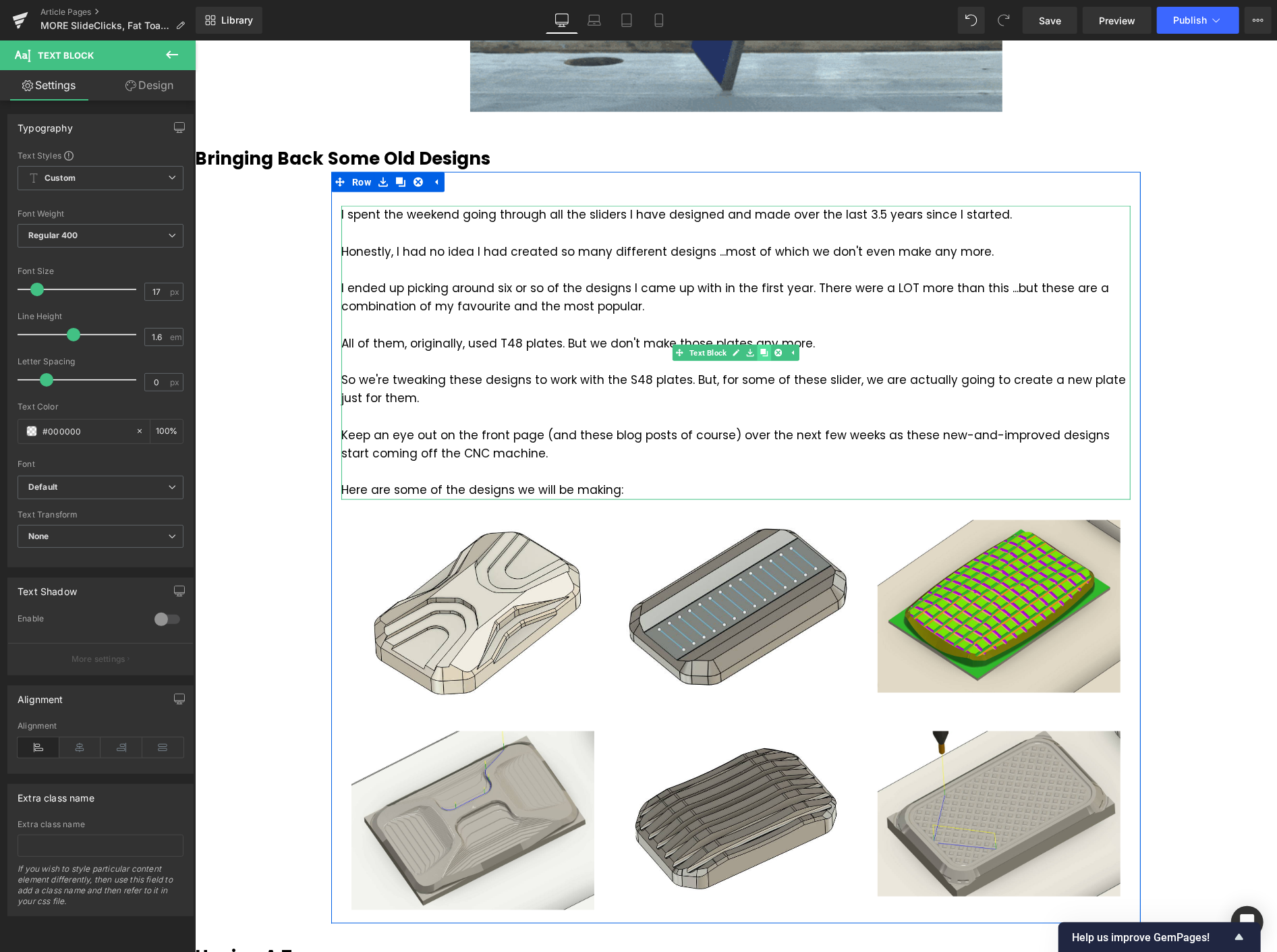
click at [760, 351] on icon at bounding box center [764, 351] width 8 height 8
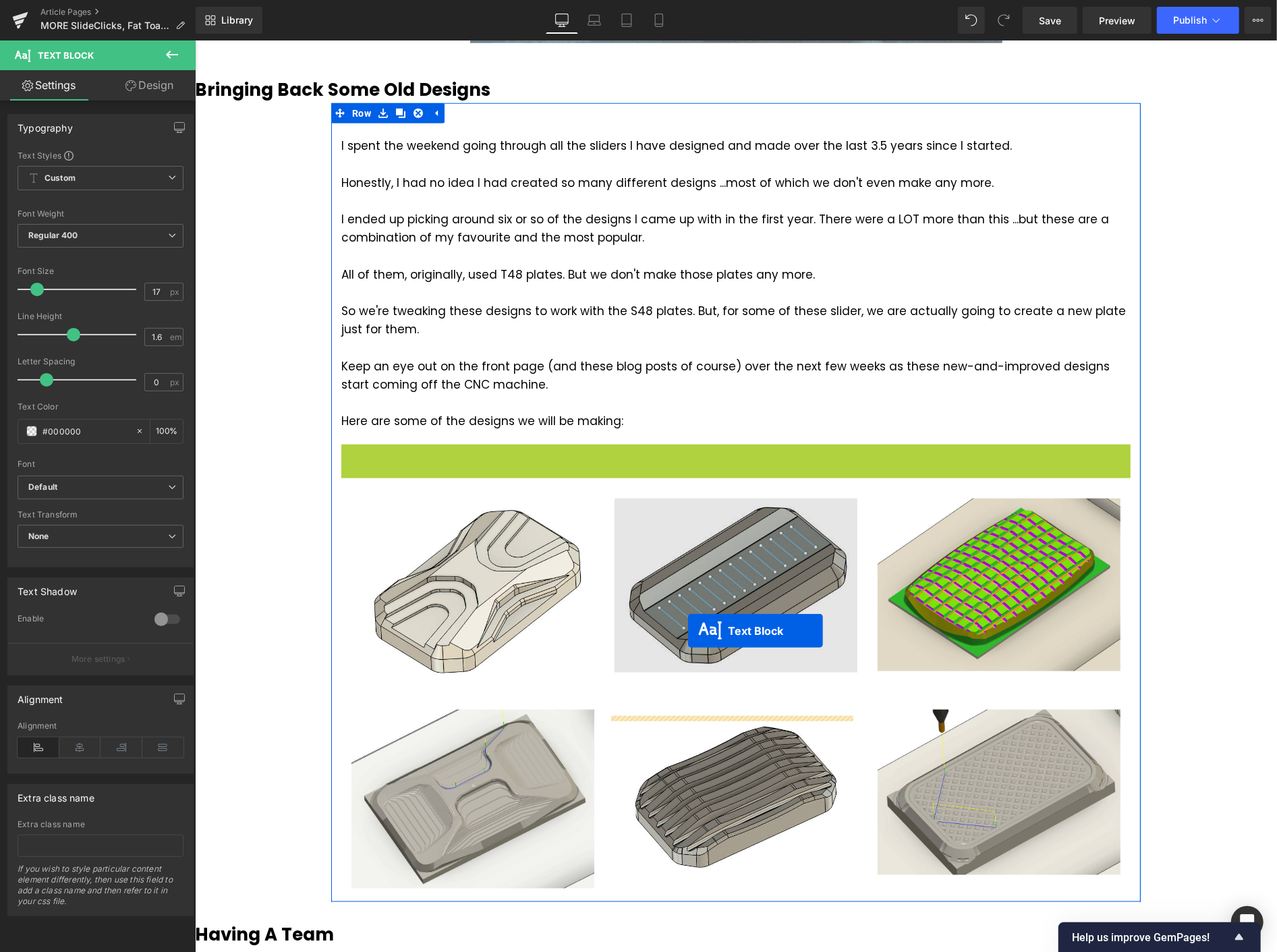
scroll to position [1199, 0]
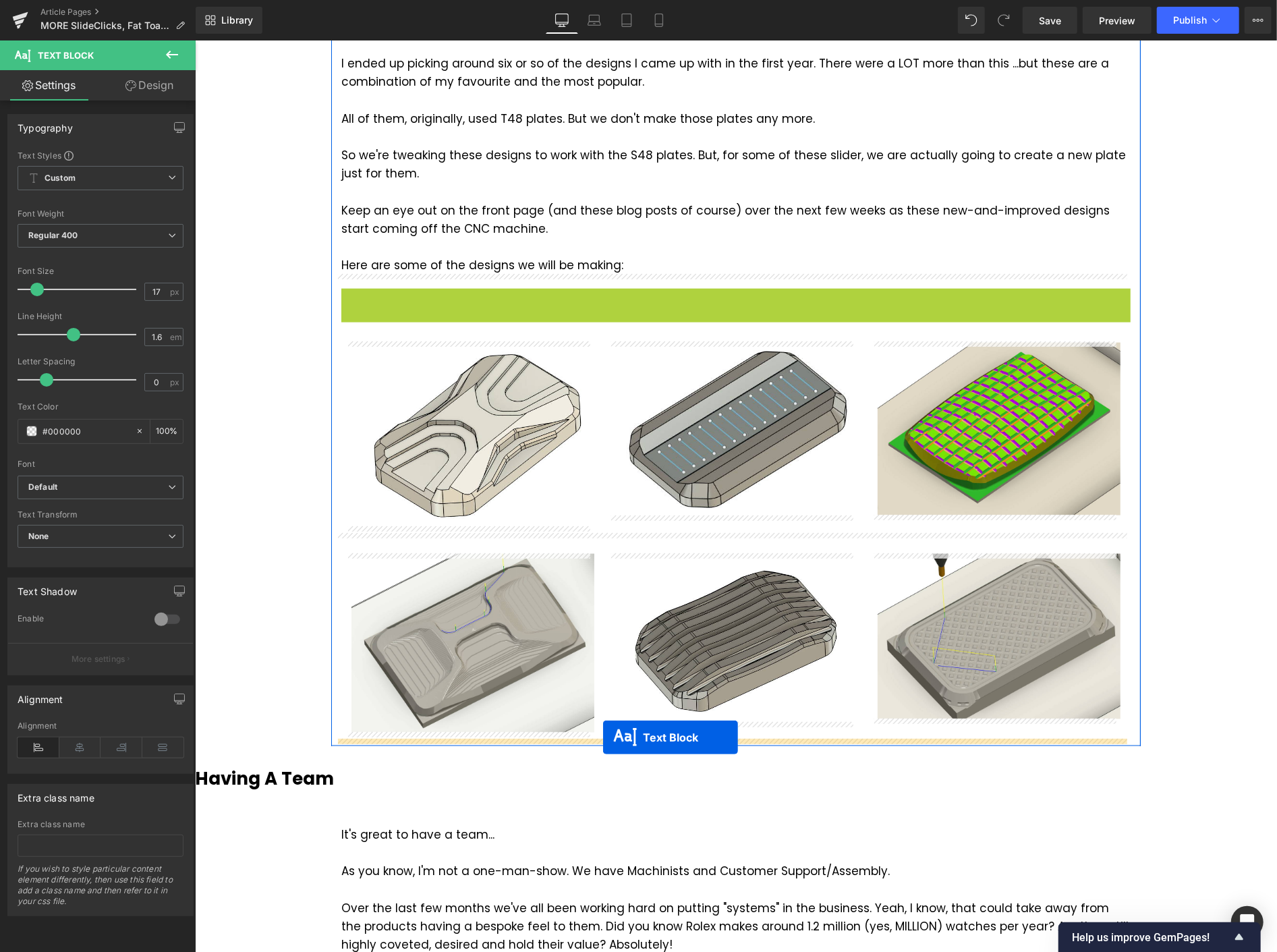
drag, startPoint x: 695, startPoint y: 656, endPoint x: 603, endPoint y: 737, distance: 122.6
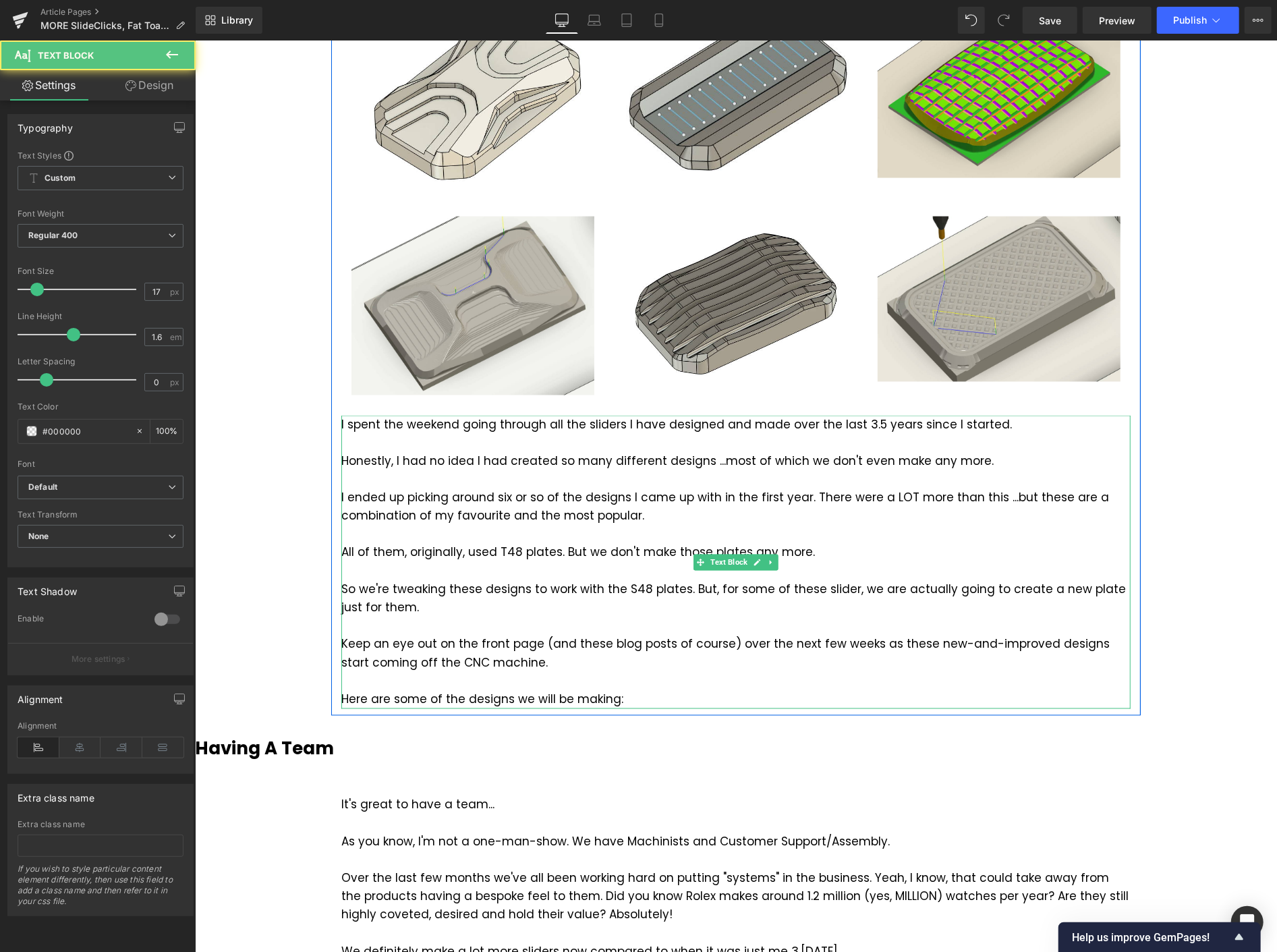
scroll to position [1499, 0]
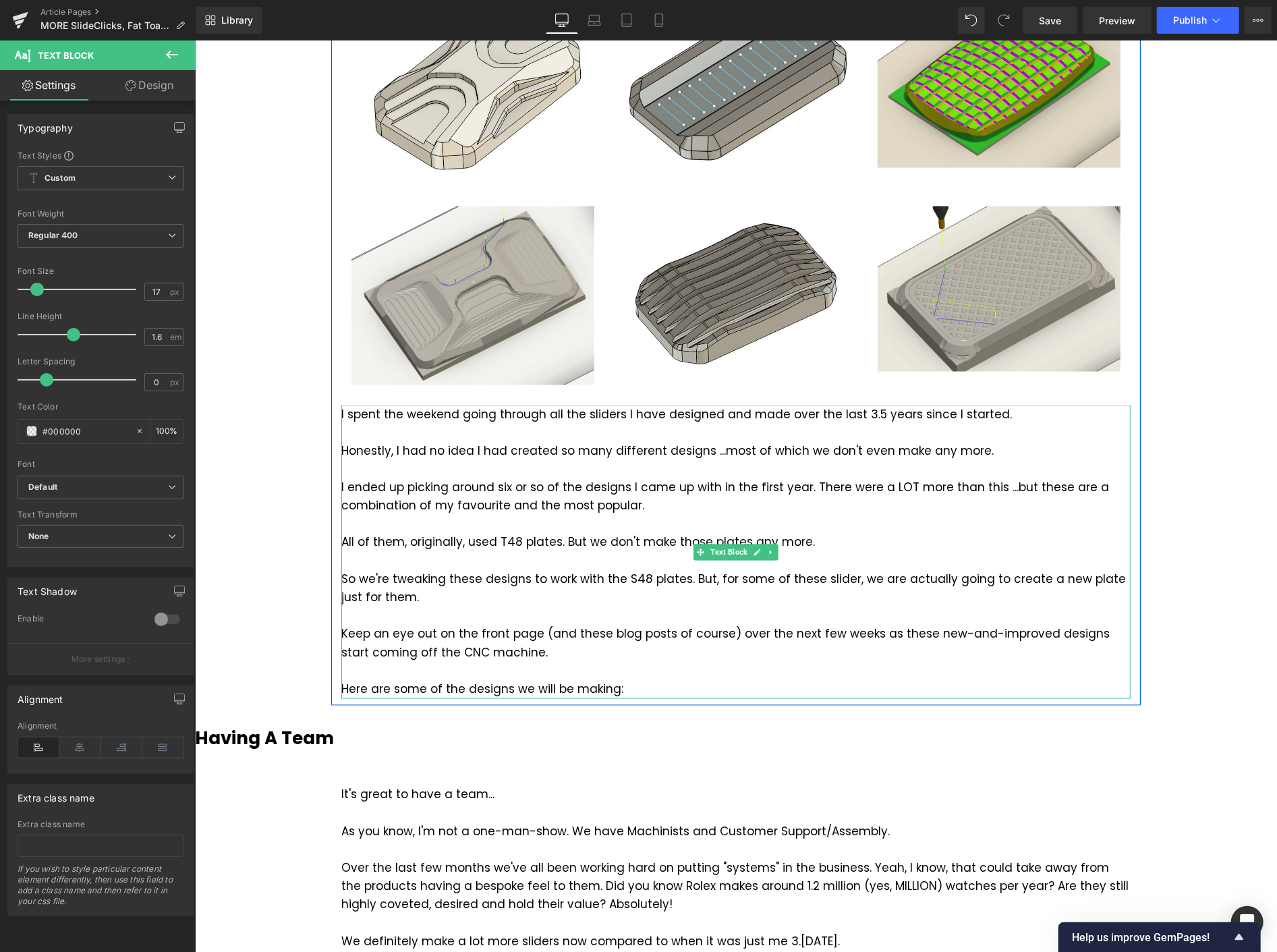
click at [617, 681] on div "Here are some of the designs we will be making:" at bounding box center [736, 689] width 789 height 18
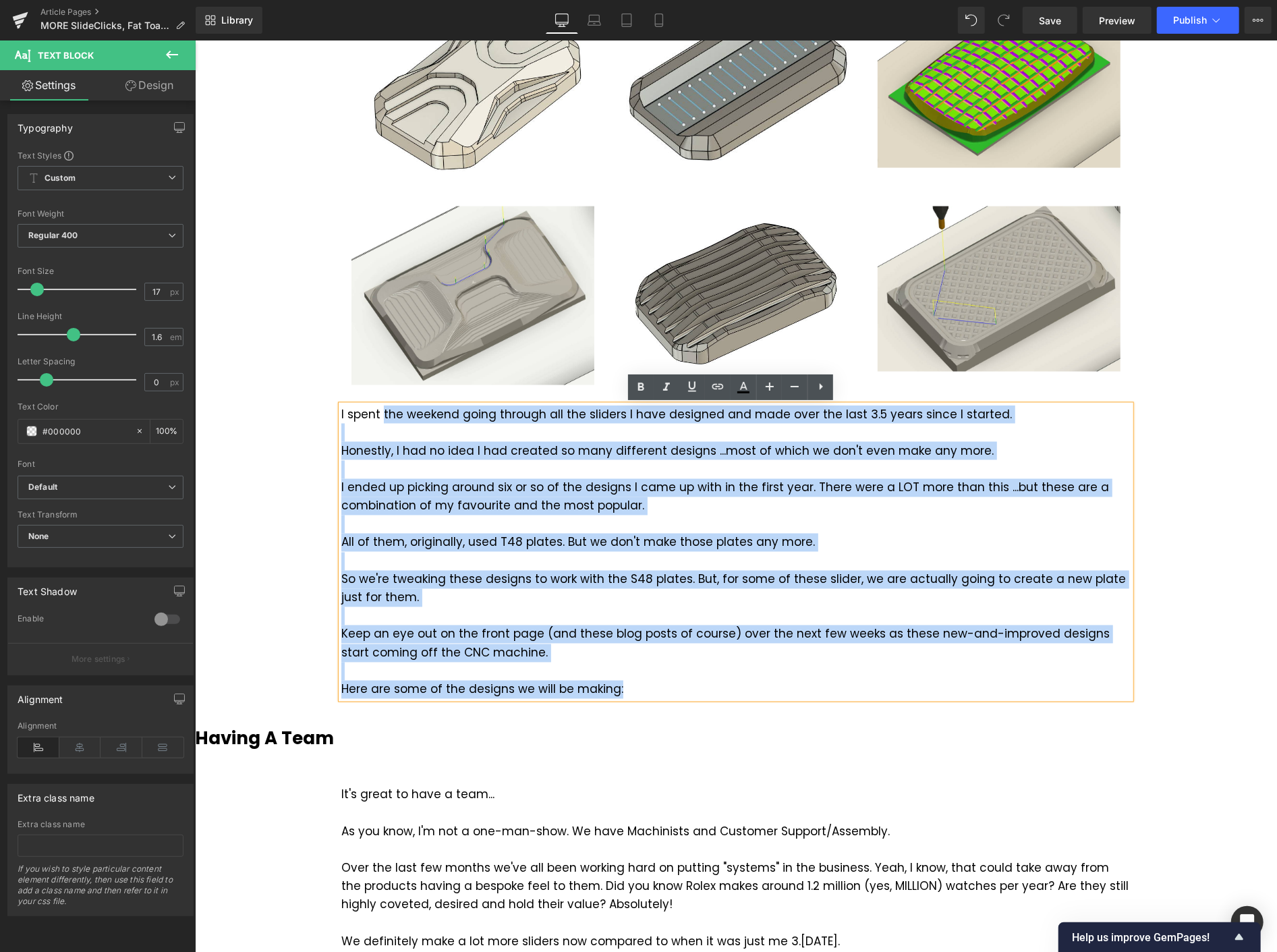
drag, startPoint x: 617, startPoint y: 690, endPoint x: 377, endPoint y: 418, distance: 362.7
click at [377, 418] on div "I spent the weekend going through all the sliders I have designed and made over…" at bounding box center [736, 552] width 789 height 293
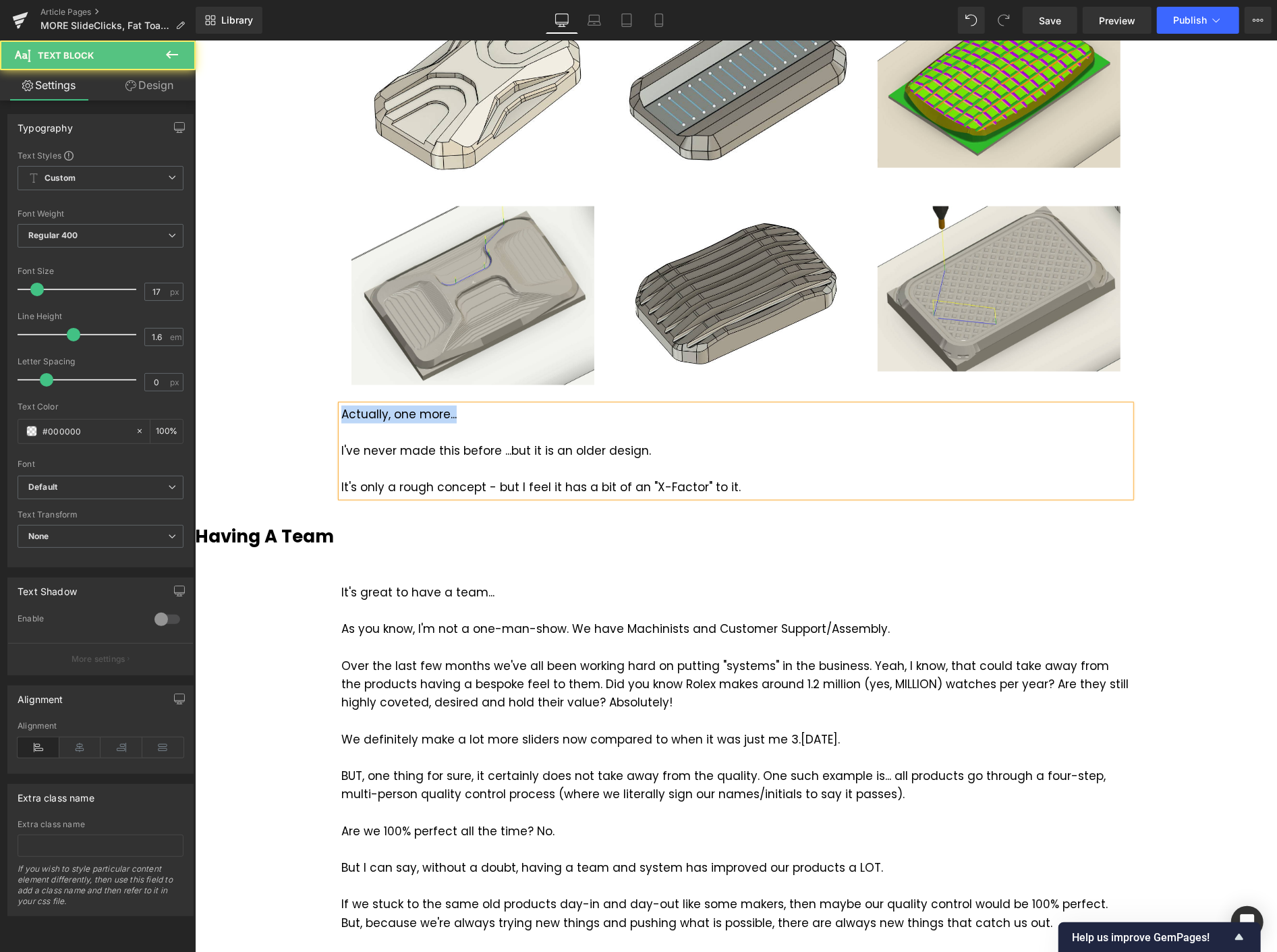
drag, startPoint x: 453, startPoint y: 413, endPoint x: 325, endPoint y: 414, distance: 128.0
click at [331, 414] on div "I spent the weekend going through all the sliders I have designed and made over…" at bounding box center [735, 81] width 810 height 829
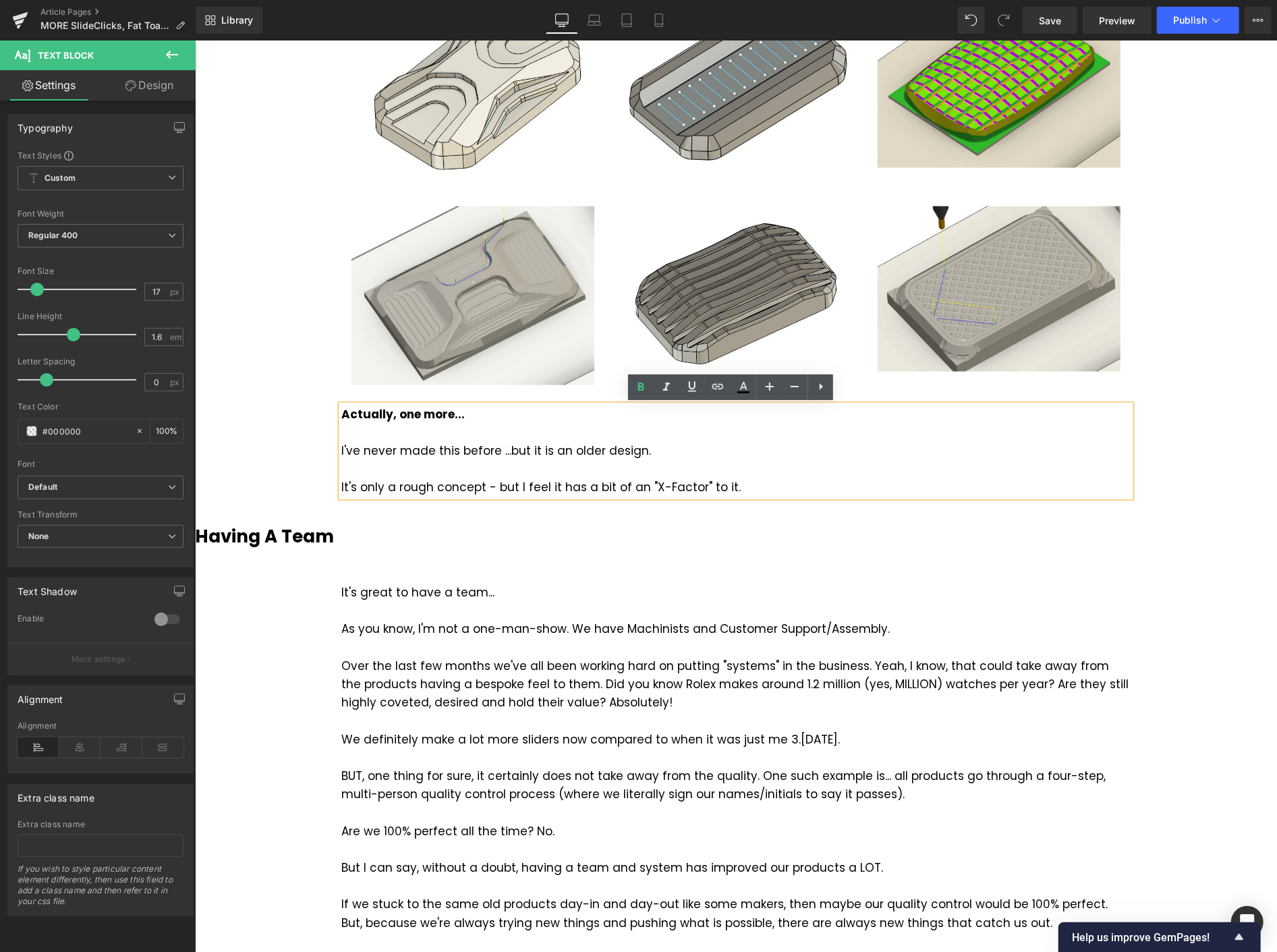
click at [499, 449] on div "I've never made this before ...but it is an older design." at bounding box center [736, 450] width 789 height 18
click at [485, 487] on div "It's only a rough concept - but I feel it has a bit of an "X-Factor" to it." at bounding box center [736, 487] width 789 height 18
click at [774, 487] on div "It's only a rough concept right now, but I feel it has a bit of an "X-Factor" t…" at bounding box center [736, 487] width 789 height 18
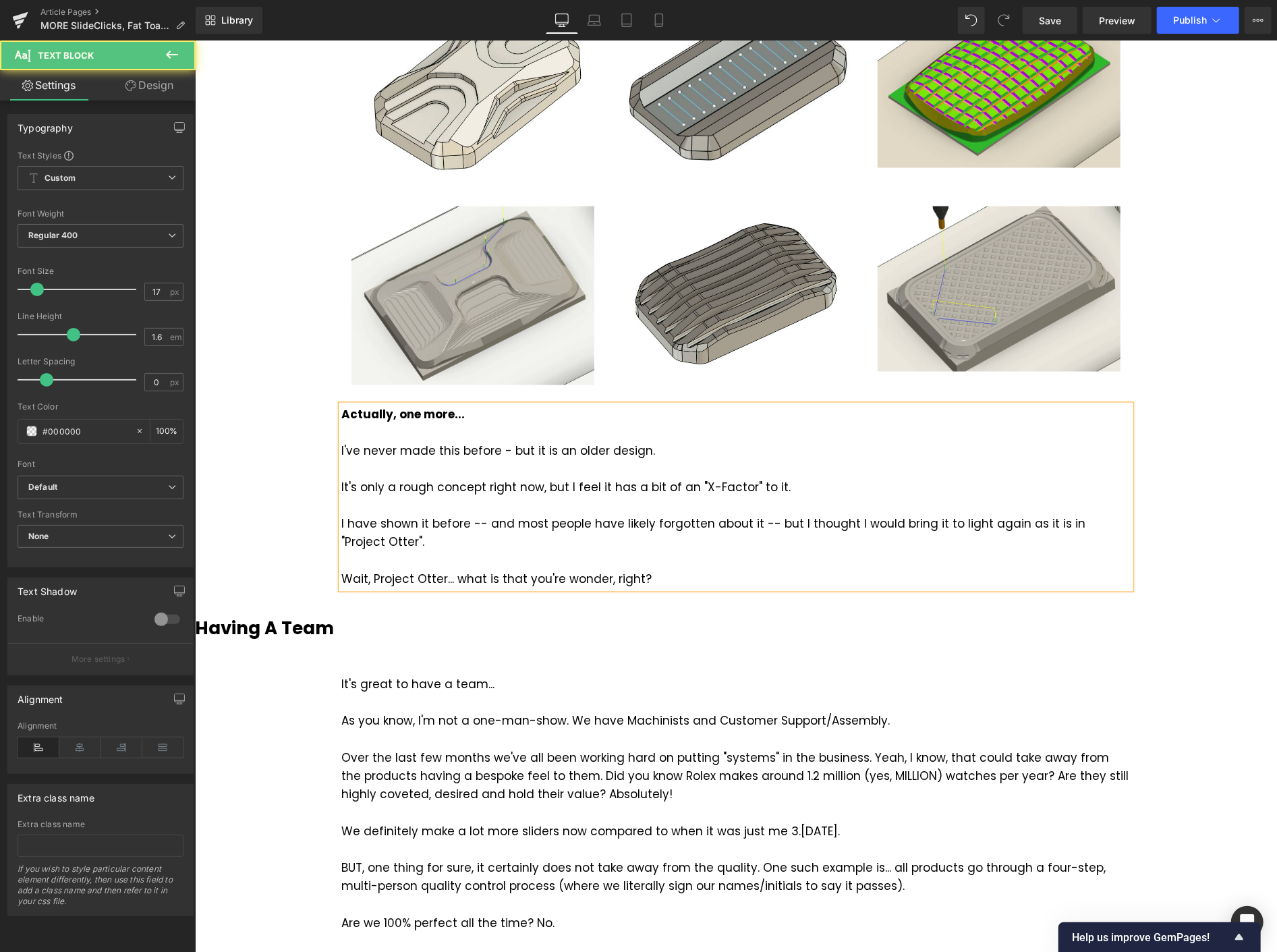
click at [489, 576] on div "Wait, Project Otter... what is that you're wonder, right?" at bounding box center [736, 578] width 789 height 18
click at [592, 579] on div "Wait, Project Otter... what's that you're wonder, right?" at bounding box center [736, 578] width 789 height 18
click at [705, 576] on div "Wait, Project Otter... what's that you're wondering, right?" at bounding box center [736, 578] width 789 height 18
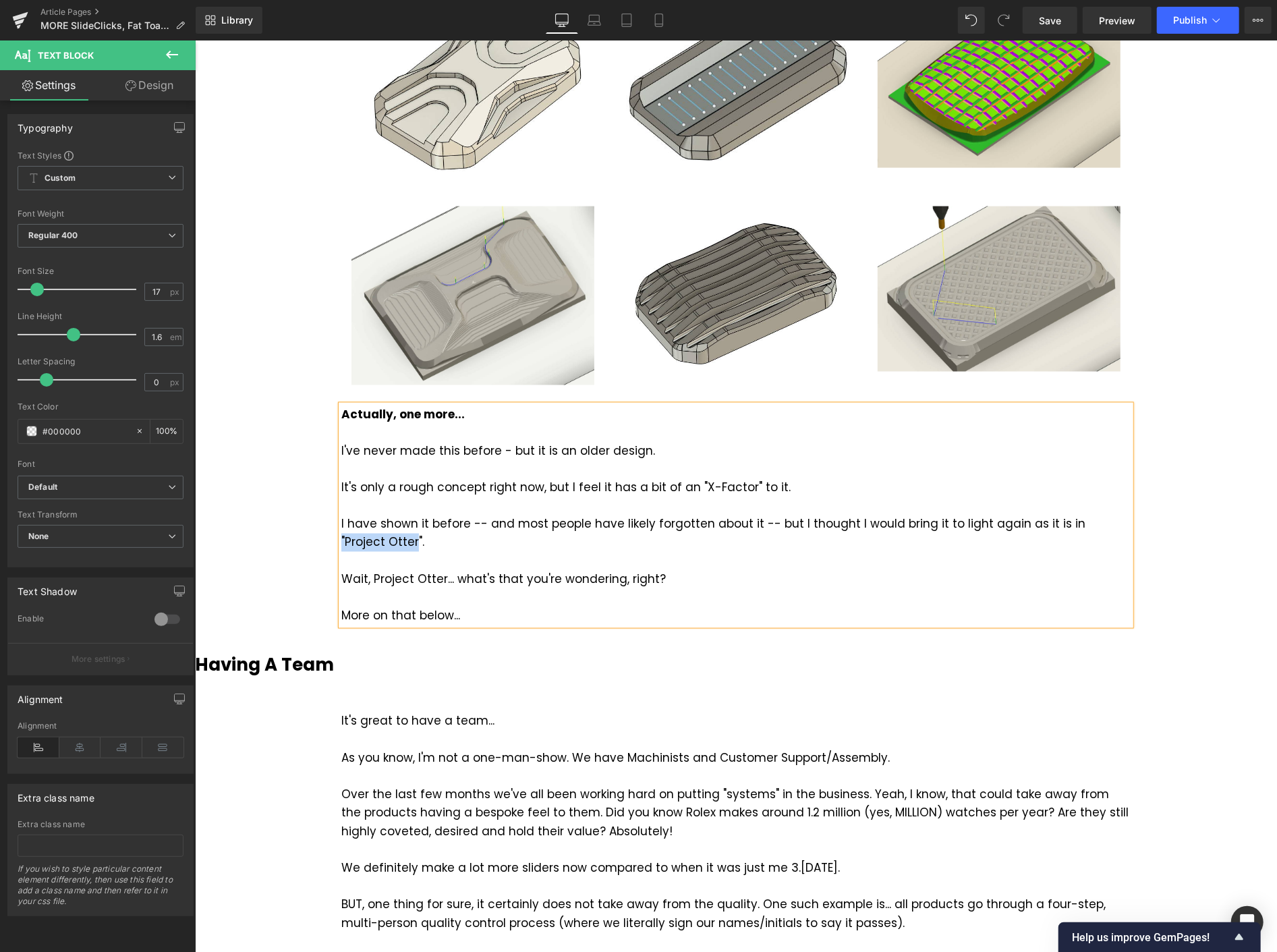
drag, startPoint x: 1056, startPoint y: 519, endPoint x: 364, endPoint y: 542, distance: 692.4
click at [364, 542] on div "I have shown it before -- and most people have likely forgotten about it -- but…" at bounding box center [736, 533] width 789 height 36
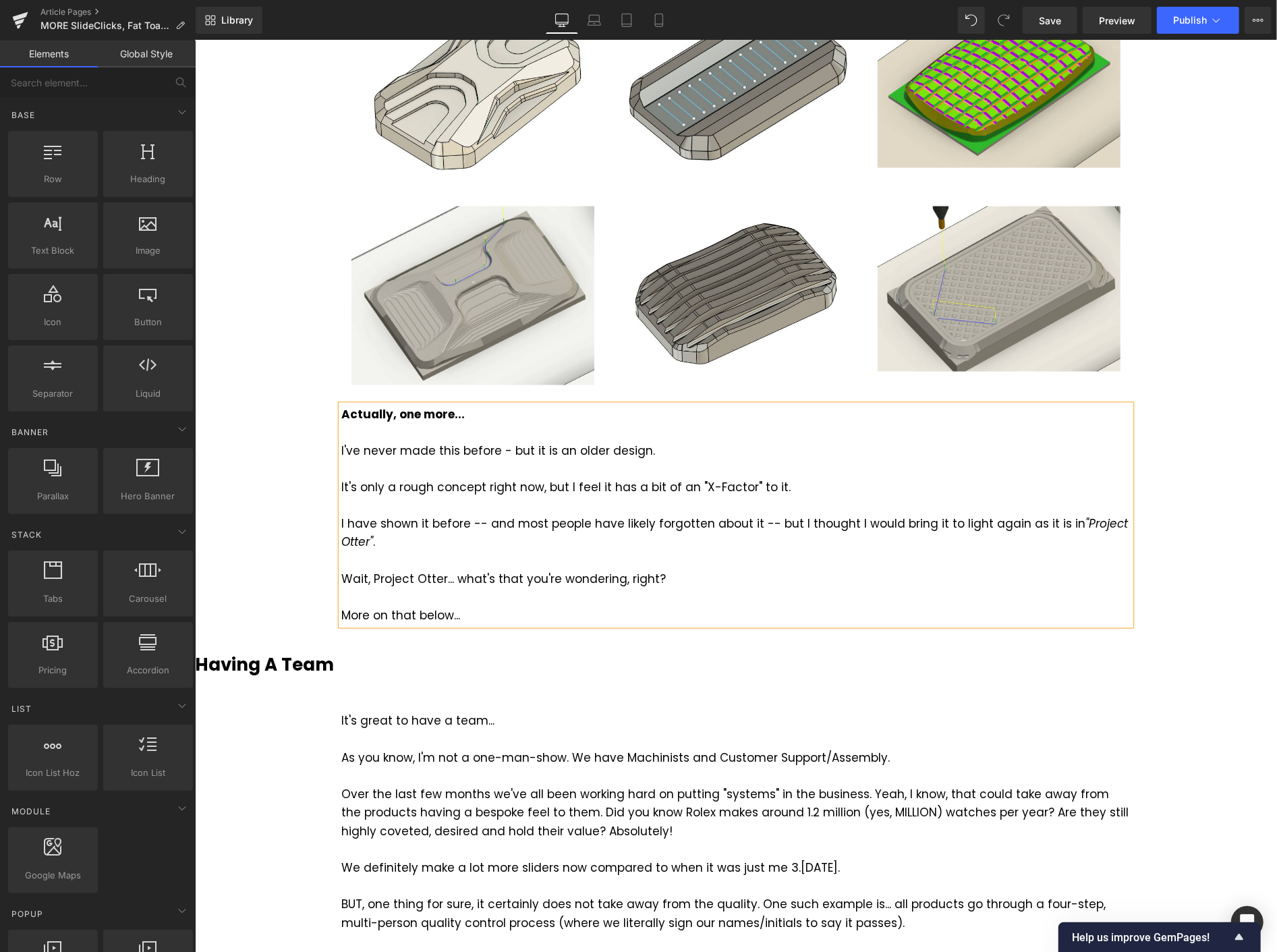
click at [1185, 470] on div "In the last blog post... Two of the topics I covered were Fat Toad sliders and …" at bounding box center [736, 447] width 1083 height 3657
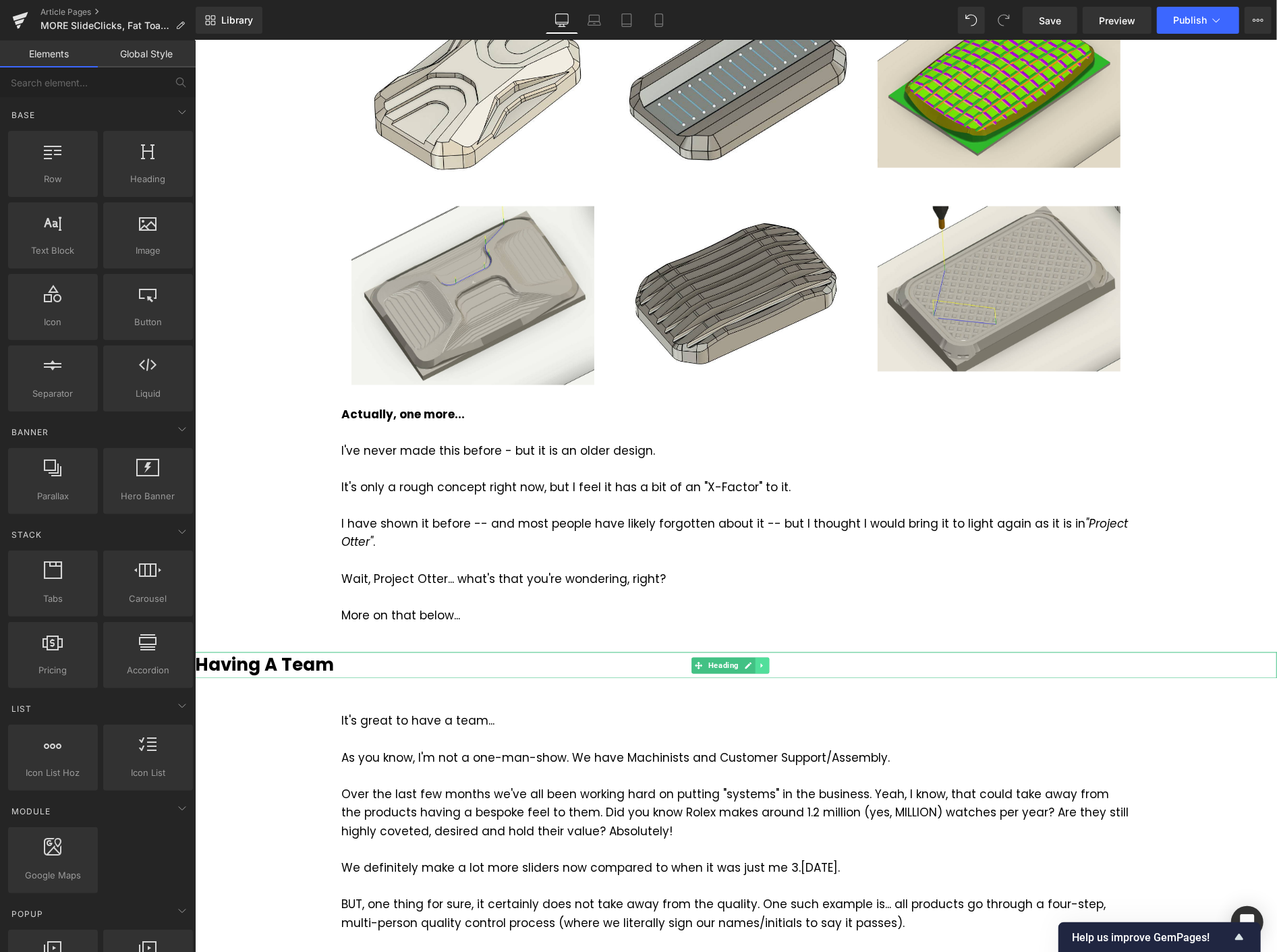
click at [761, 661] on icon at bounding box center [763, 665] width 8 height 8
click at [758, 665] on icon at bounding box center [755, 665] width 8 height 8
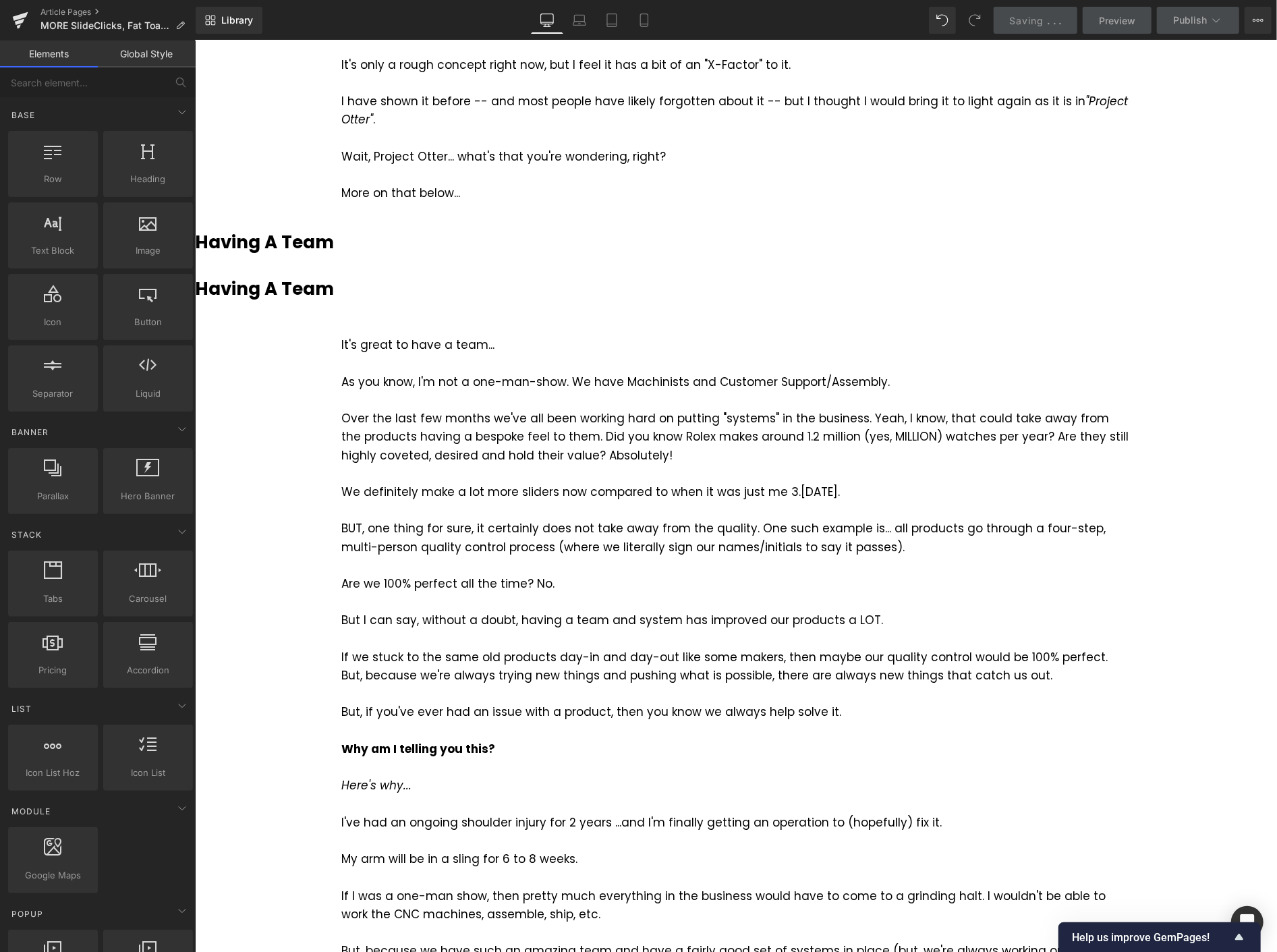
scroll to position [1948, 0]
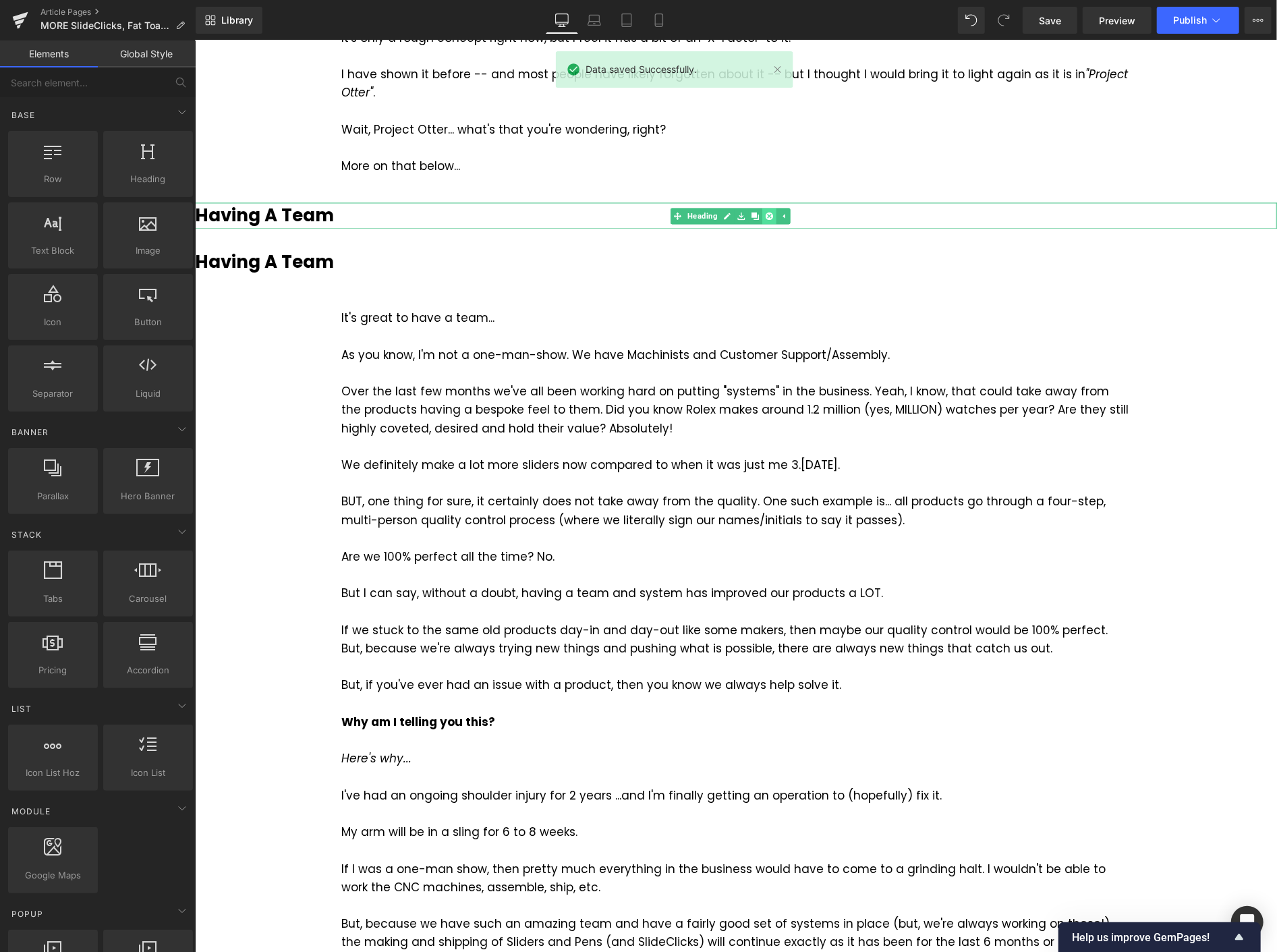
click at [766, 217] on icon at bounding box center [769, 215] width 8 height 8
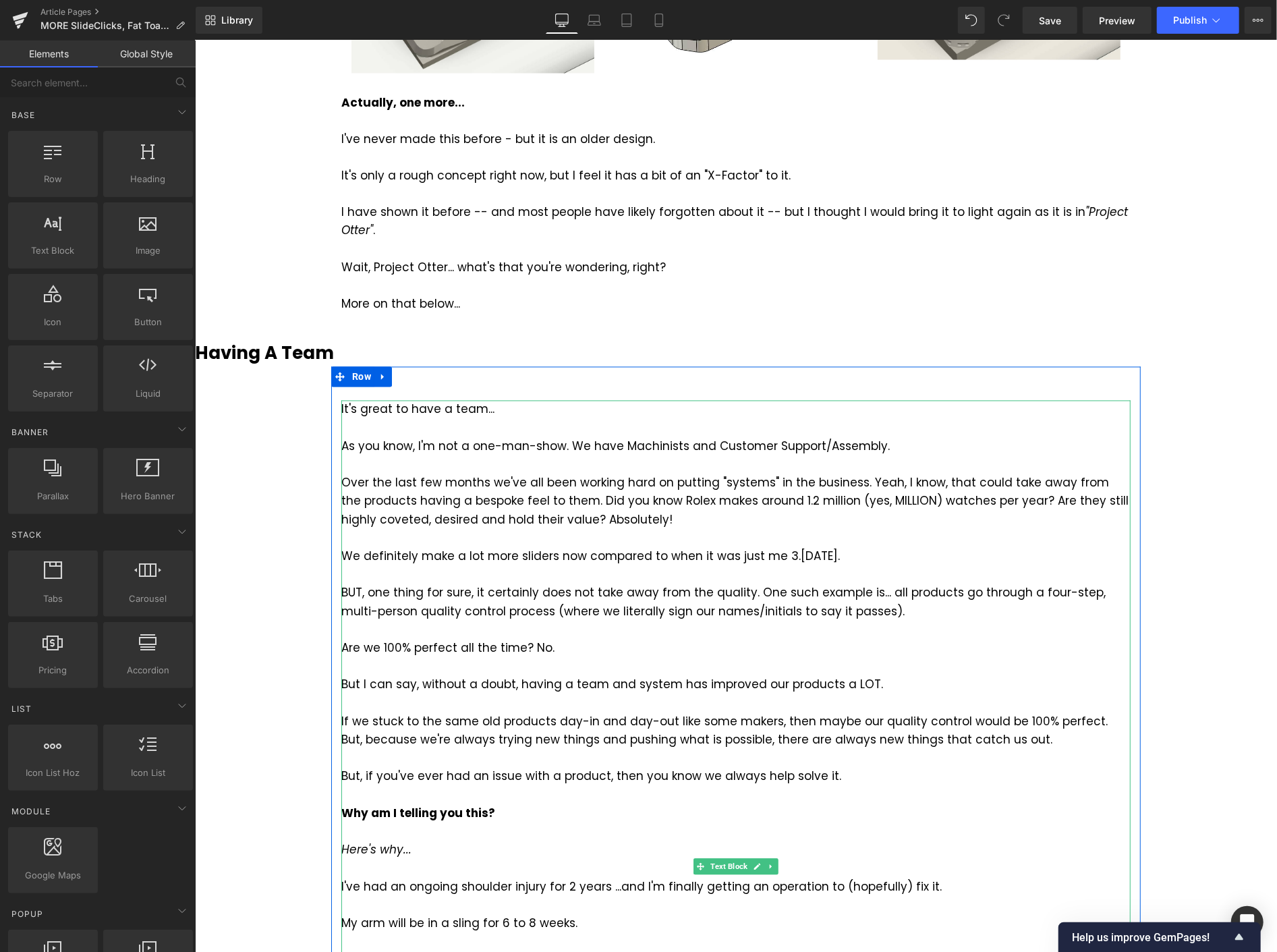
scroll to position [1574, 0]
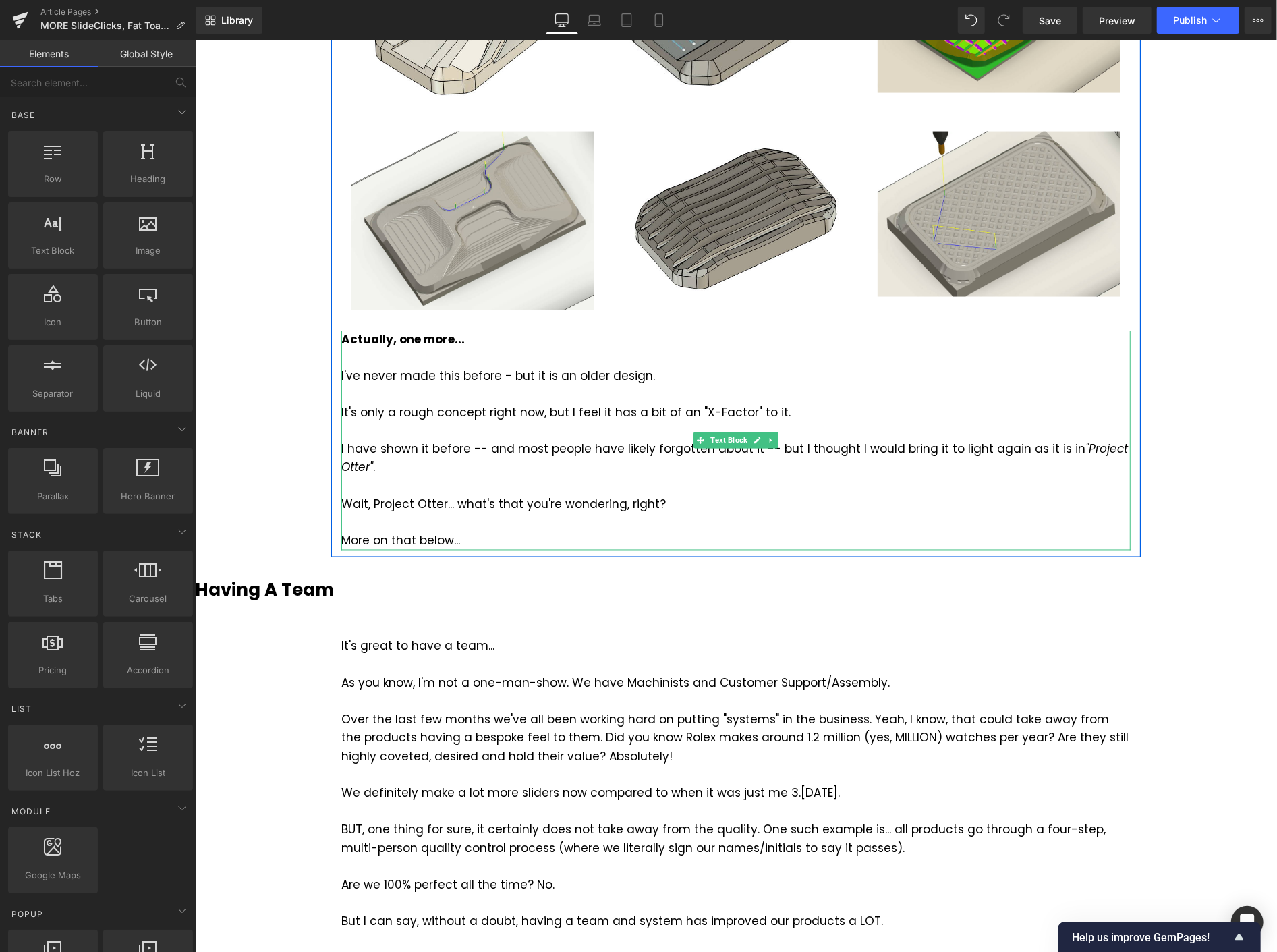
click at [473, 544] on div "More on that below..." at bounding box center [736, 540] width 789 height 18
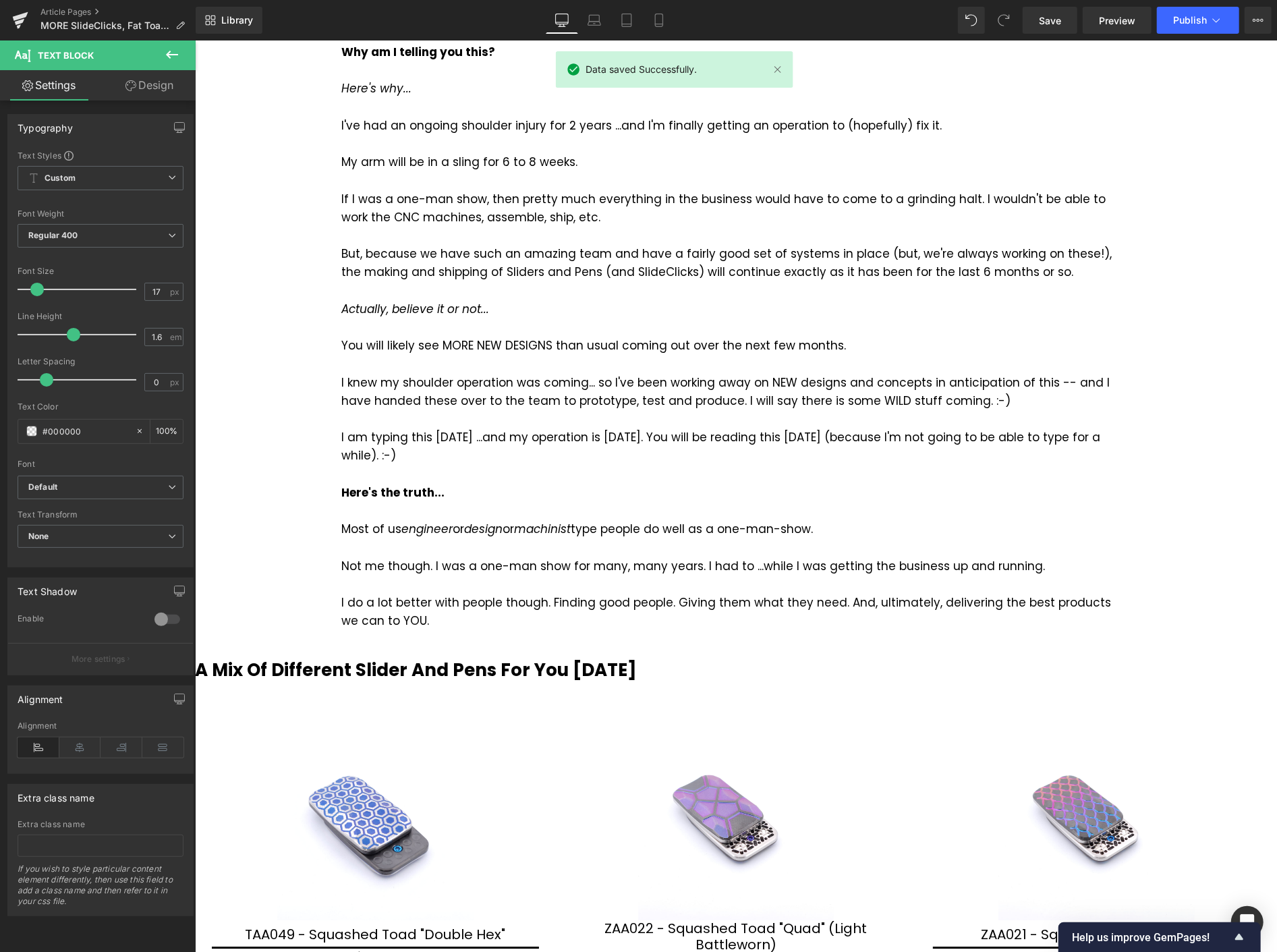
scroll to position [2622, 0]
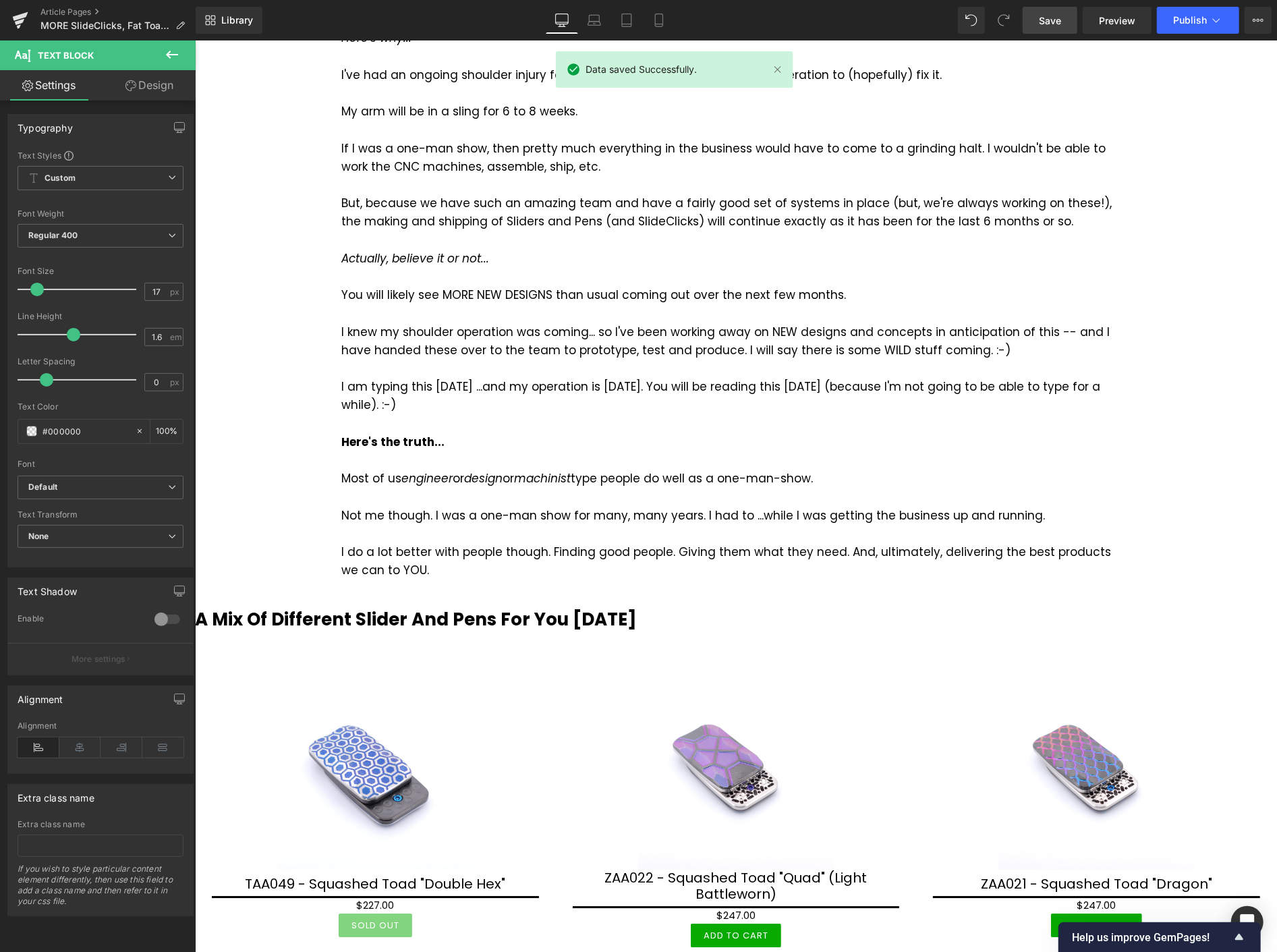
click at [1064, 18] on link "Save" at bounding box center [1050, 20] width 55 height 27
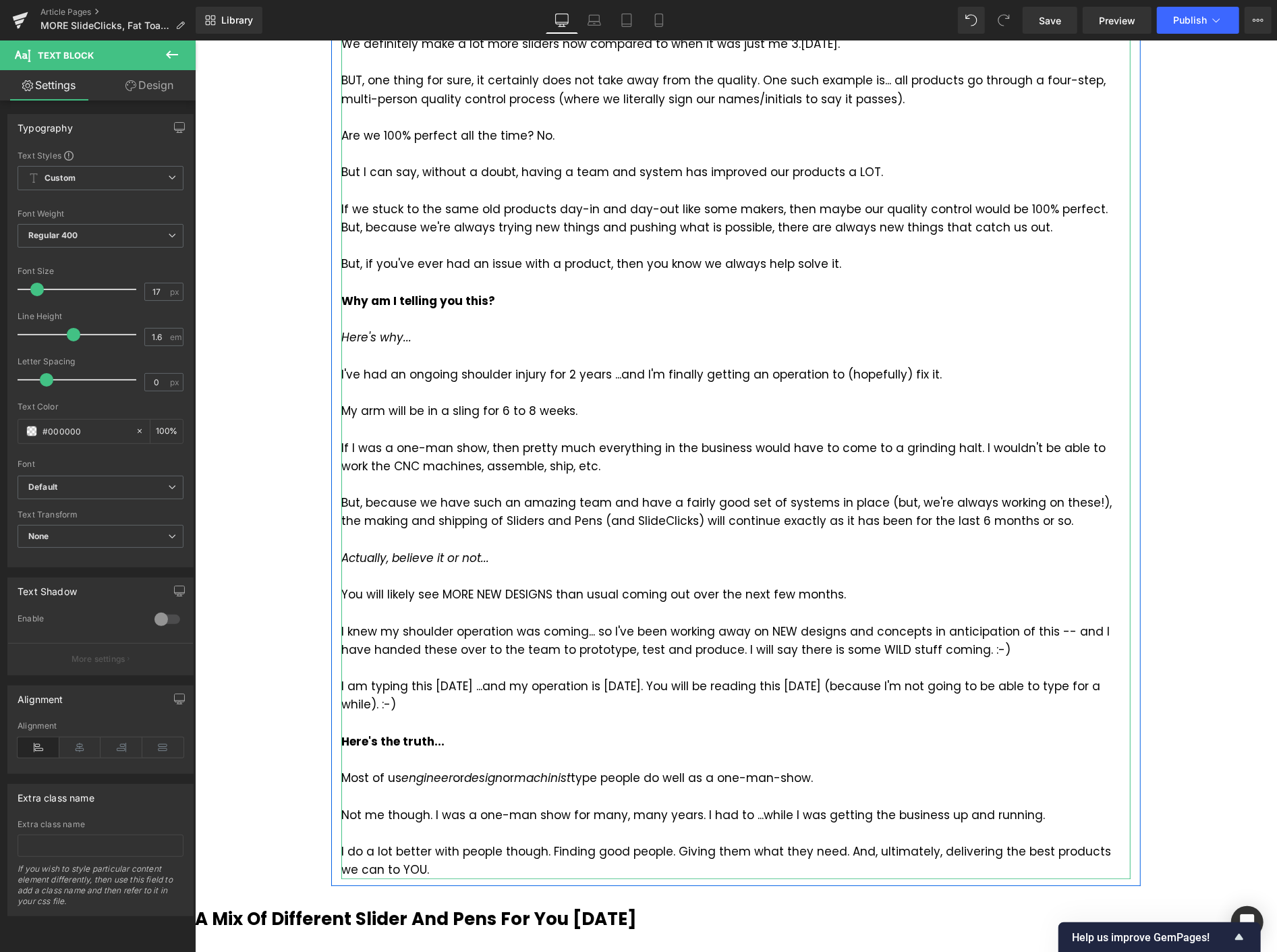
scroll to position [1873, 0]
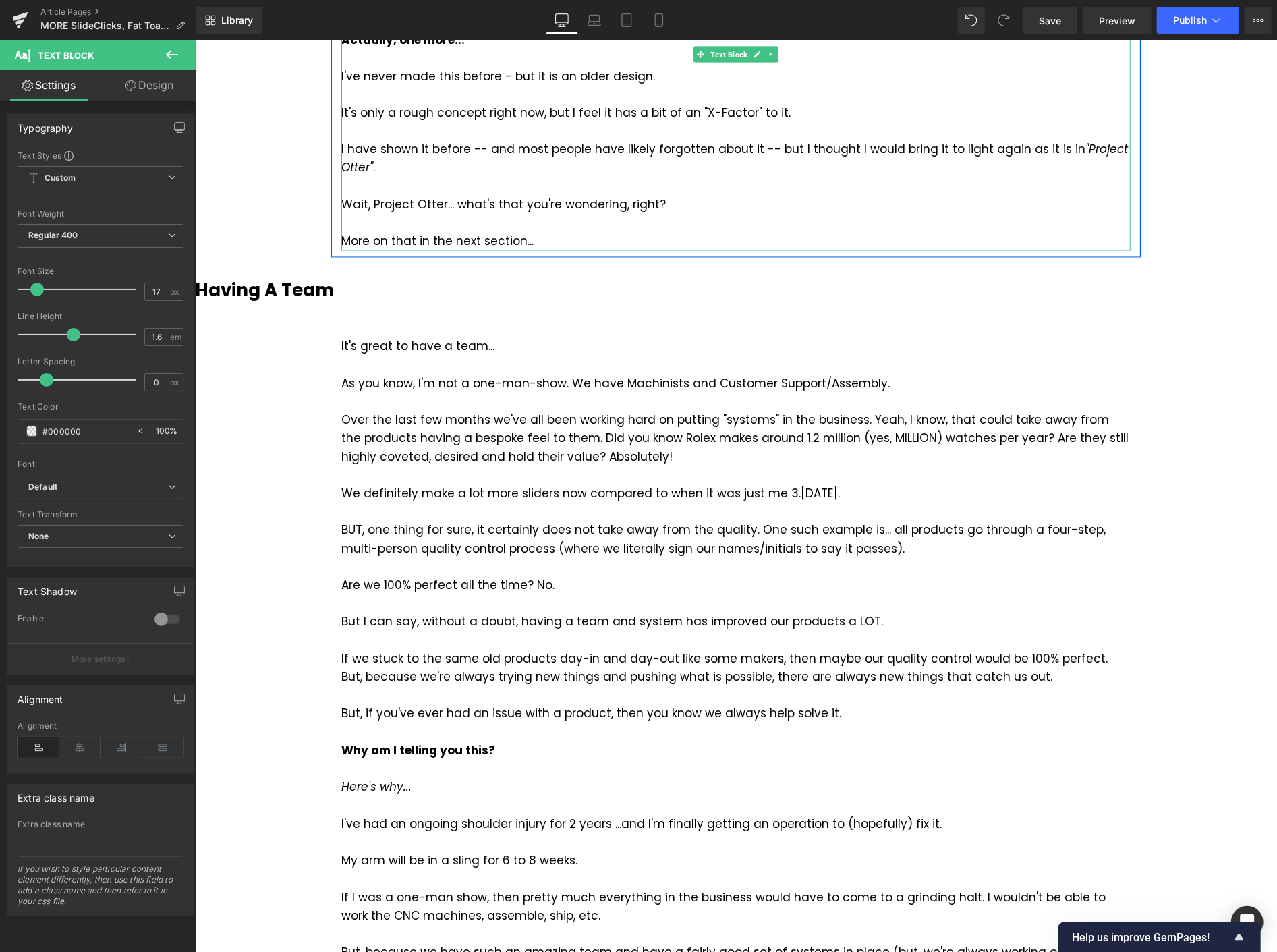
click at [533, 234] on div "More on that in the next section..." at bounding box center [736, 240] width 789 height 18
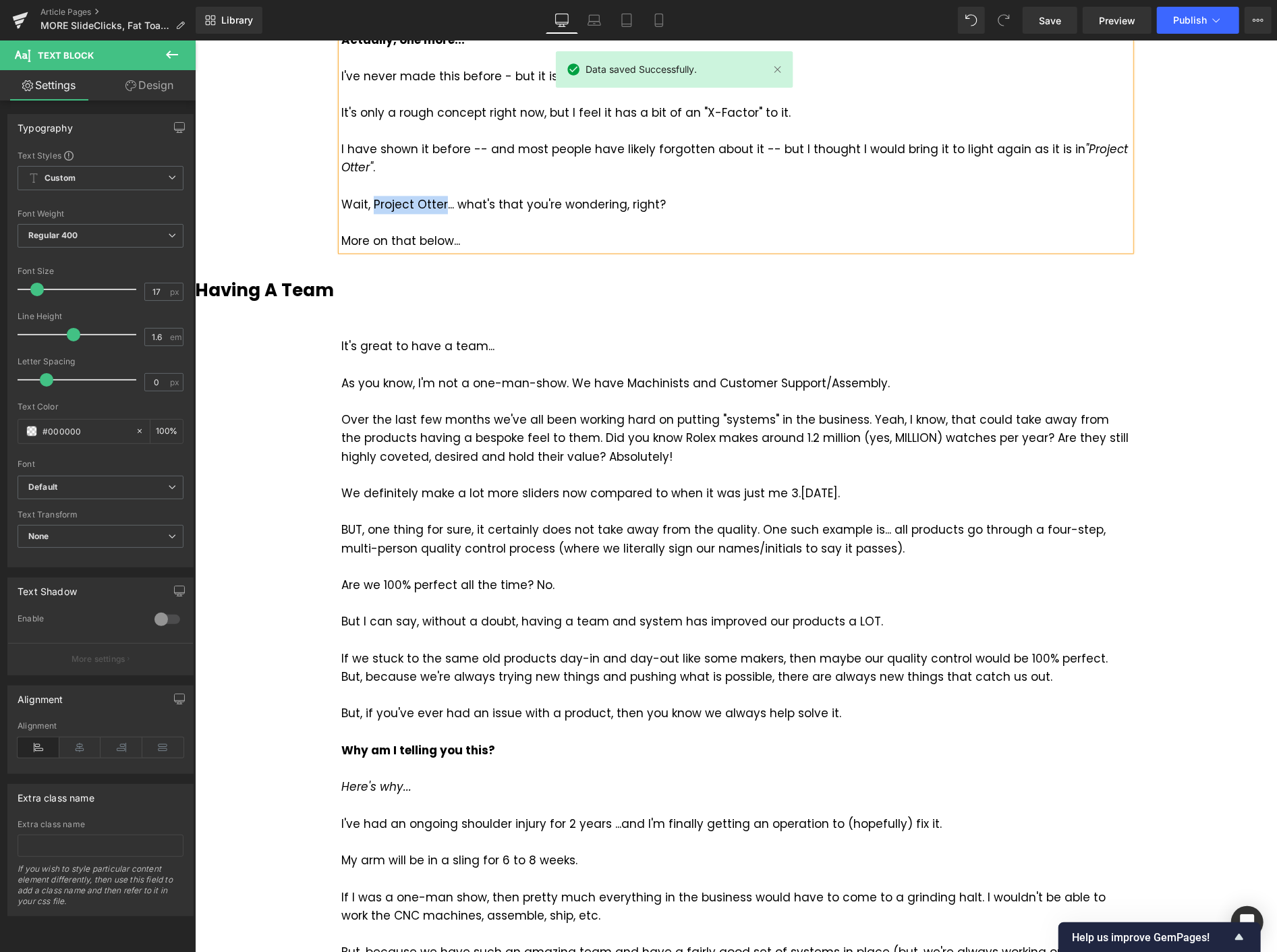
drag, startPoint x: 367, startPoint y: 200, endPoint x: 437, endPoint y: 195, distance: 70.2
click at [437, 195] on div "Wait, Project Otter... what's that you're wondering, right?" at bounding box center [736, 204] width 789 height 18
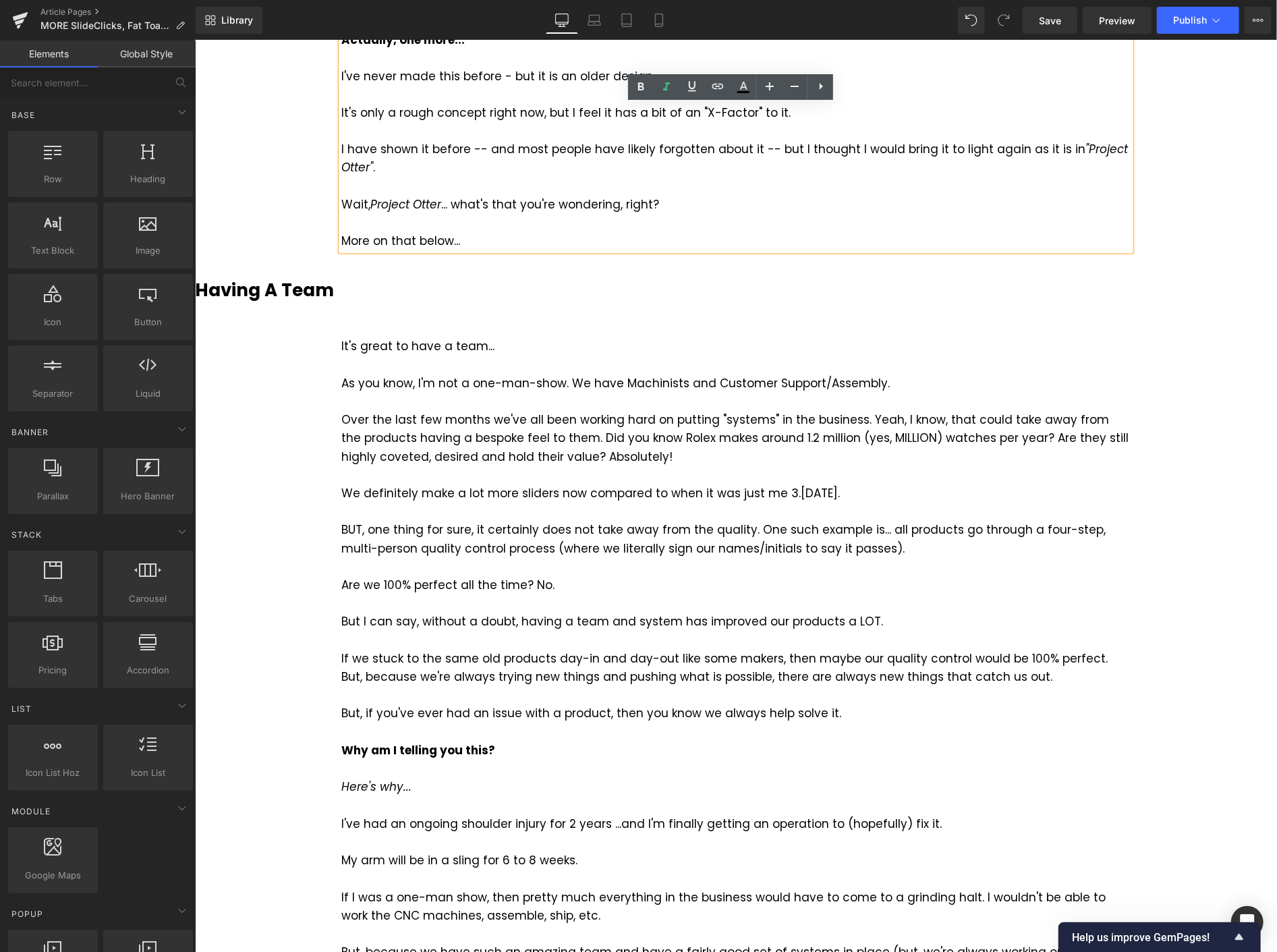
click at [1187, 232] on div "In the last blog post... Two of the topics I covered were Fat Toad sliders and …" at bounding box center [736, 73] width 1083 height 3657
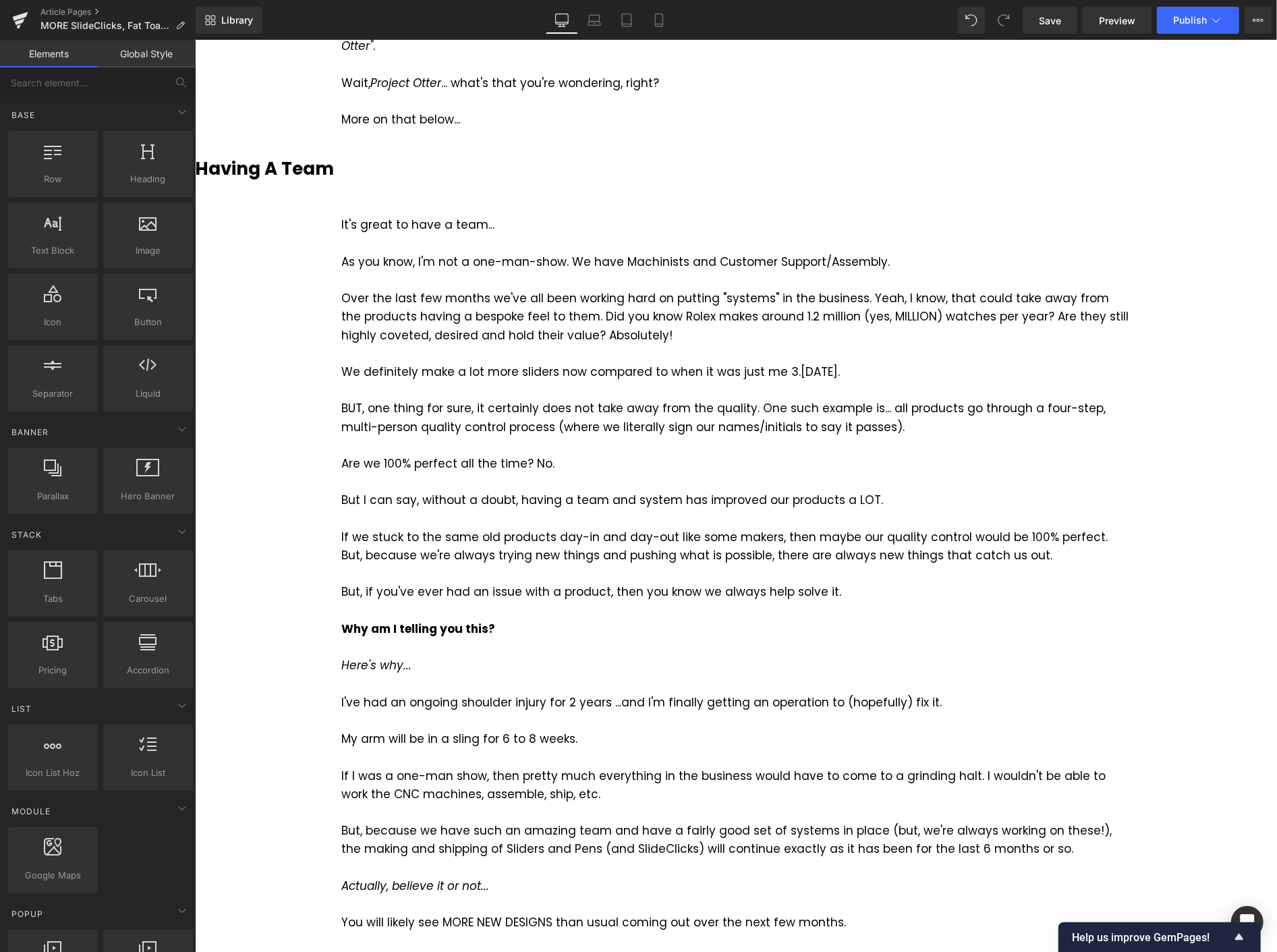
scroll to position [1948, 0]
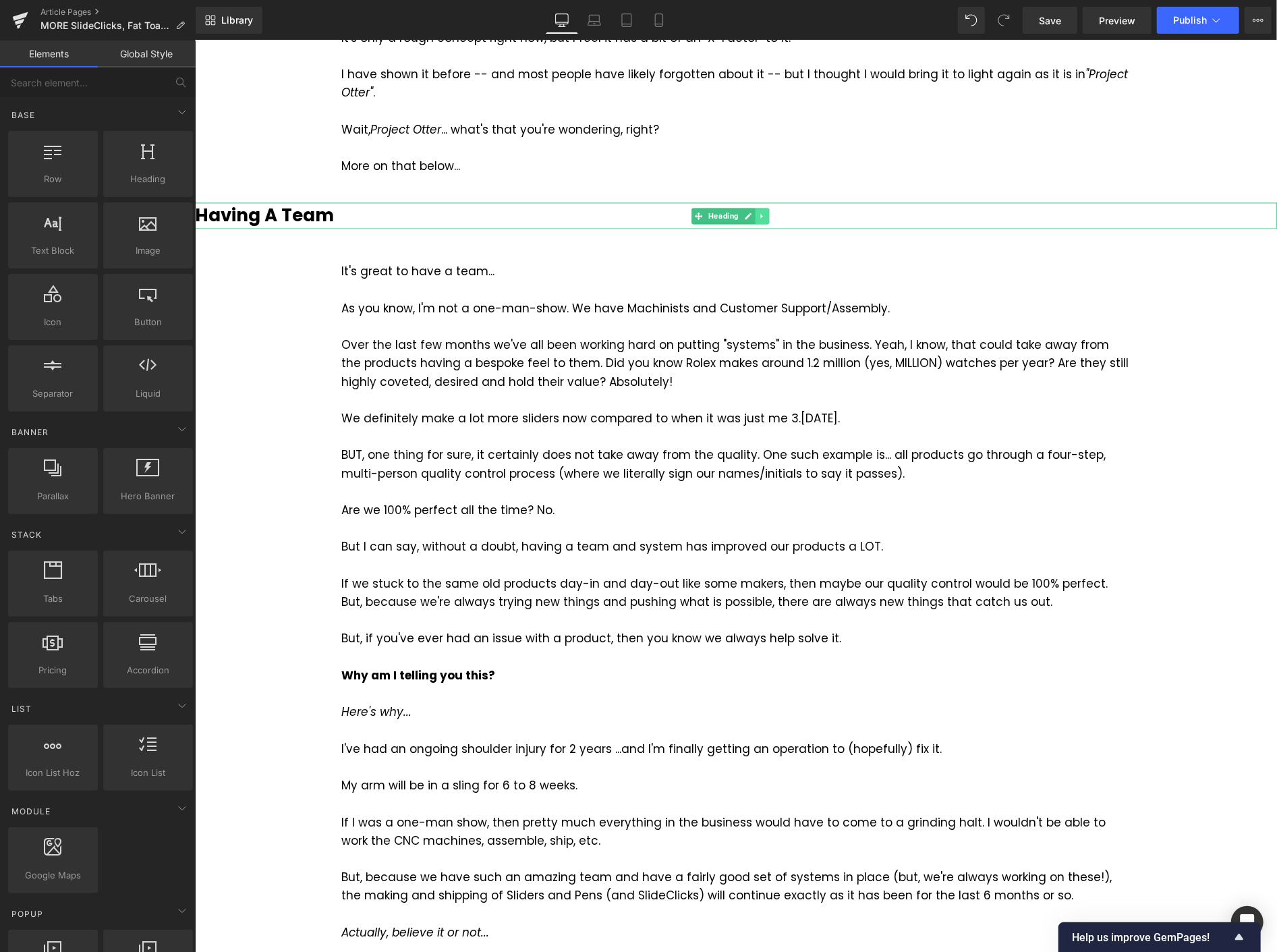
click at [759, 215] on icon at bounding box center [763, 215] width 8 height 8
click at [755, 214] on icon at bounding box center [755, 215] width 8 height 8
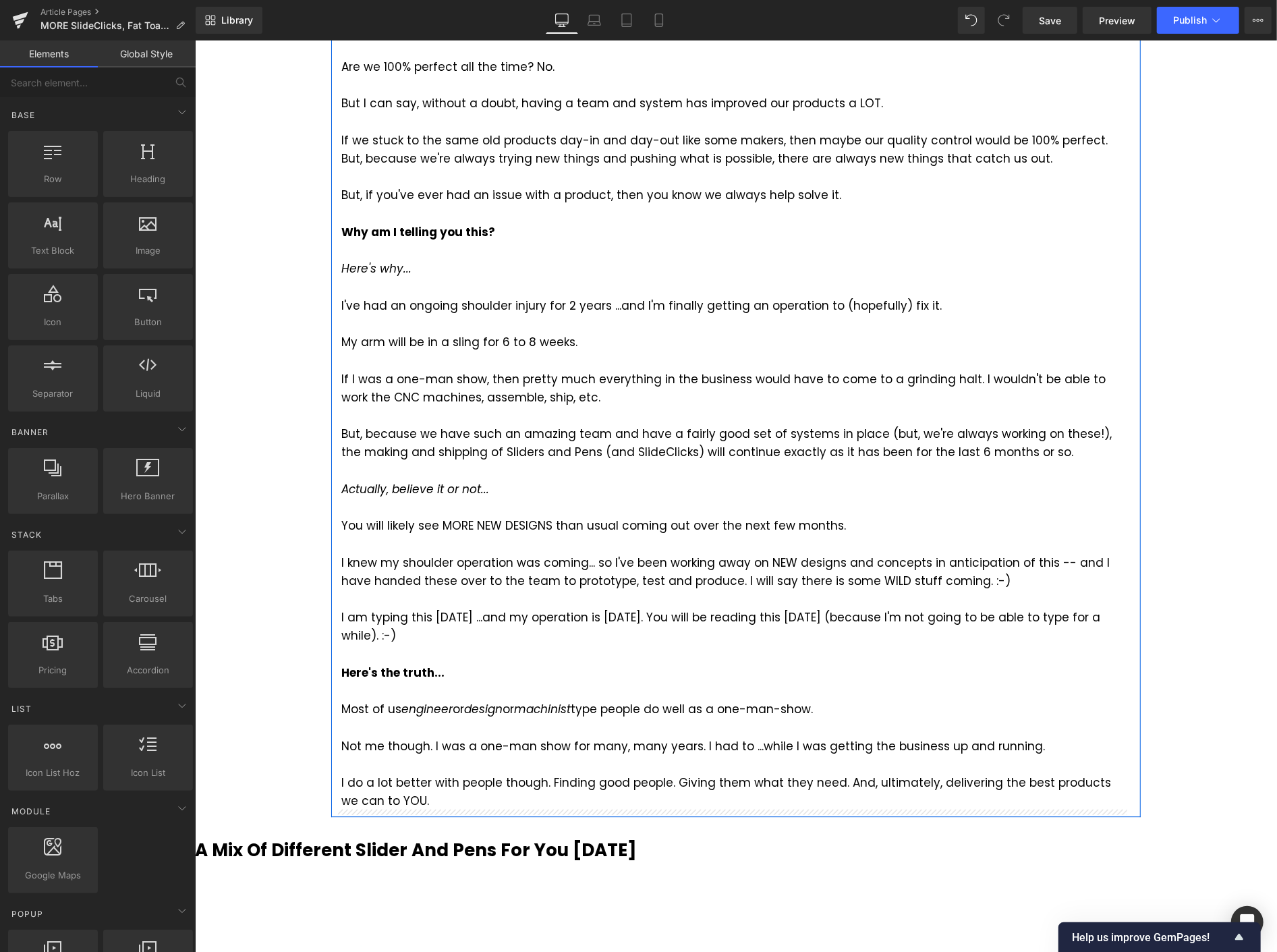
scroll to position [2698, 0]
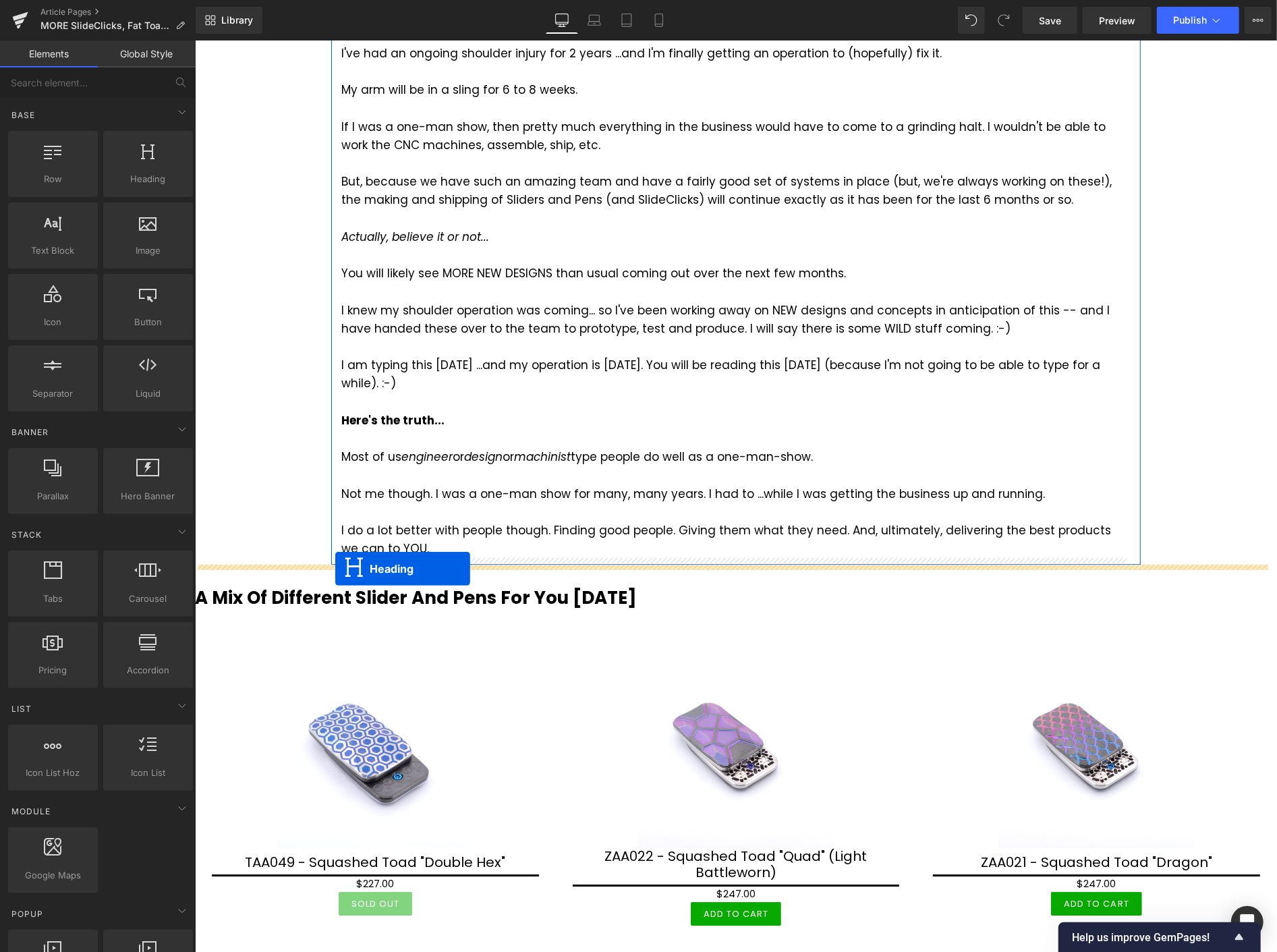
drag, startPoint x: 696, startPoint y: 261, endPoint x: 321, endPoint y: 577, distance: 490.4
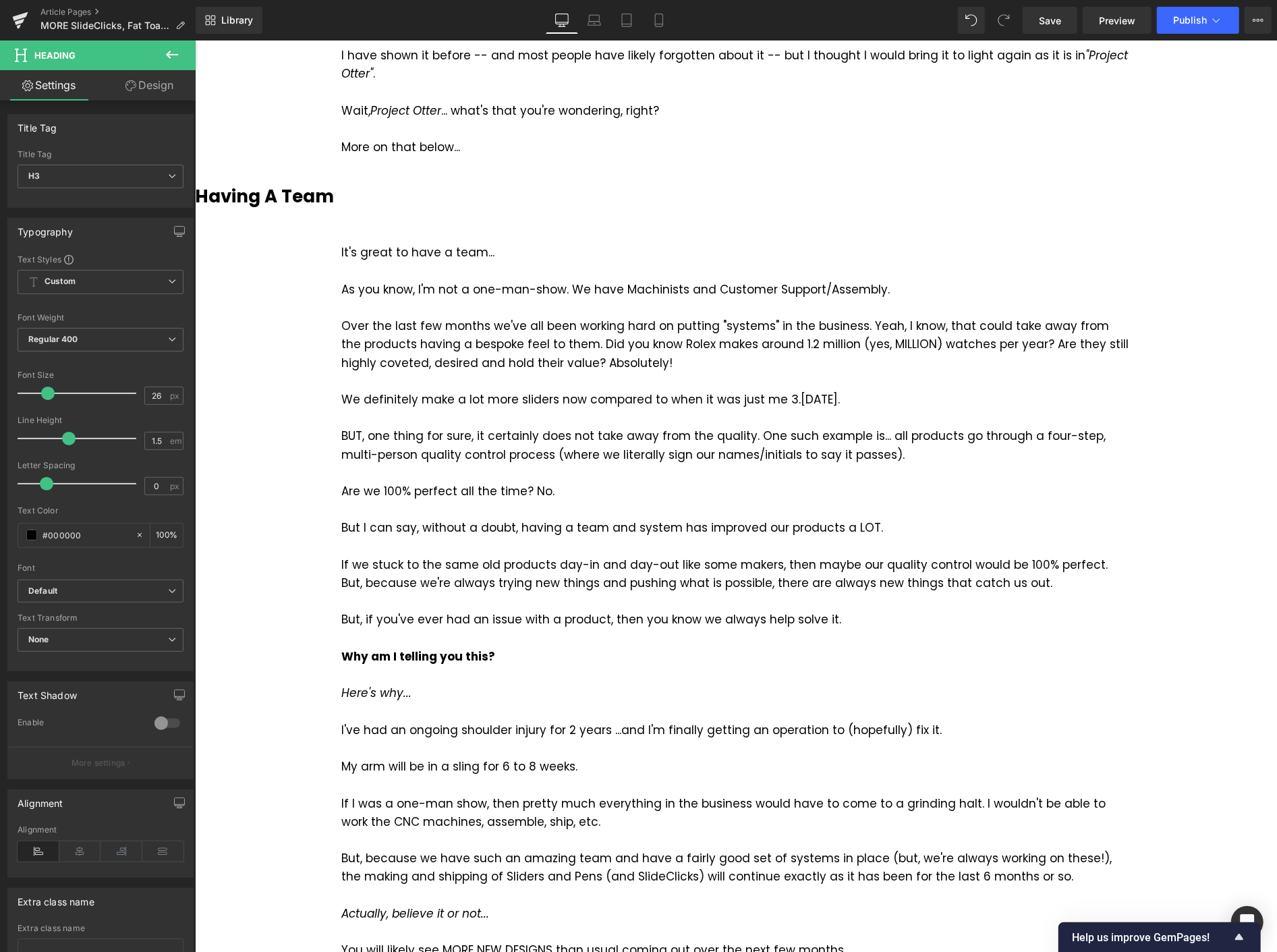
scroll to position [1744, 0]
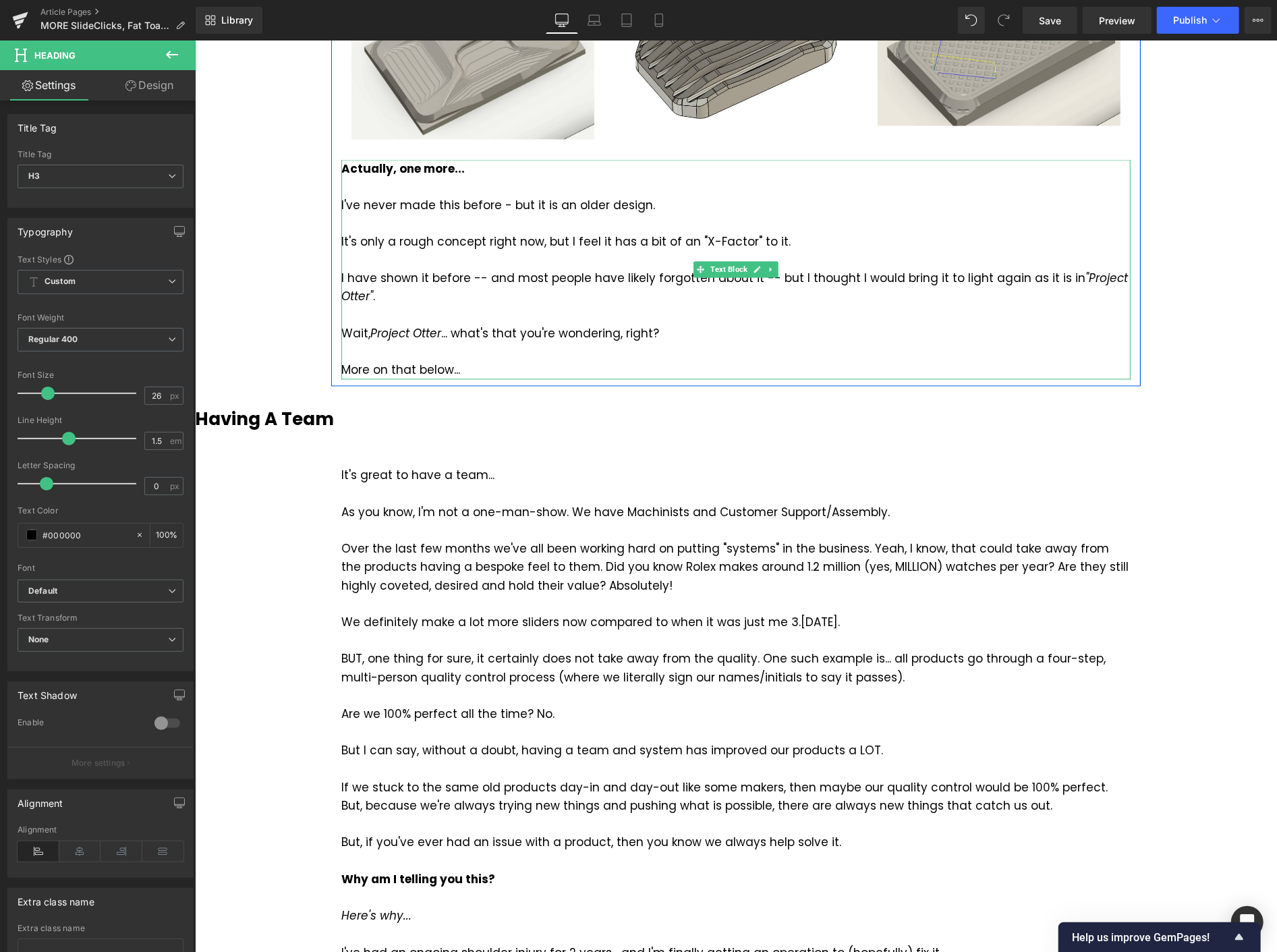
click at [767, 269] on icon at bounding box center [771, 269] width 8 height 8
click at [763, 267] on link at bounding box center [764, 269] width 14 height 16
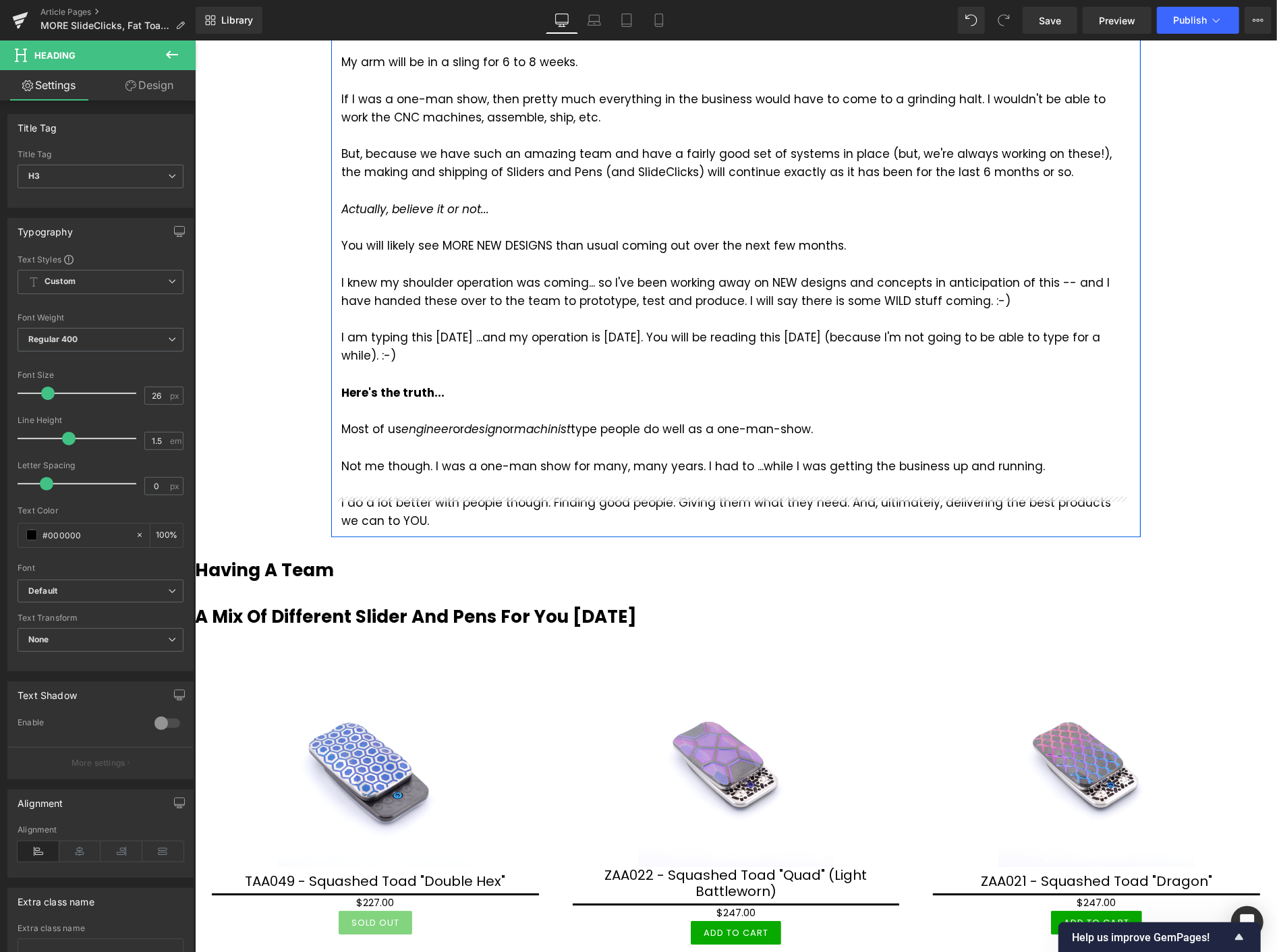
scroll to position [3019, 0]
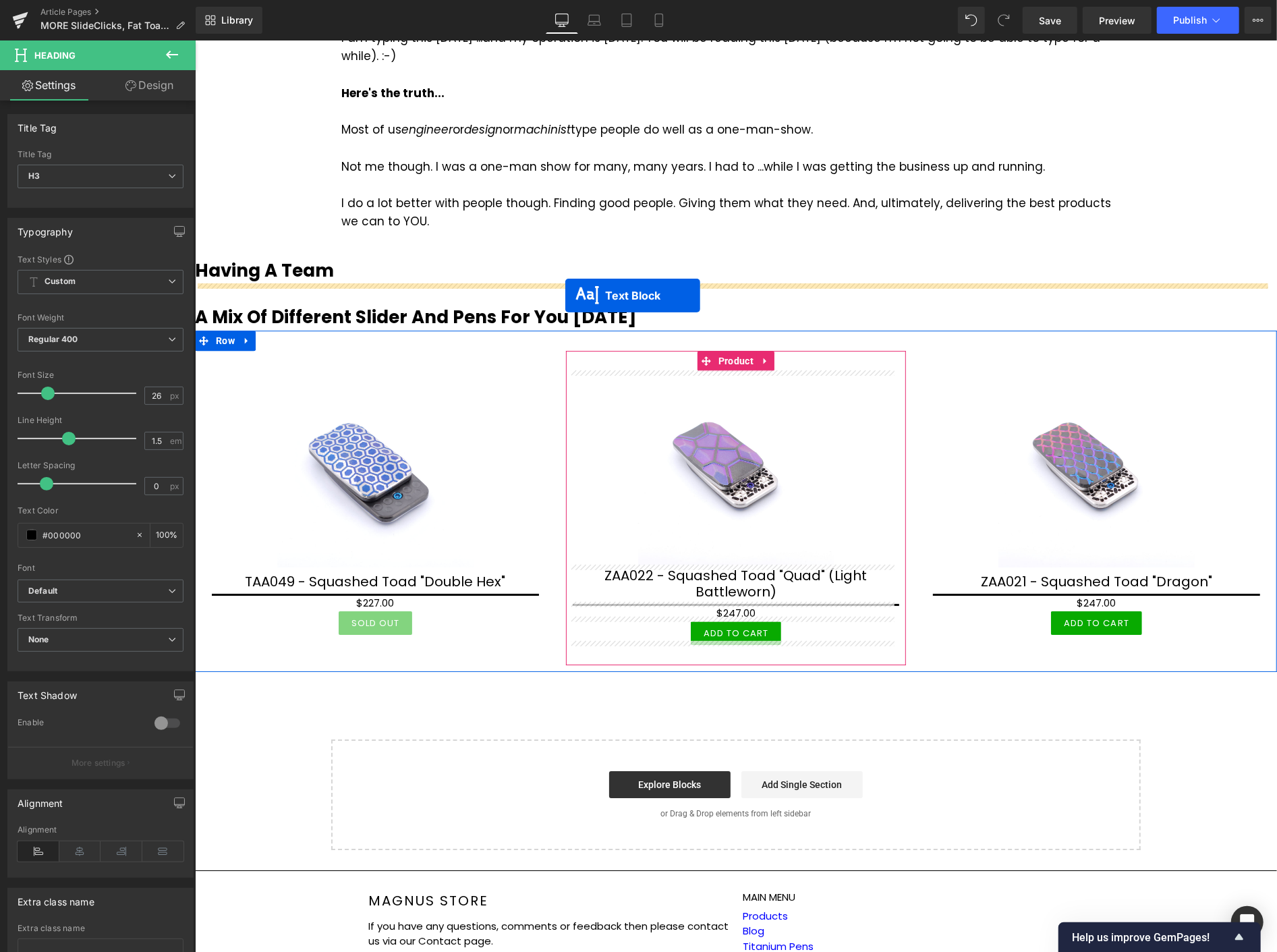
drag, startPoint x: 688, startPoint y: 508, endPoint x: 565, endPoint y: 295, distance: 246.0
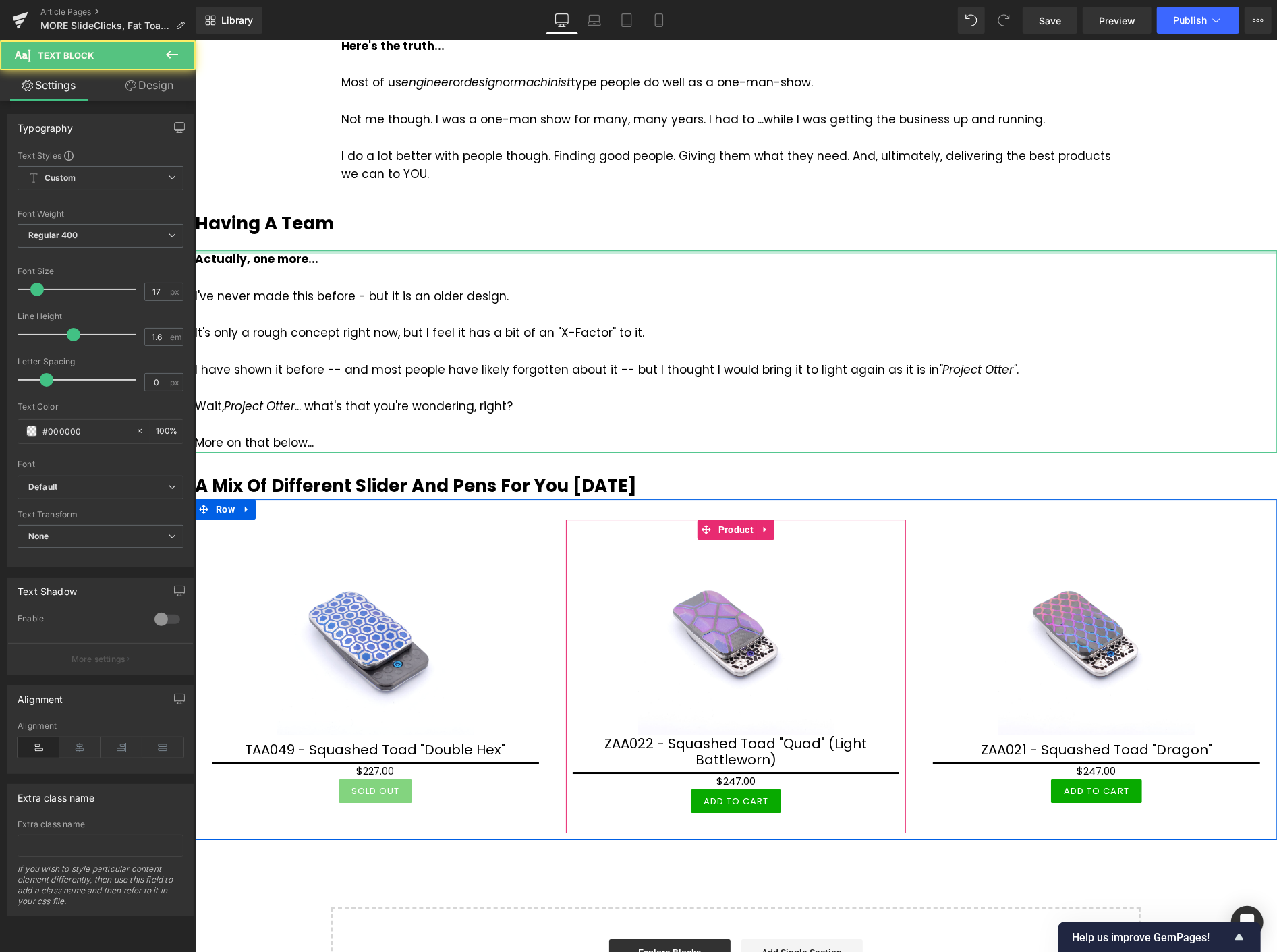
scroll to position [2971, 0]
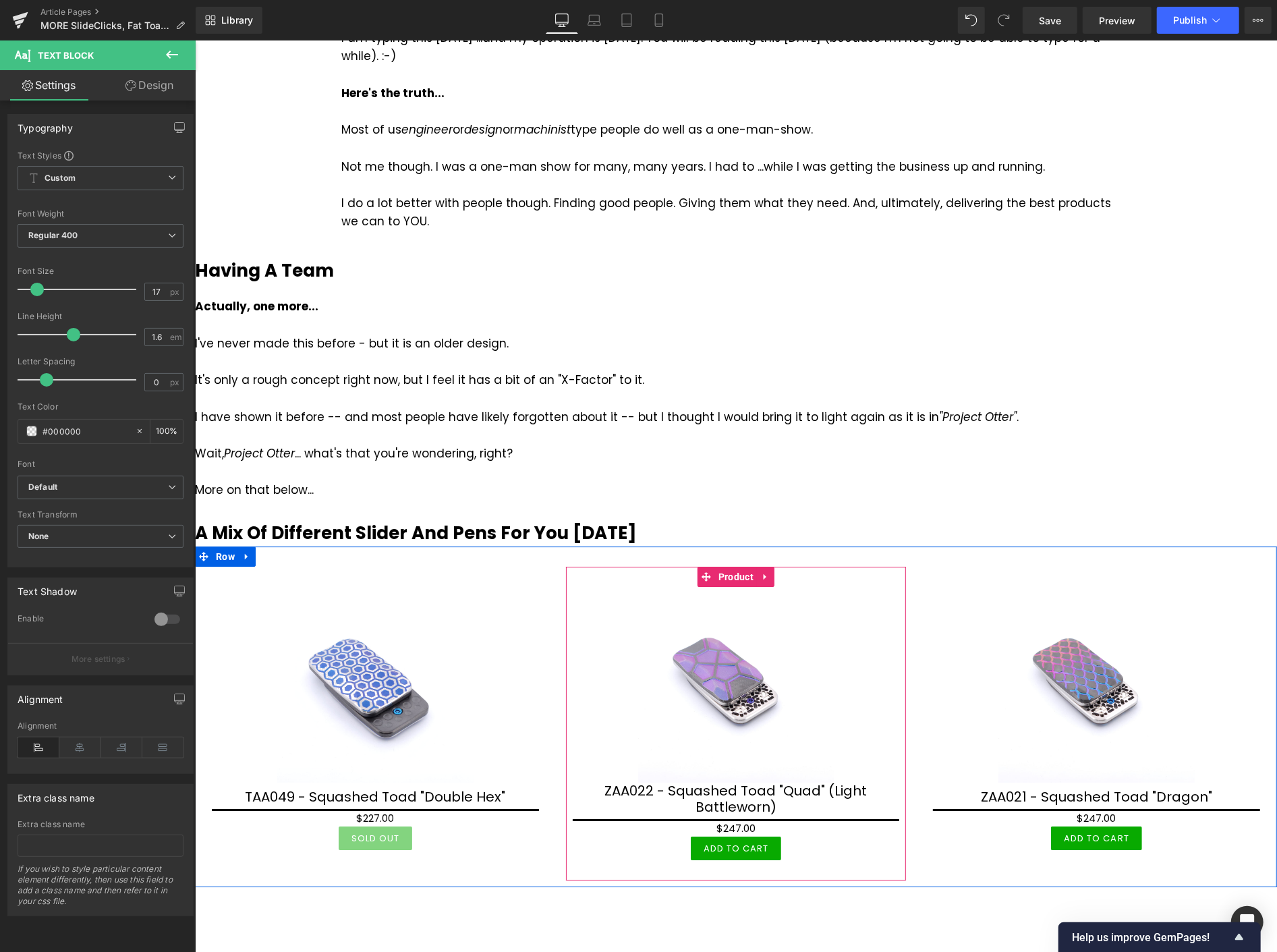
click at [321, 272] on b "Having A Team" at bounding box center [263, 269] width 139 height 24
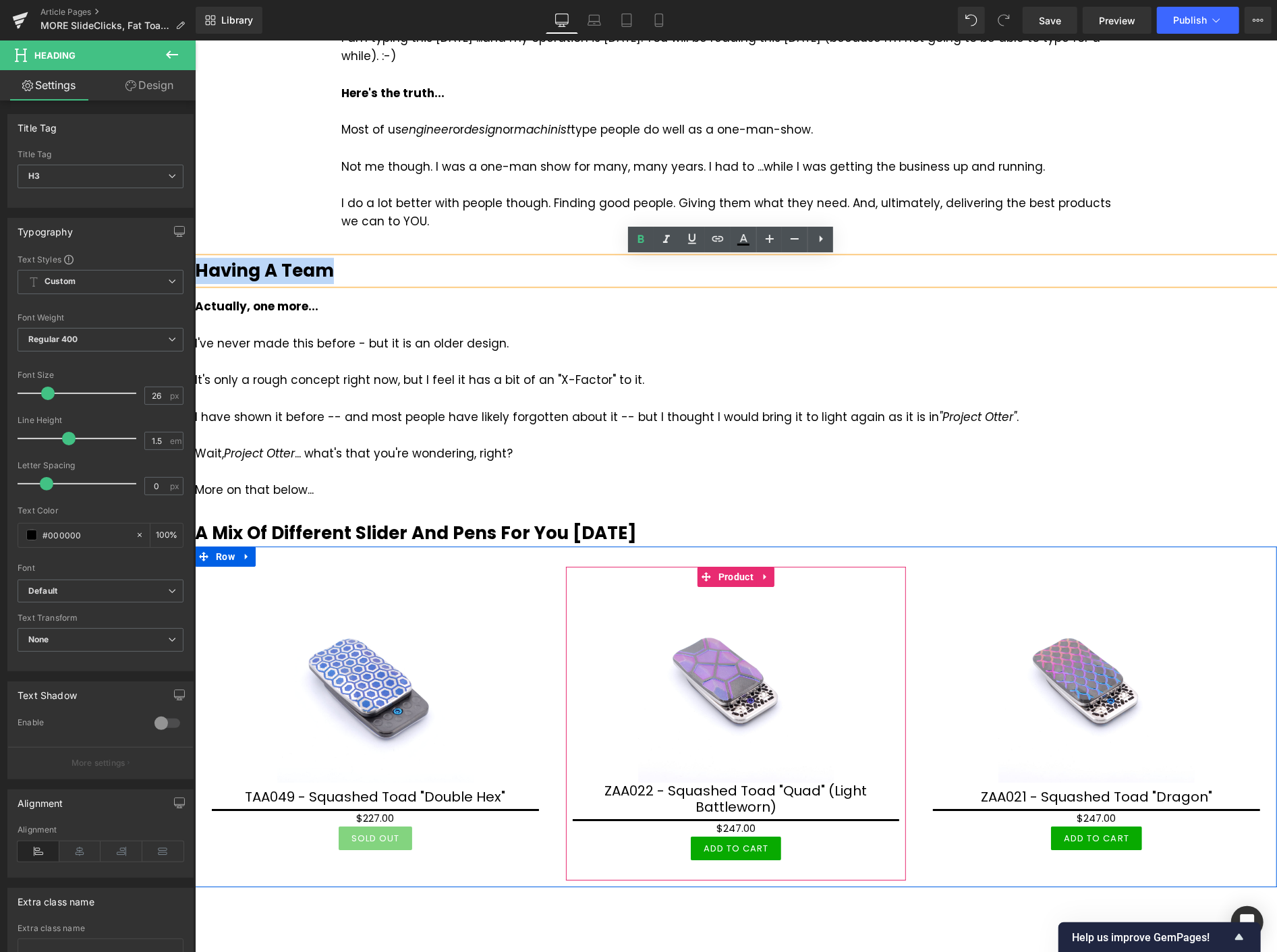
drag, startPoint x: 269, startPoint y: 283, endPoint x: 199, endPoint y: 268, distance: 71.6
click at [199, 268] on h3 "Having A Team" at bounding box center [736, 269] width 1083 height 26
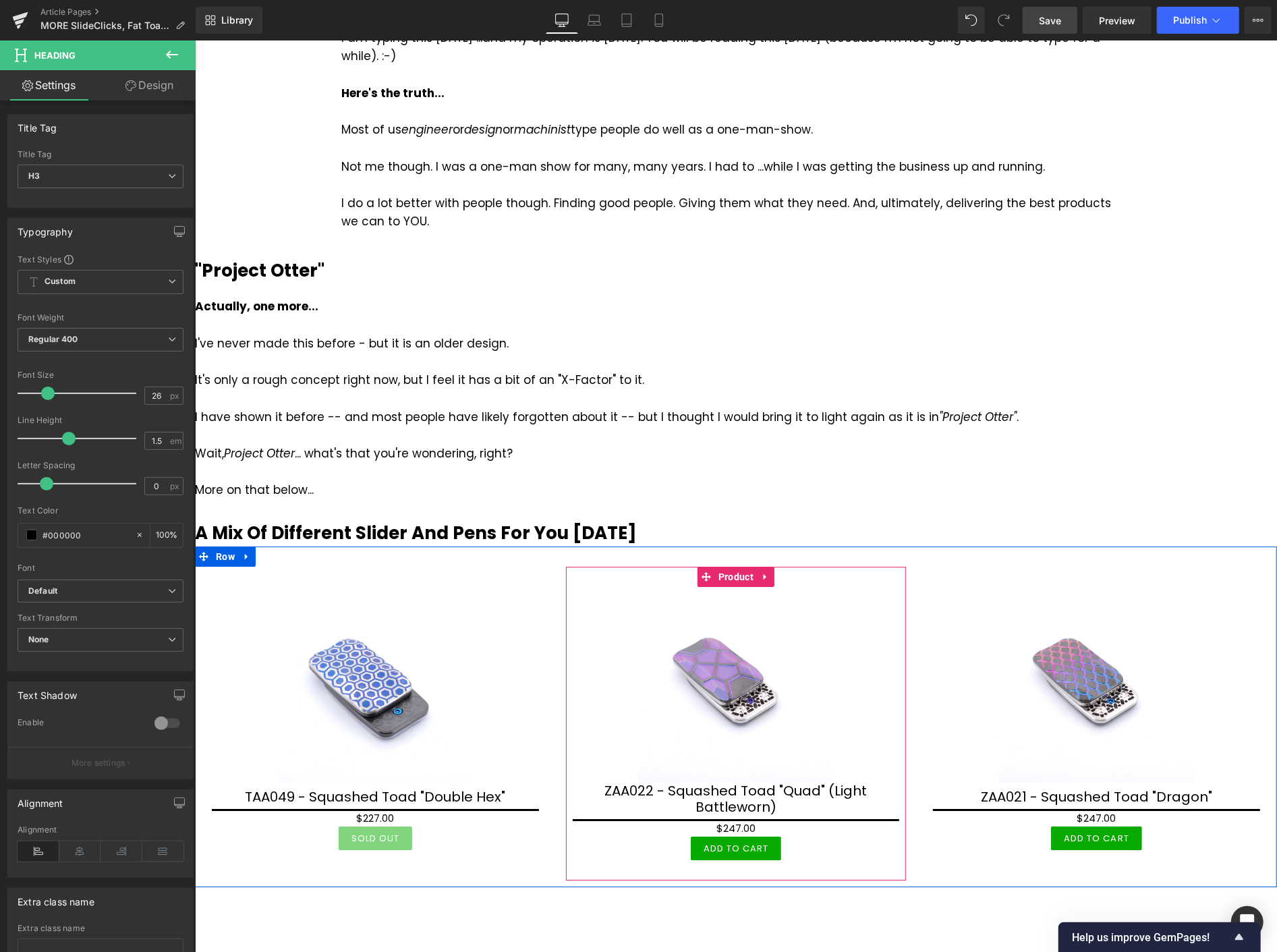
click at [1057, 24] on span "Save" at bounding box center [1050, 20] width 22 height 14
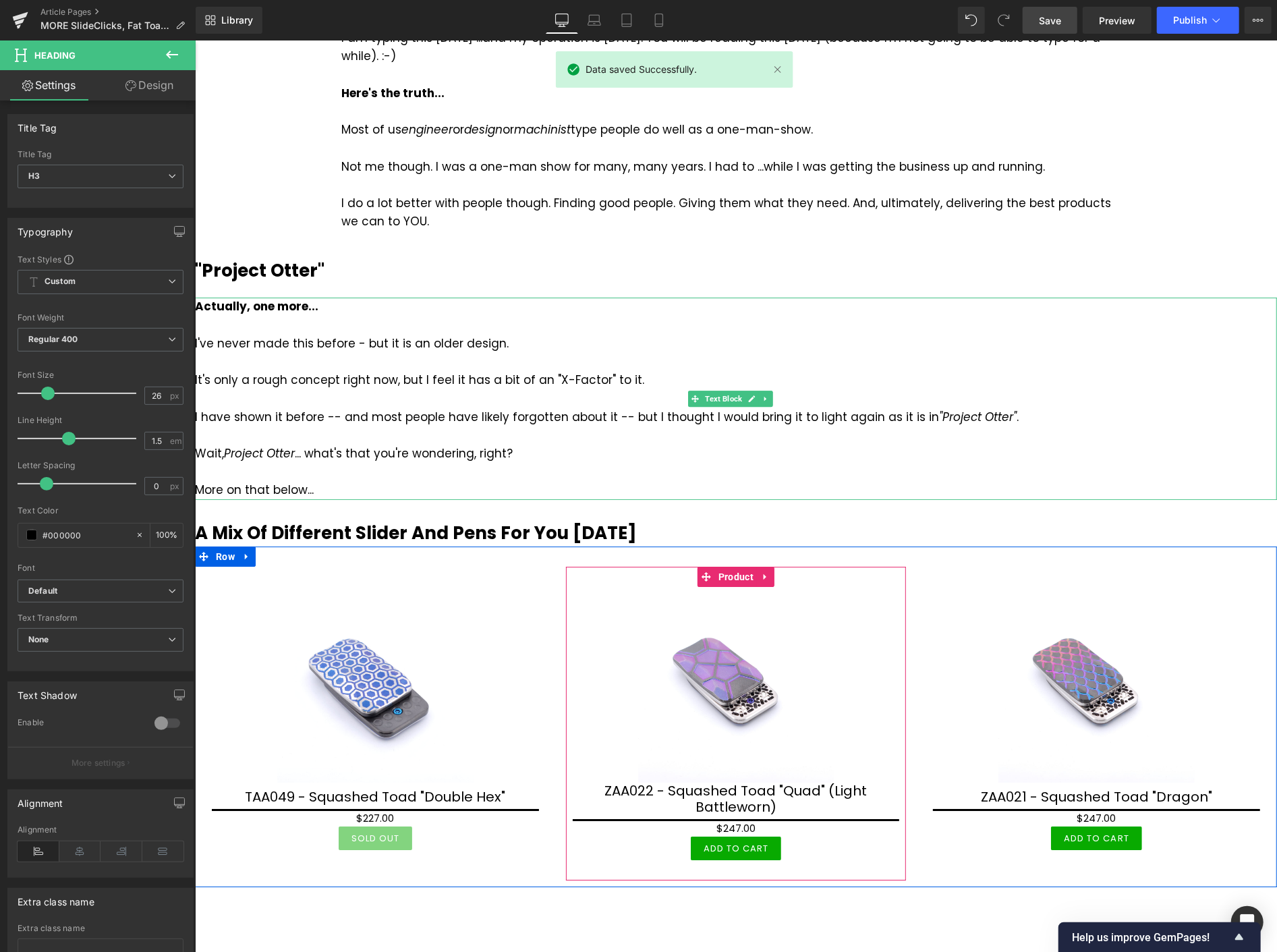
click at [471, 414] on div "I have shown it before -- and most people have likely forgotten about it -- but…" at bounding box center [736, 416] width 1083 height 18
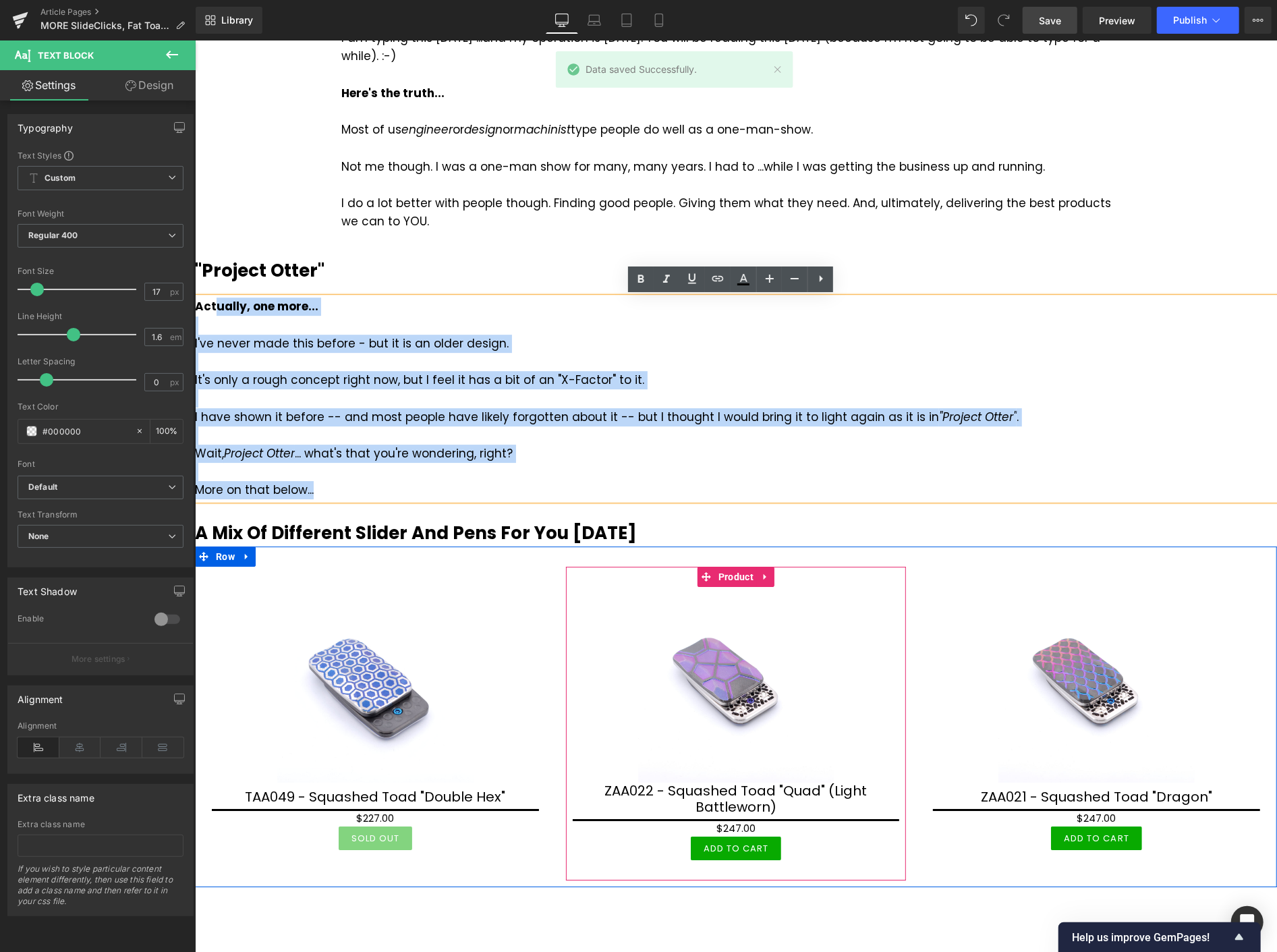
drag, startPoint x: 324, startPoint y: 484, endPoint x: 215, endPoint y: 314, distance: 201.9
click at [215, 314] on div "Actually, one more... I've never made this before - but it is an older design. …" at bounding box center [736, 397] width 1083 height 202
click at [216, 309] on strong "Actually, one more..." at bounding box center [256, 306] width 124 height 16
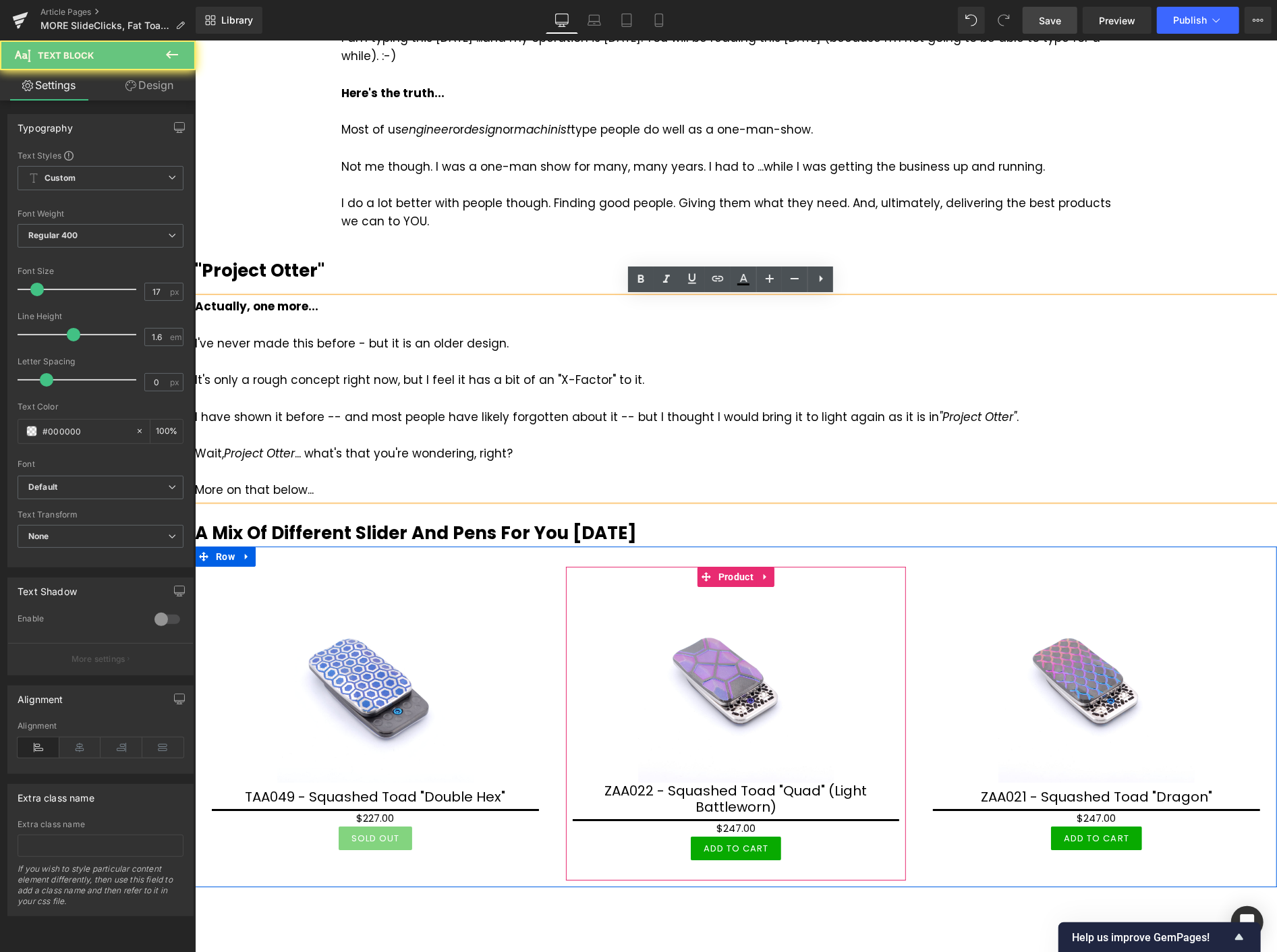
click at [198, 312] on strong "Actually, one more..." at bounding box center [256, 306] width 124 height 16
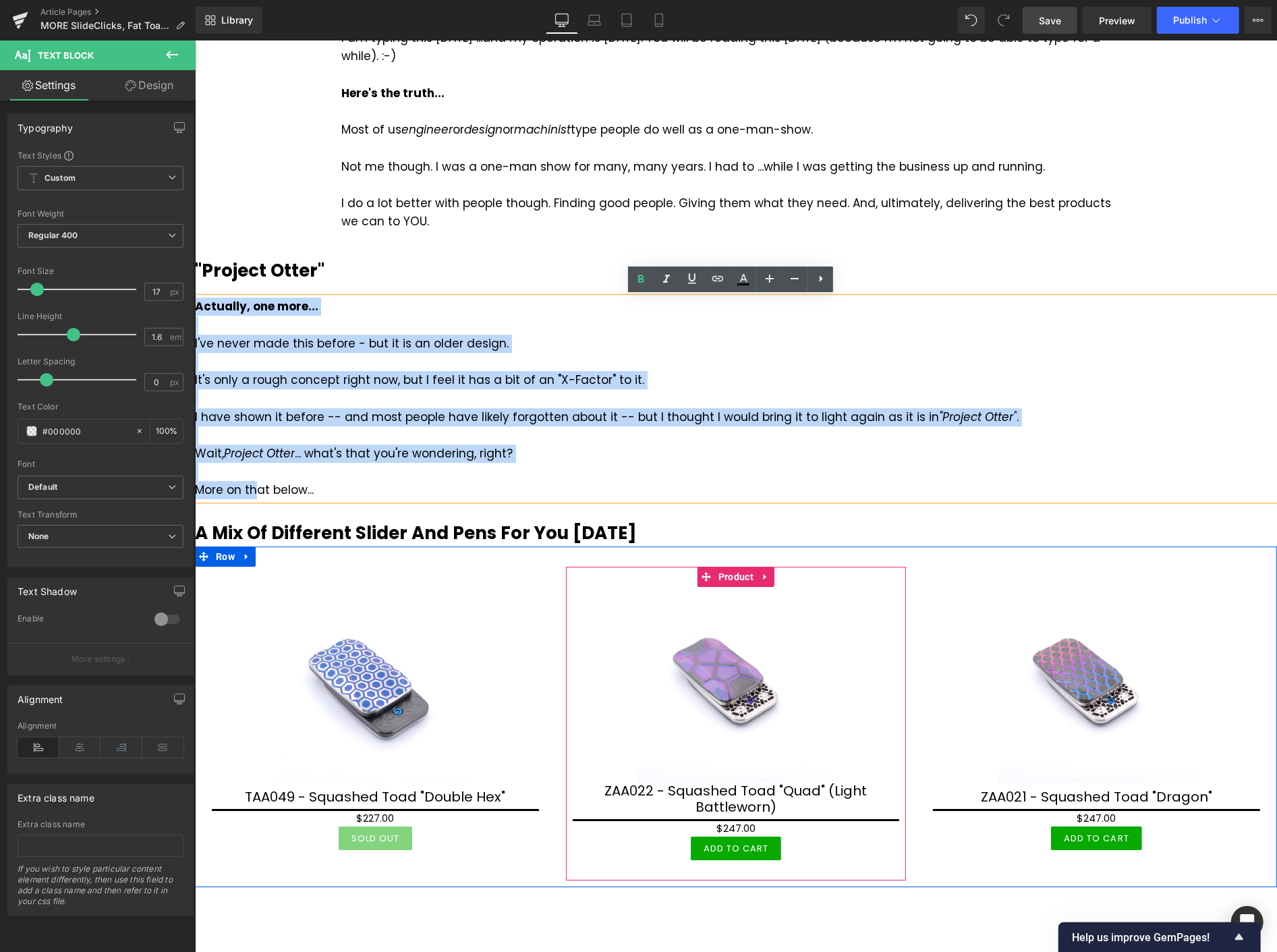
drag, startPoint x: 196, startPoint y: 306, endPoint x: 255, endPoint y: 485, distance: 188.5
click at [255, 485] on div "Actually, one more... I've never made this before - but it is an older design. …" at bounding box center [736, 397] width 1083 height 202
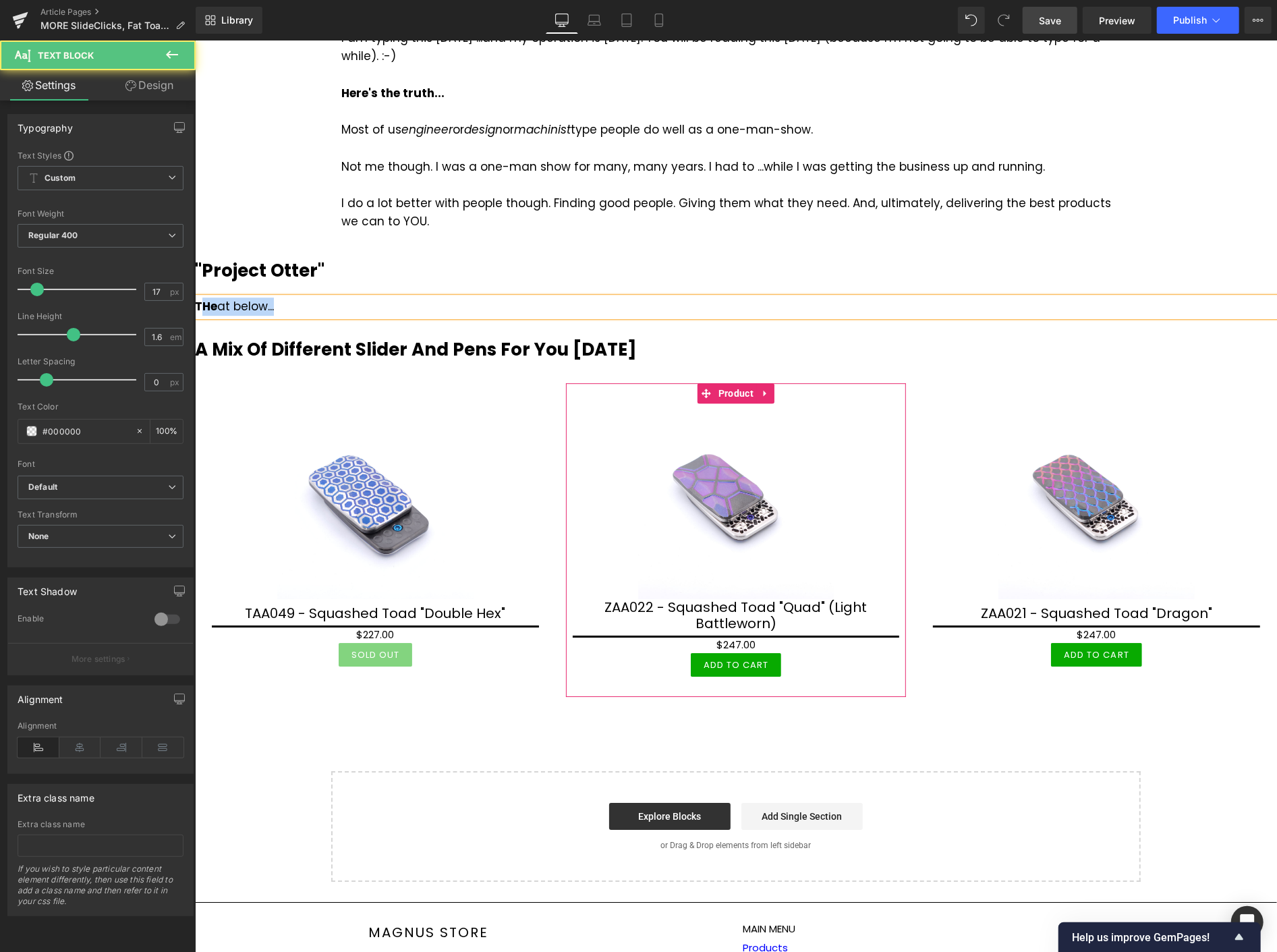
drag, startPoint x: 250, startPoint y: 318, endPoint x: 202, endPoint y: 329, distance: 49.2
click at [301, 305] on div "THeat below..." at bounding box center [736, 306] width 1083 height 18
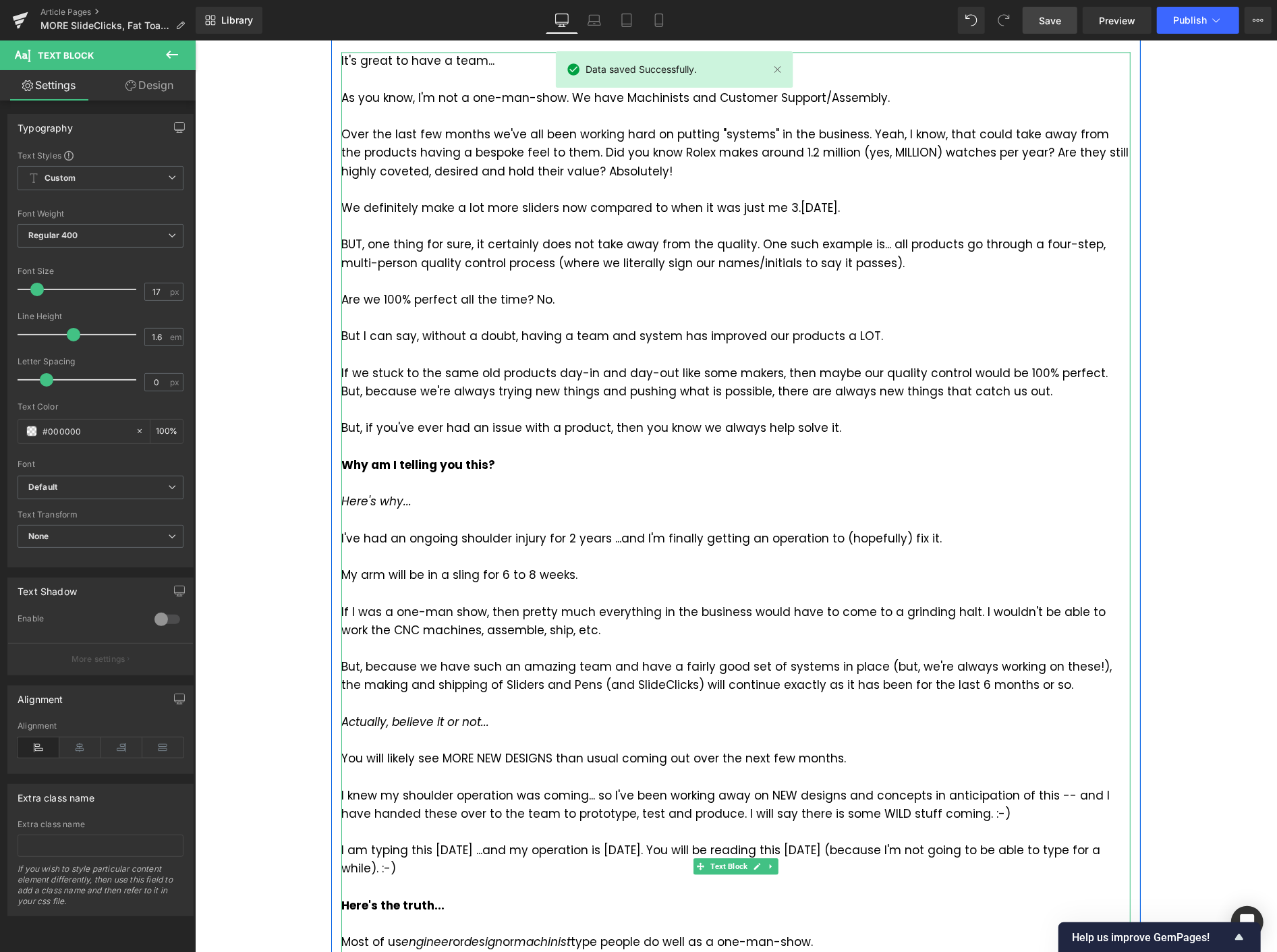
scroll to position [2147, 0]
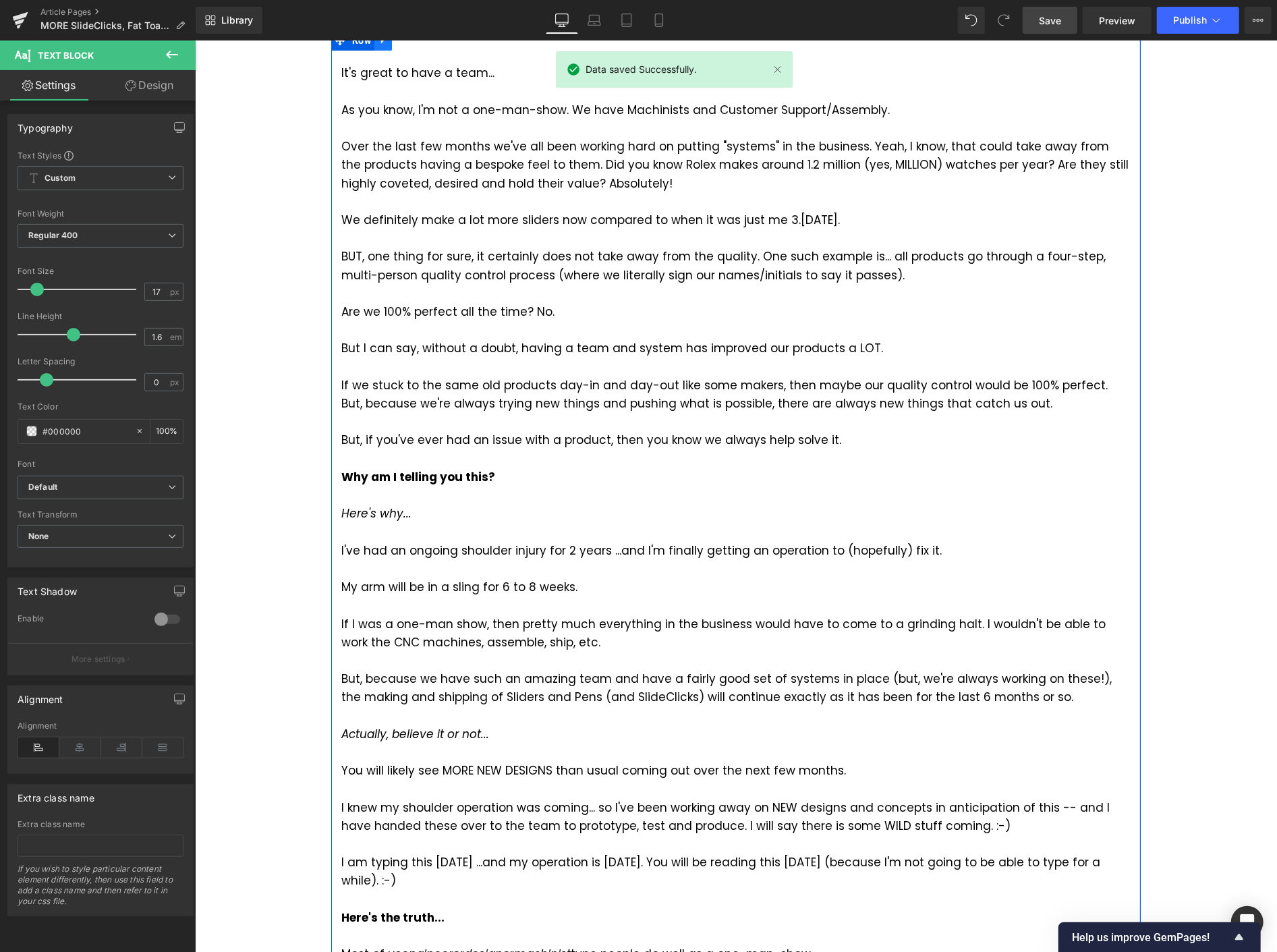
click at [378, 40] on icon at bounding box center [382, 40] width 10 height 11
click at [396, 42] on icon at bounding box center [400, 40] width 10 height 11
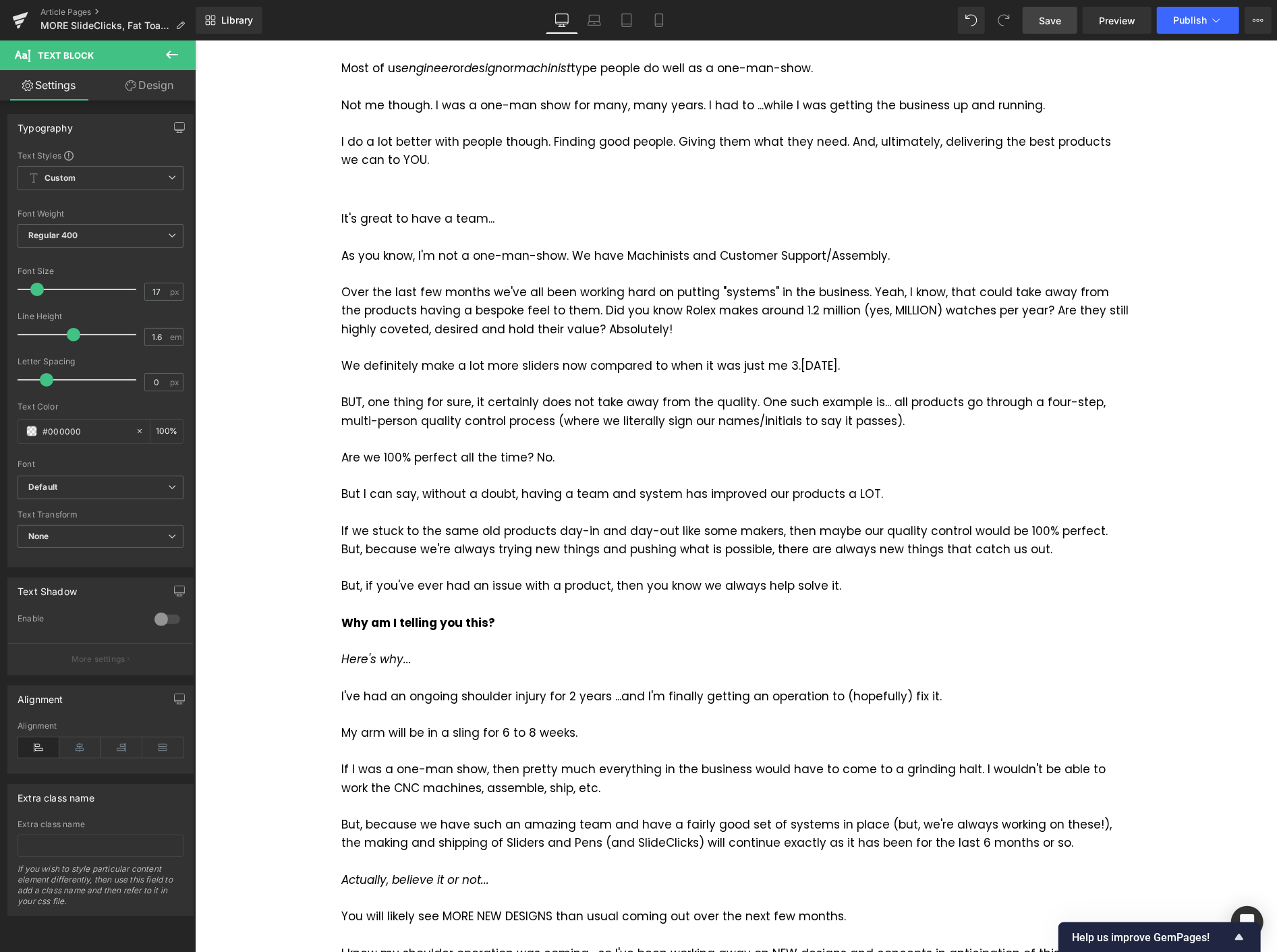
scroll to position [3115, 0]
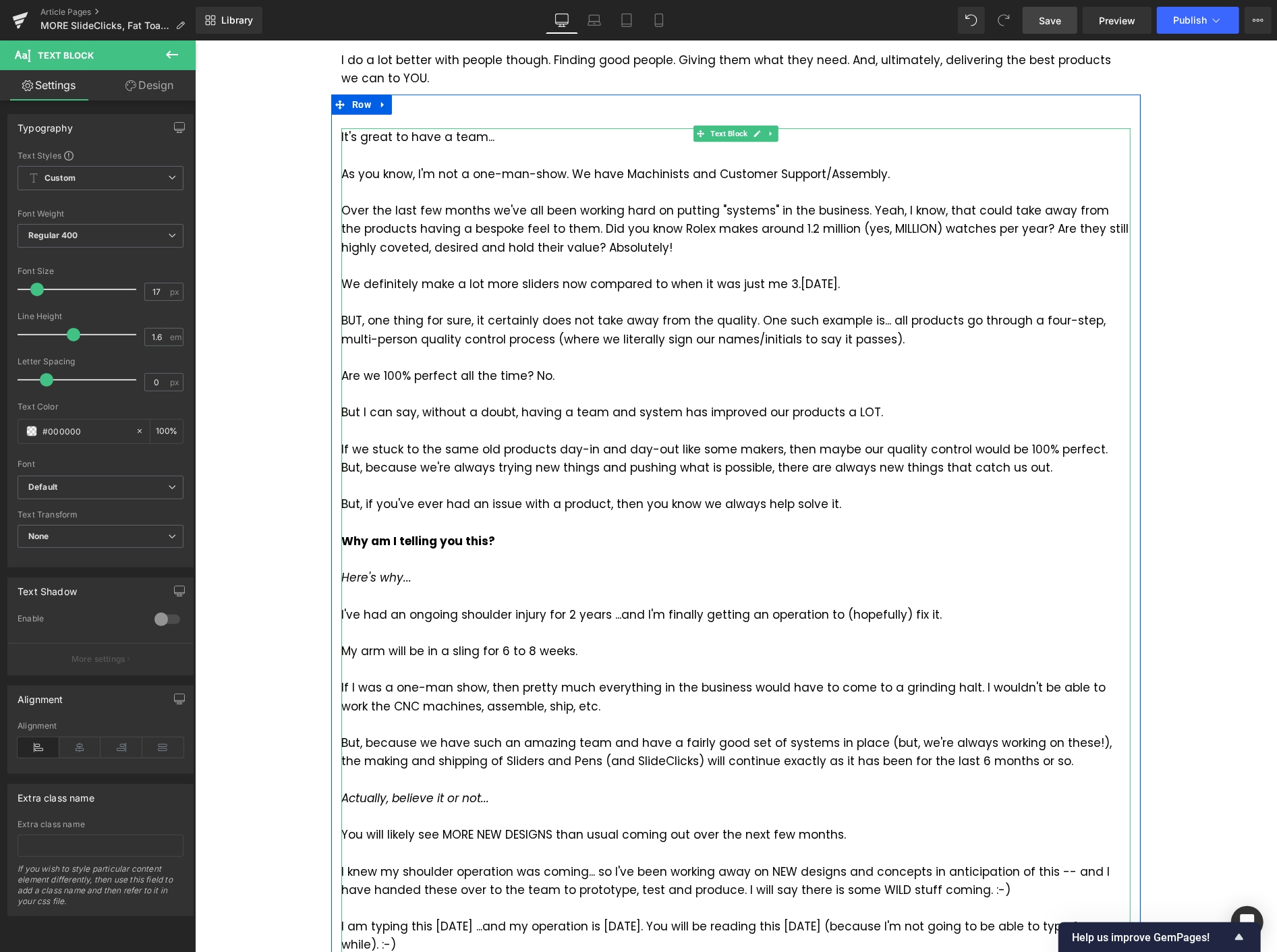
click at [769, 133] on icon at bounding box center [770, 133] width 2 height 5
click at [774, 129] on icon at bounding box center [778, 133] width 8 height 8
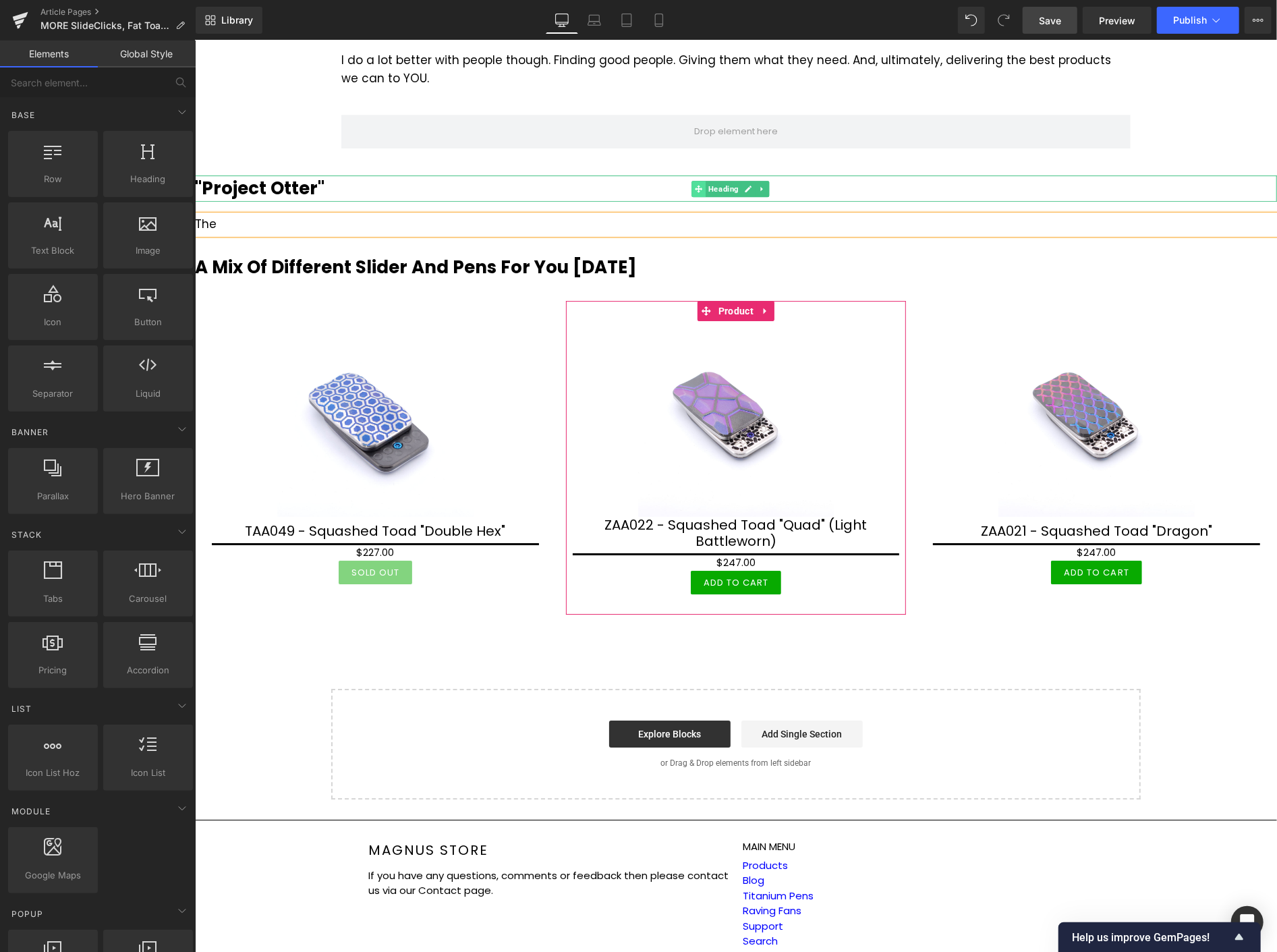
click at [704, 193] on span at bounding box center [697, 188] width 14 height 16
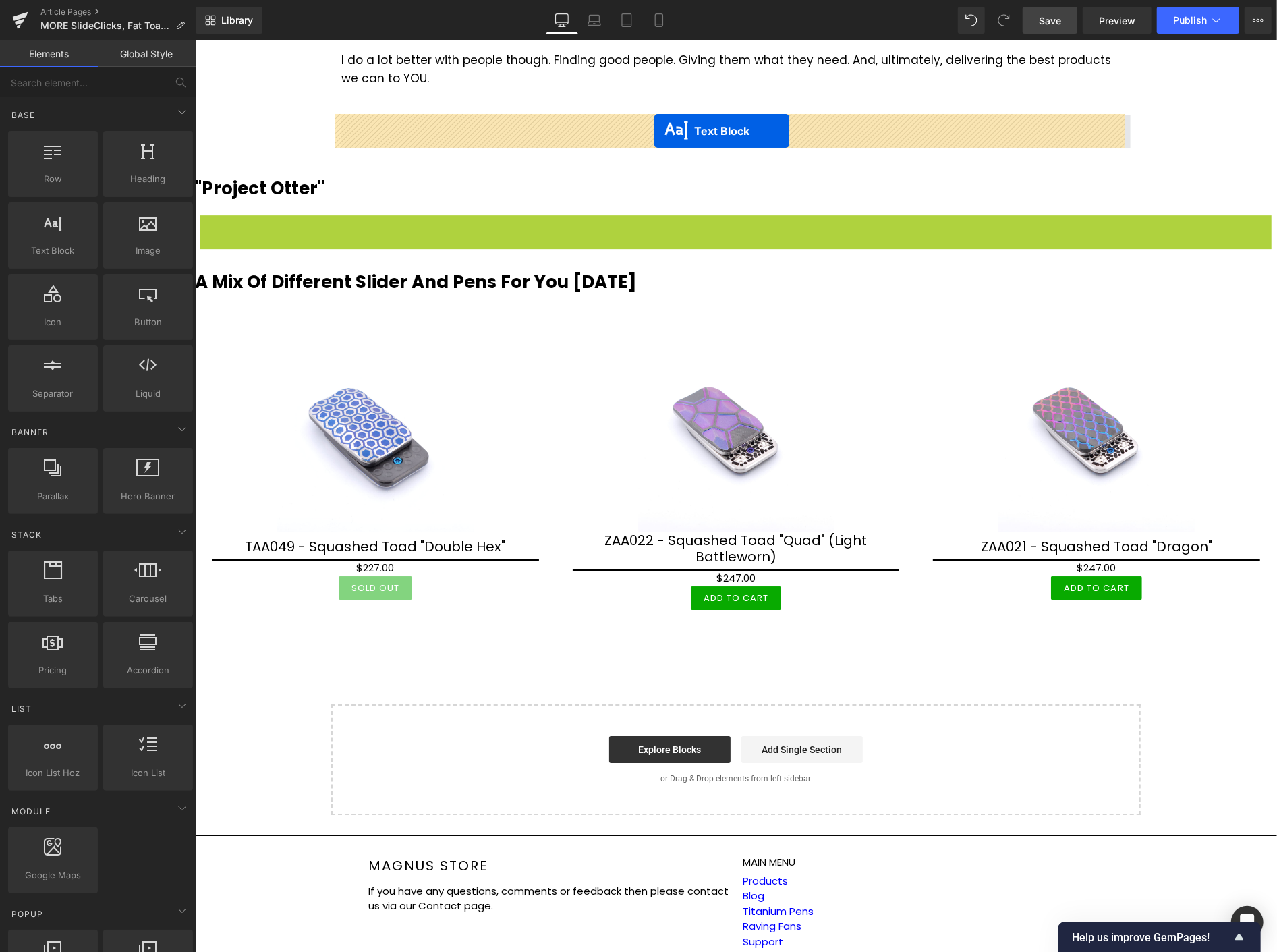
drag, startPoint x: 695, startPoint y: 225, endPoint x: 653, endPoint y: 130, distance: 103.9
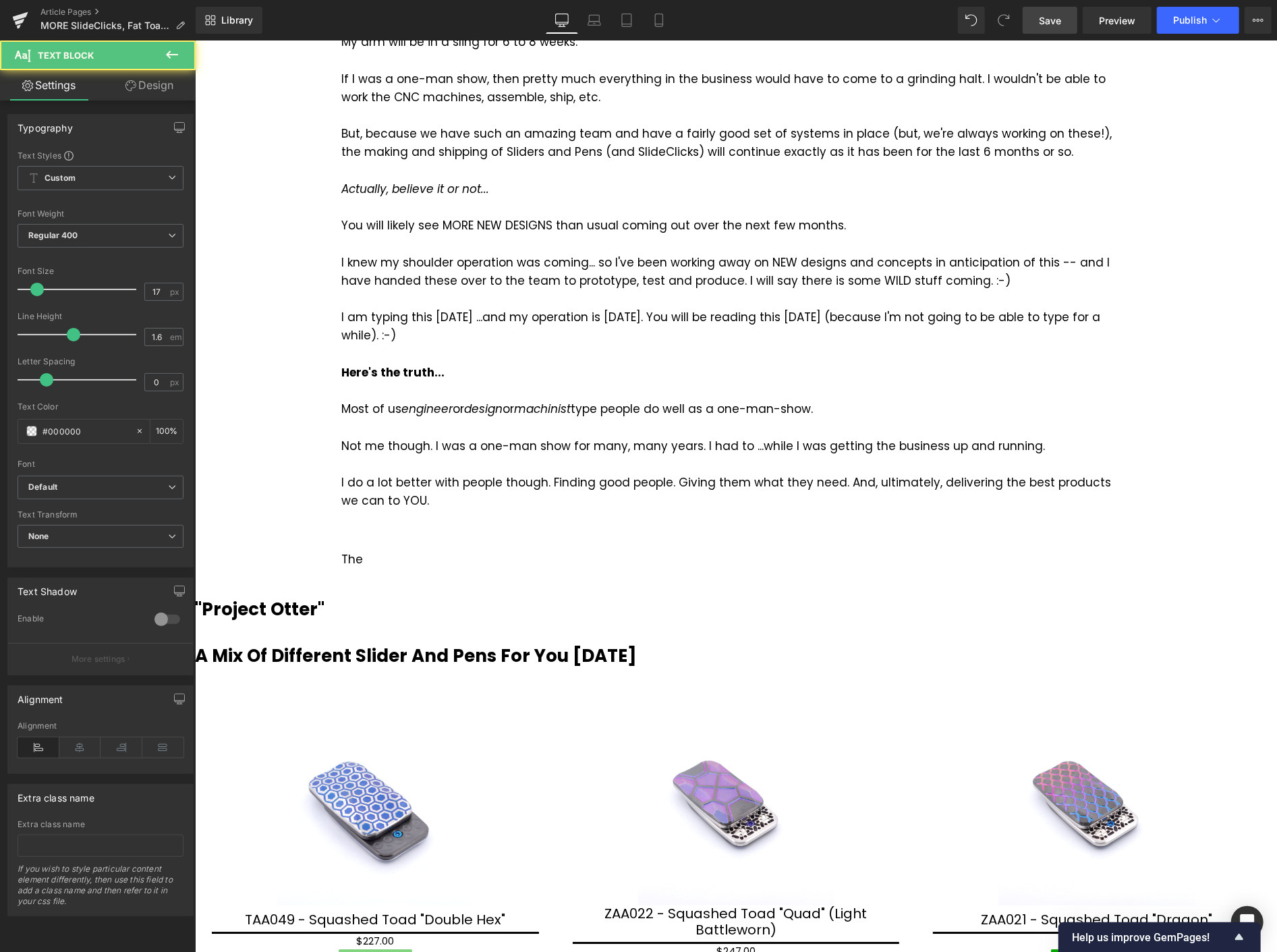
scroll to position [2665, 0]
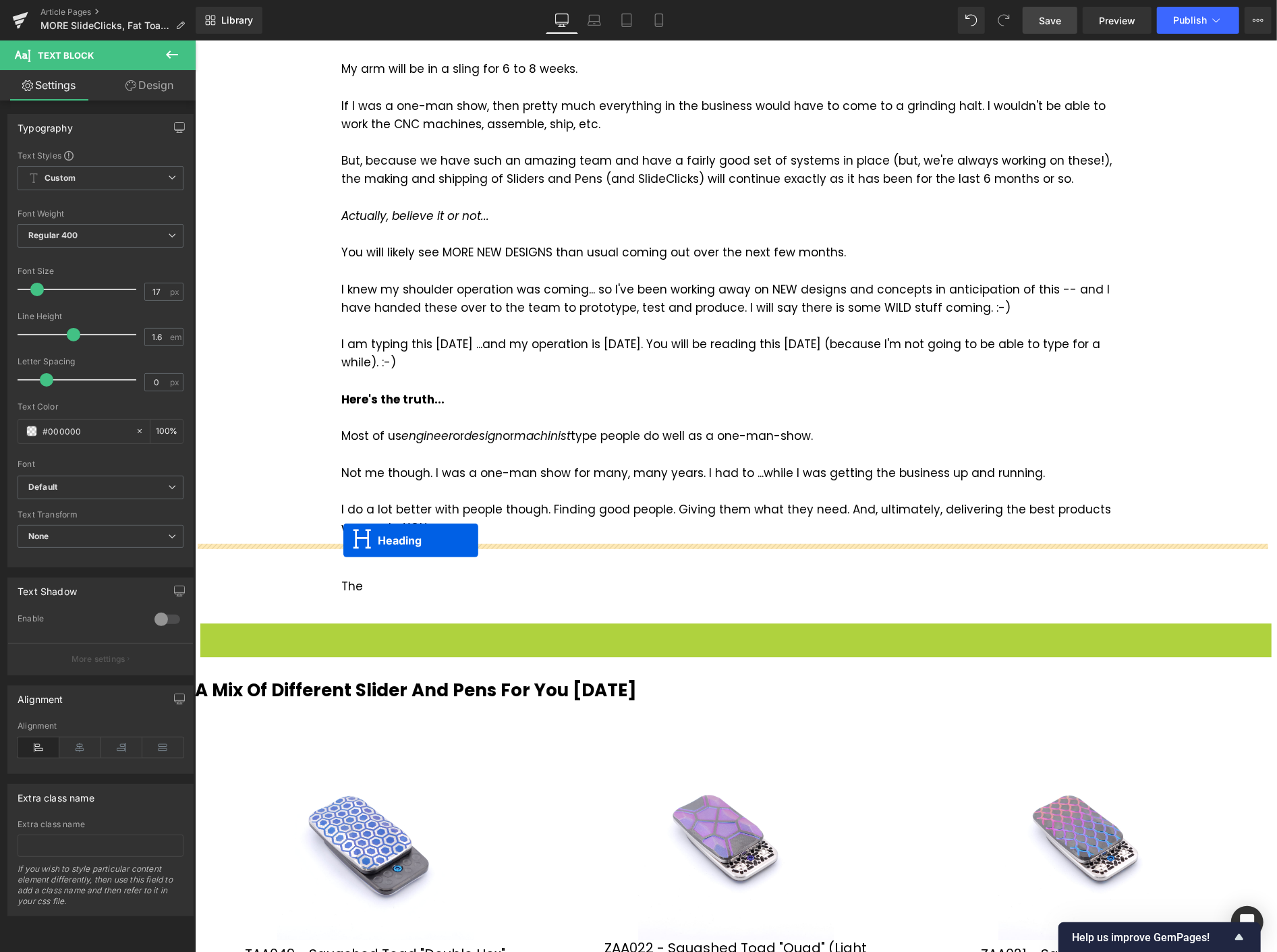
drag, startPoint x: 696, startPoint y: 638, endPoint x: 343, endPoint y: 539, distance: 366.6
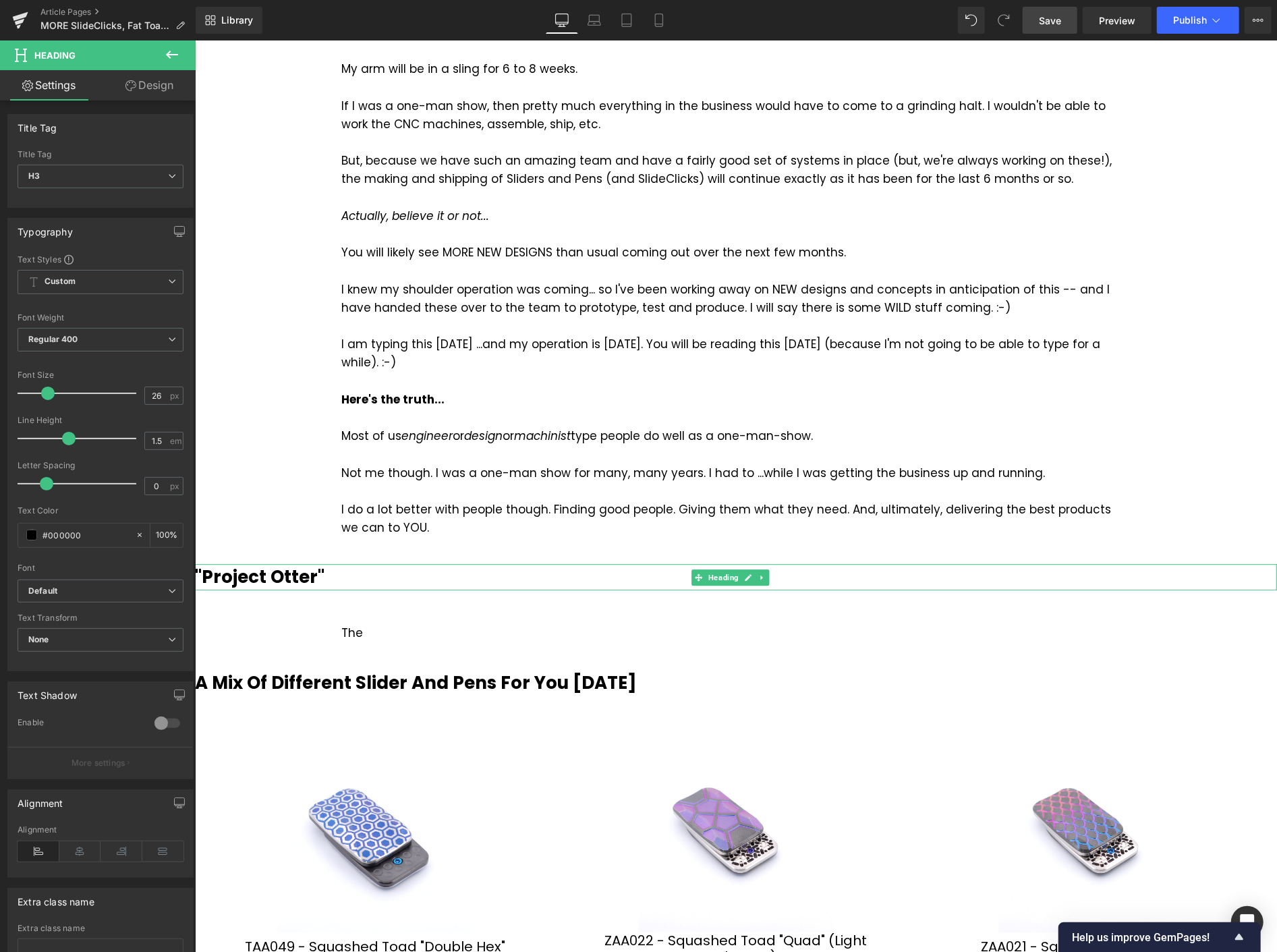
click at [1060, 11] on link "Save" at bounding box center [1050, 20] width 55 height 27
